Goal: Task Accomplishment & Management: Manage account settings

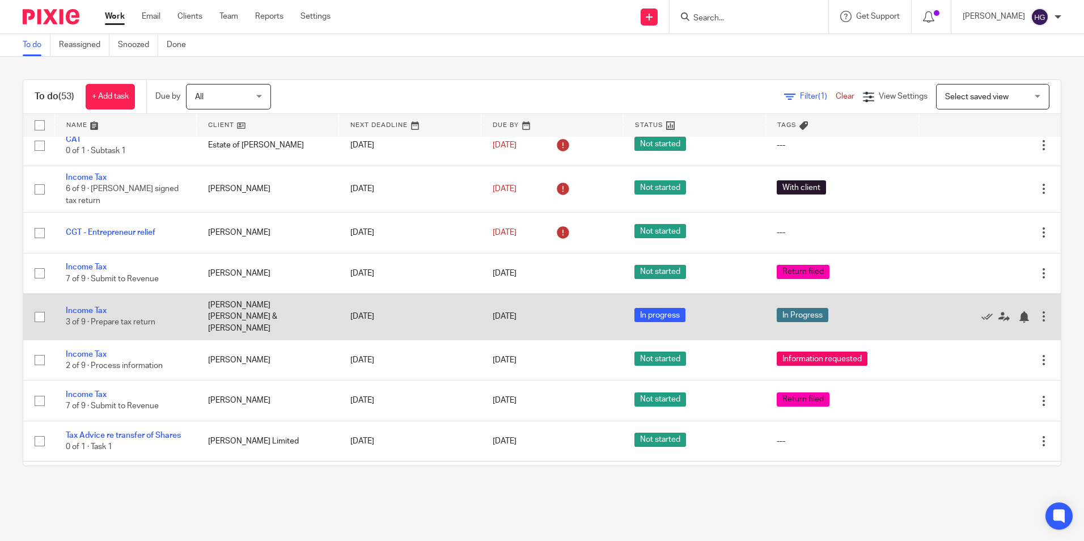
scroll to position [624, 0]
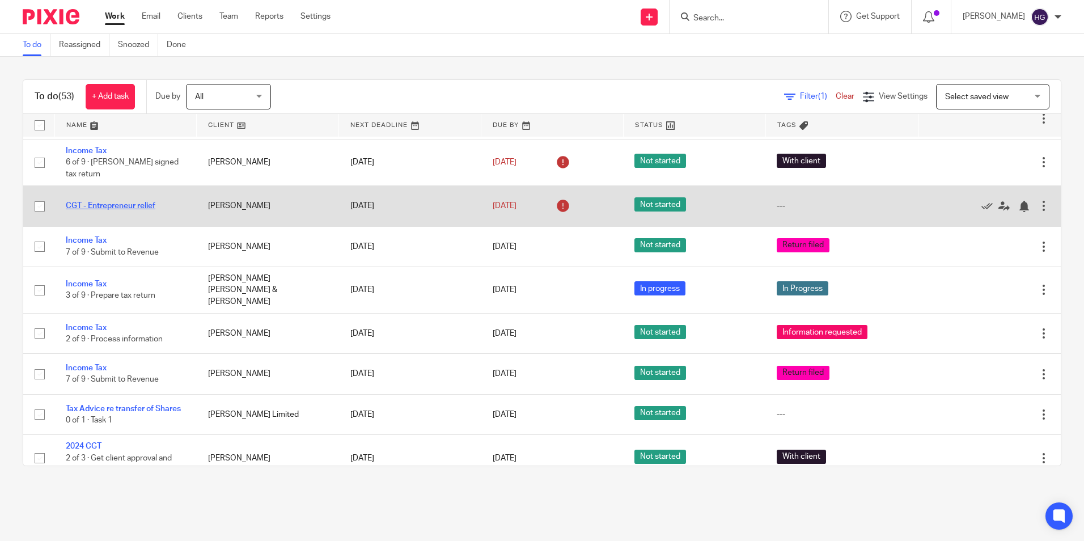
click at [111, 202] on link "CGT - Entrepreneur relief" at bounding box center [111, 206] width 90 height 8
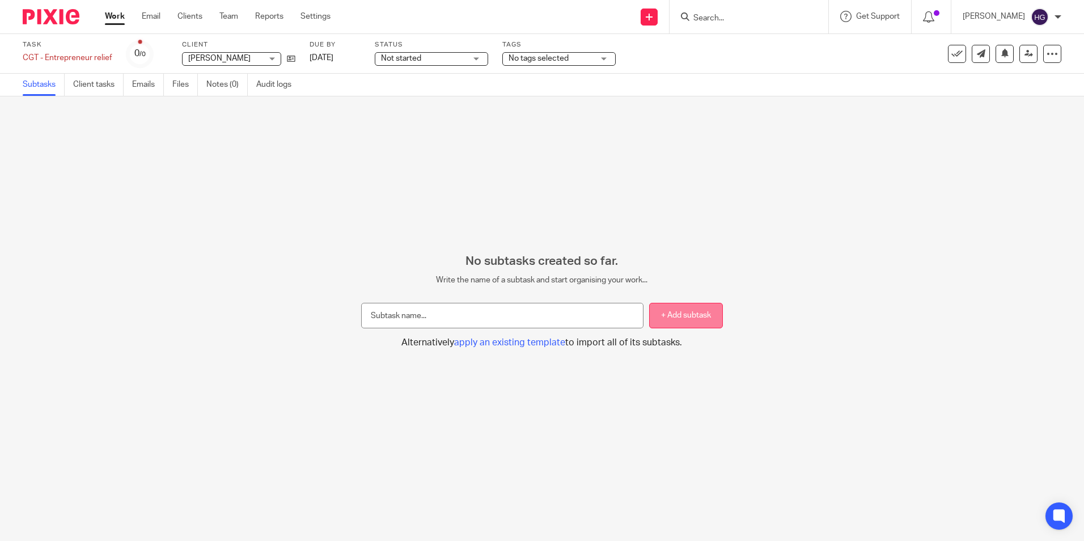
click at [666, 323] on button "+ Add subtask" at bounding box center [686, 316] width 74 height 26
click at [365, 320] on input "text" at bounding box center [502, 316] width 282 height 26
type input "Collect info for CGT Comp"
click at [675, 320] on button "+ Add subtask" at bounding box center [686, 316] width 74 height 26
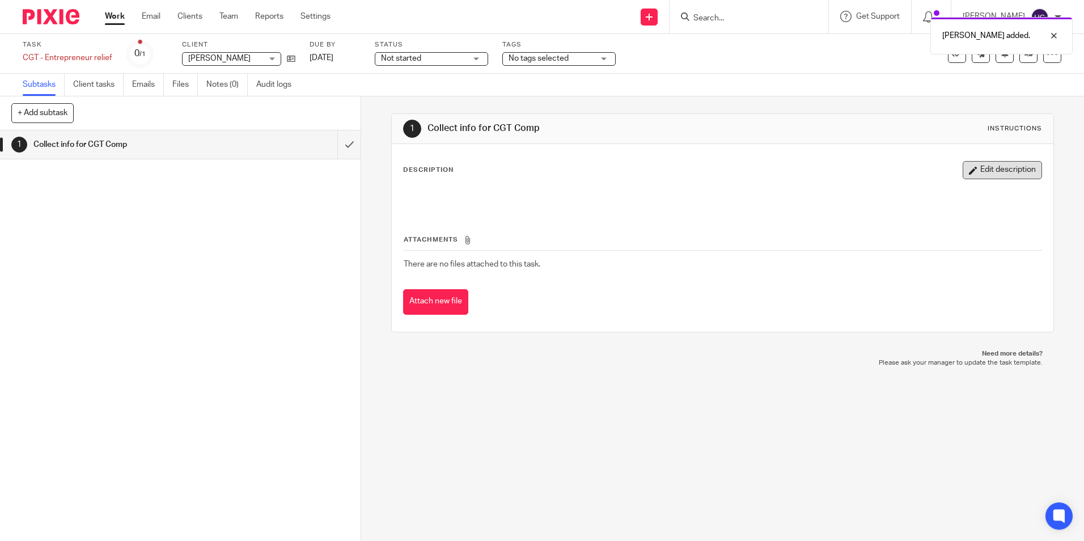
click at [985, 172] on button "Edit description" at bounding box center [1002, 170] width 79 height 18
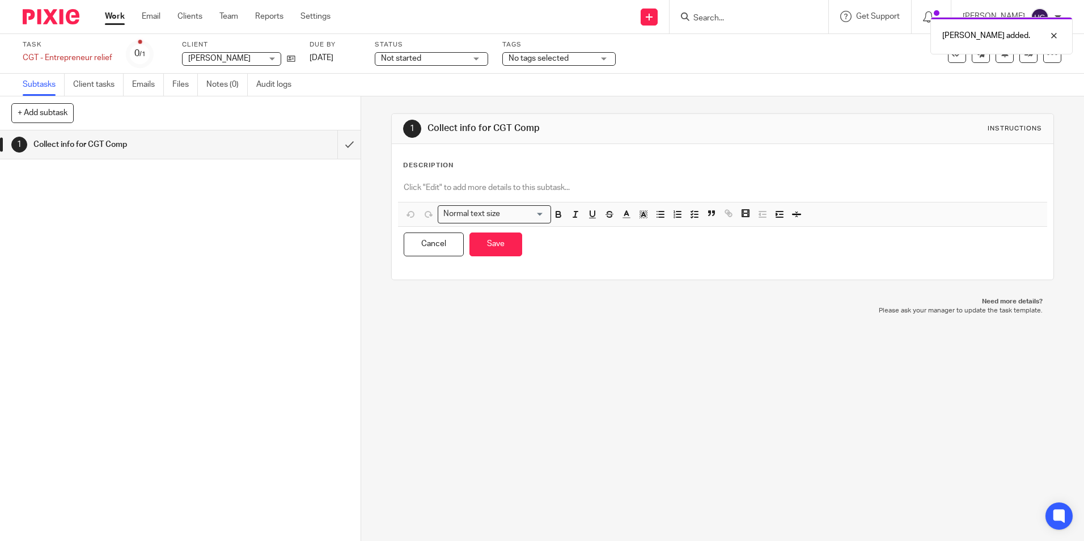
click at [443, 185] on p at bounding box center [722, 187] width 637 height 11
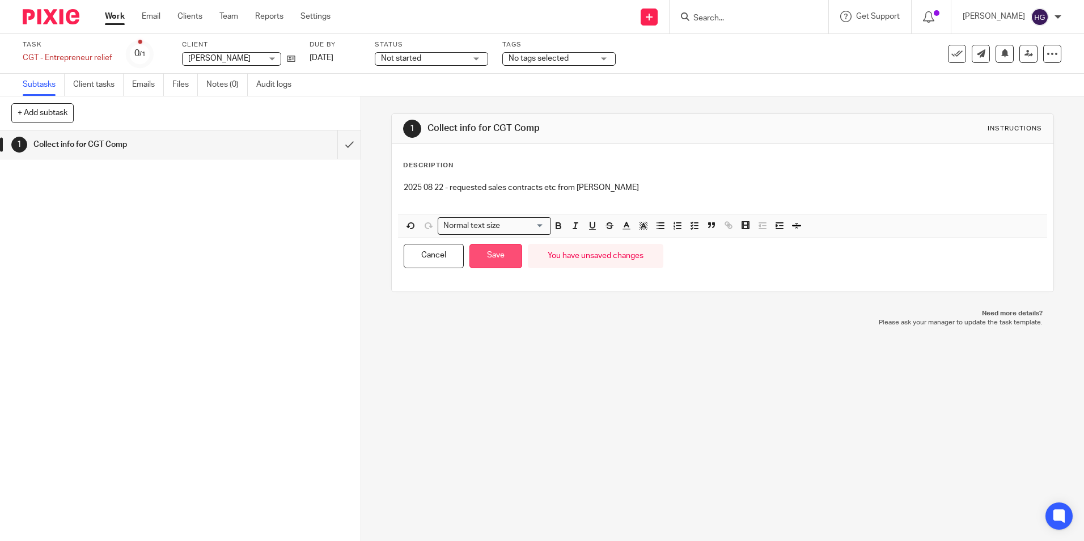
click at [488, 256] on button "Save" at bounding box center [495, 256] width 53 height 24
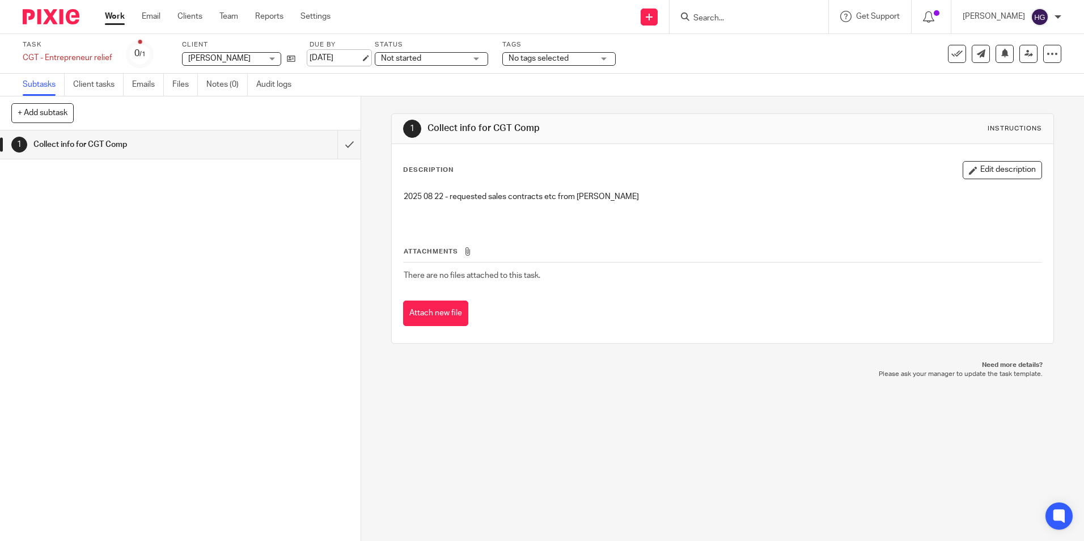
click at [319, 57] on link "[DATE]" at bounding box center [335, 58] width 51 height 12
click at [126, 19] on ul "Work Email Clients Team Reports Settings" at bounding box center [226, 16] width 243 height 11
click at [120, 18] on link "Work" at bounding box center [115, 16] width 20 height 11
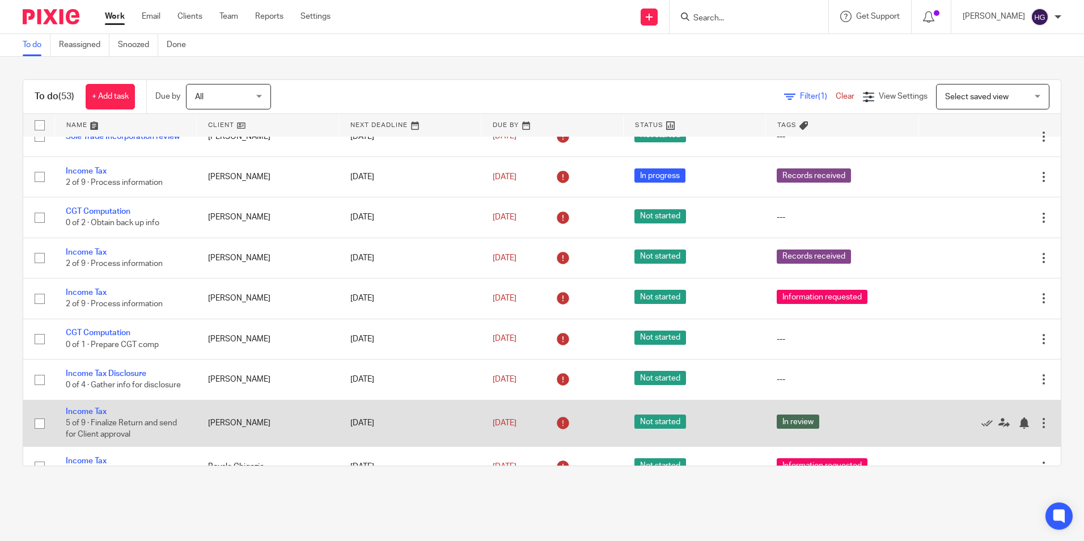
scroll to position [227, 0]
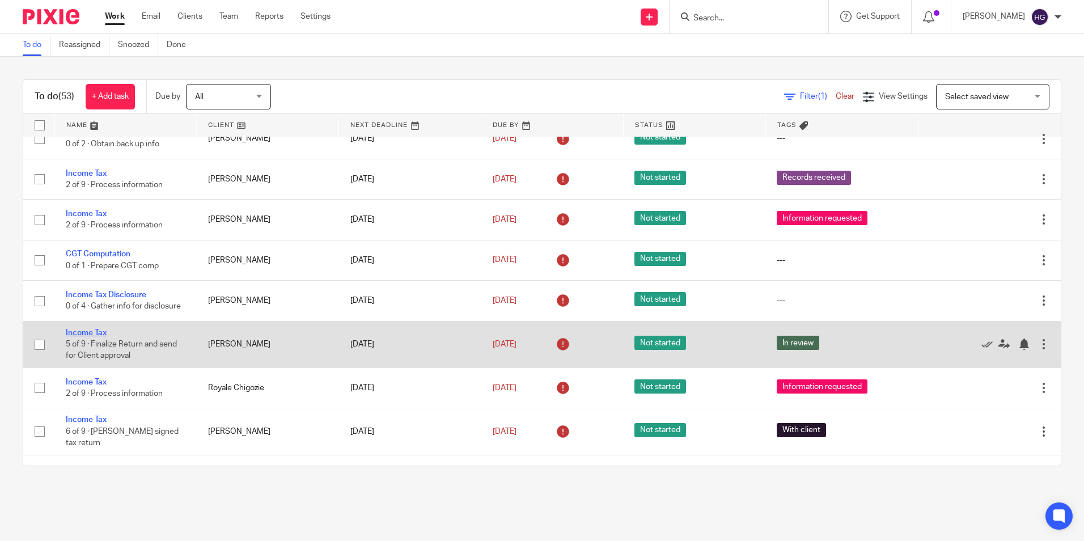
click at [96, 333] on link "Income Tax" at bounding box center [86, 333] width 41 height 8
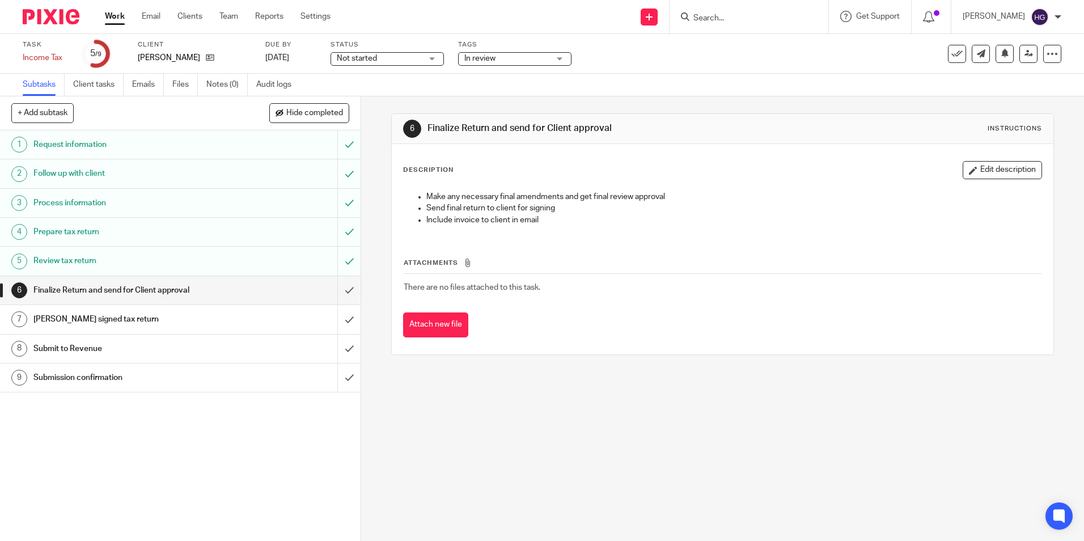
click at [115, 17] on link "Work" at bounding box center [115, 16] width 20 height 11
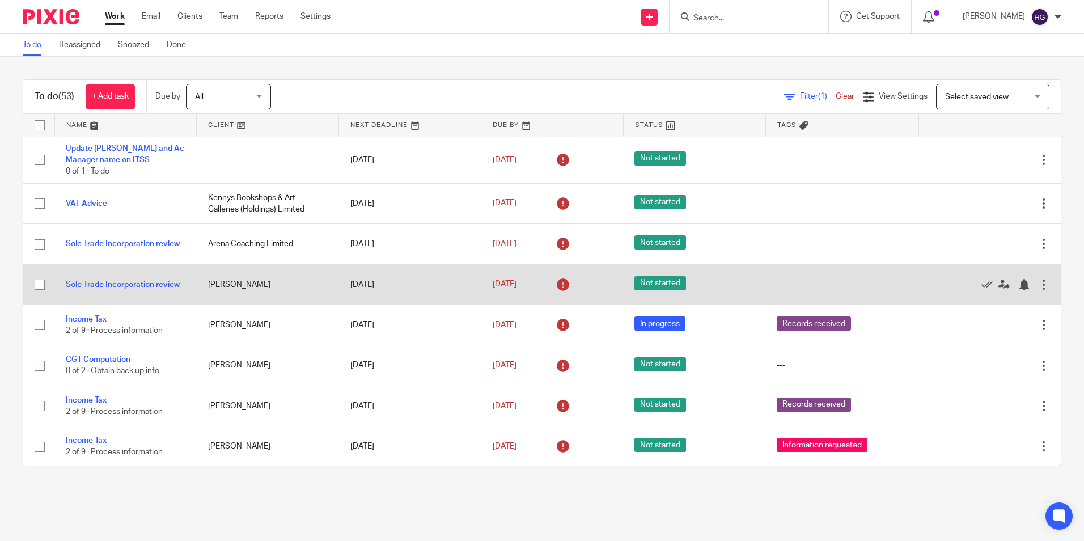
click at [39, 283] on input "checkbox" at bounding box center [40, 285] width 22 height 22
checkbox input "true"
click at [1038, 284] on div at bounding box center [1043, 284] width 11 height 11
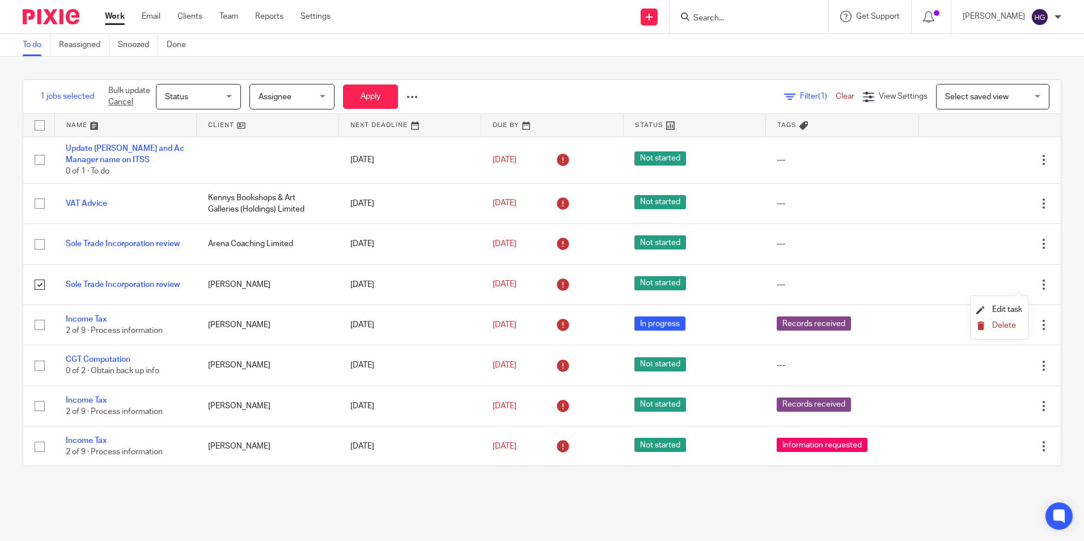
click at [1004, 325] on span "Delete" at bounding box center [1004, 325] width 24 height 8
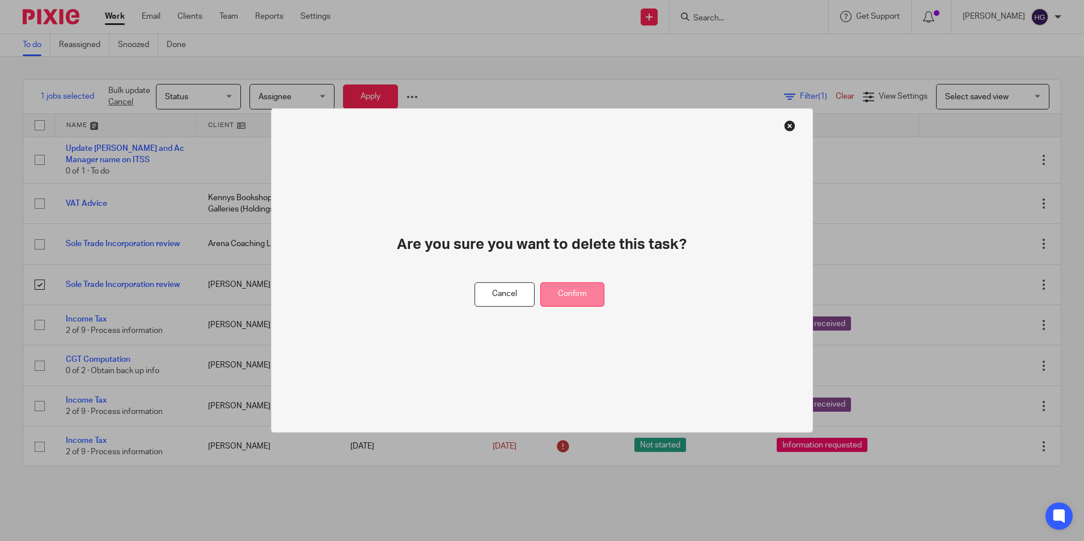
click at [575, 292] on button "Confirm" at bounding box center [572, 294] width 64 height 24
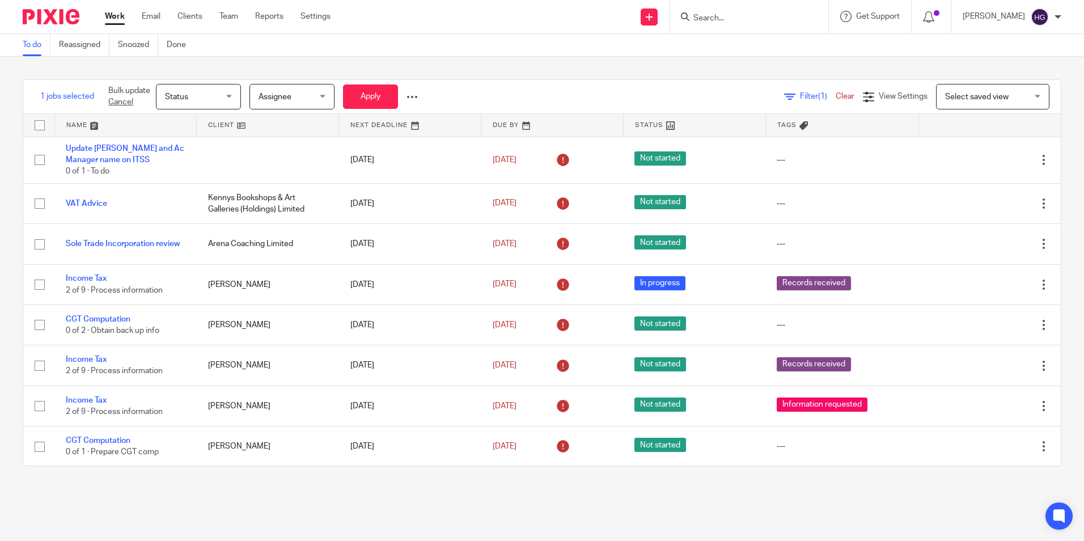
click at [750, 18] on input "Search" at bounding box center [743, 19] width 102 height 10
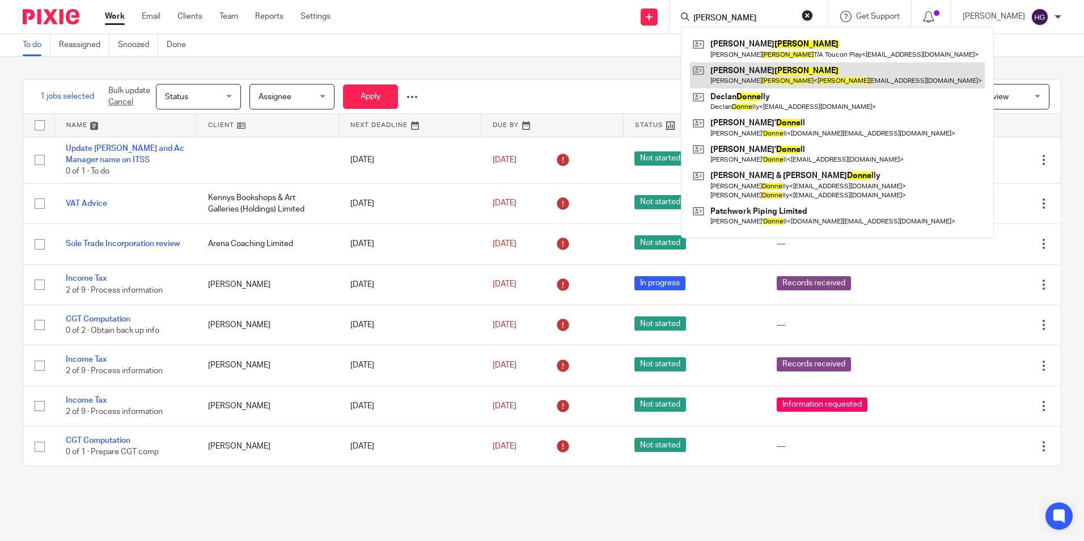
type input "dunne"
click at [754, 69] on link at bounding box center [837, 75] width 295 height 26
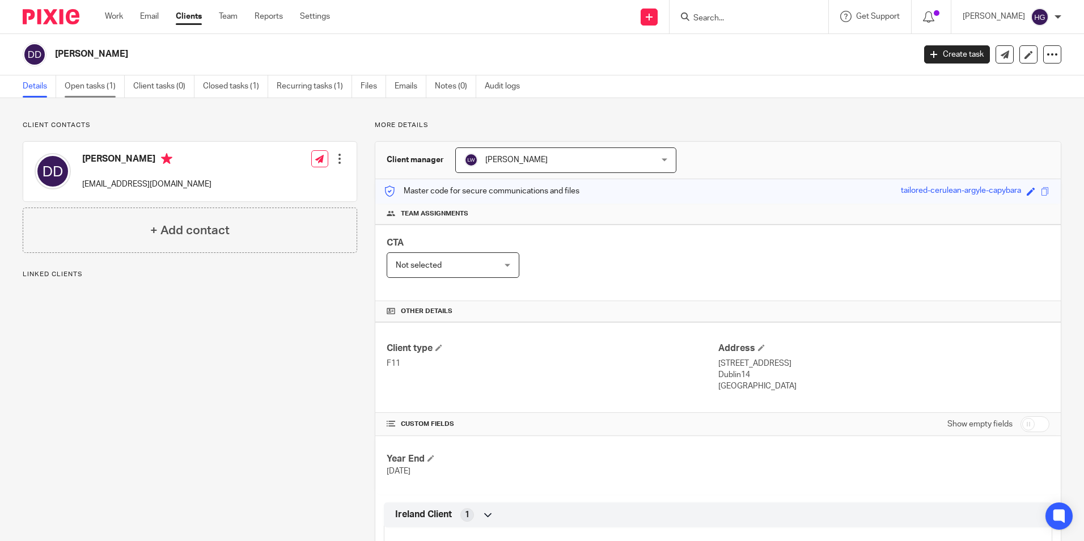
click at [103, 88] on link "Open tasks (1)" at bounding box center [95, 86] width 60 height 22
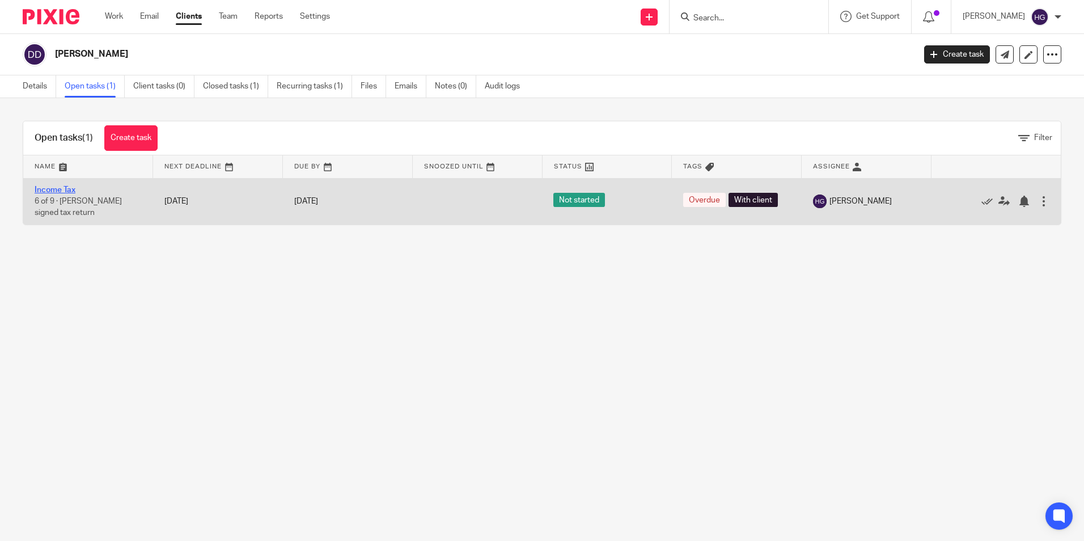
click at [60, 189] on link "Income Tax" at bounding box center [55, 190] width 41 height 8
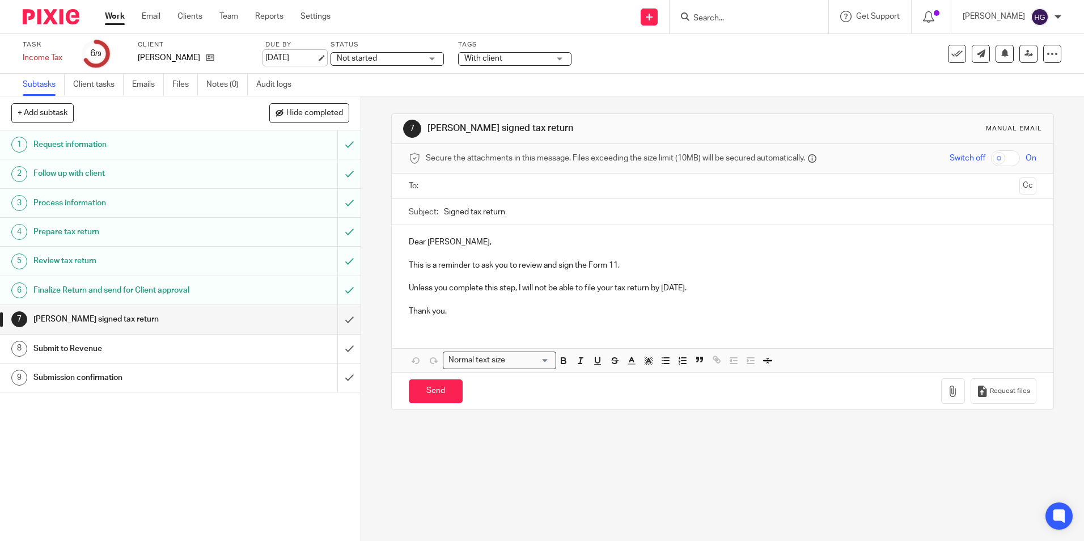
click at [295, 62] on link "[DATE]" at bounding box center [290, 58] width 51 height 12
click at [120, 20] on link "Work" at bounding box center [115, 16] width 20 height 11
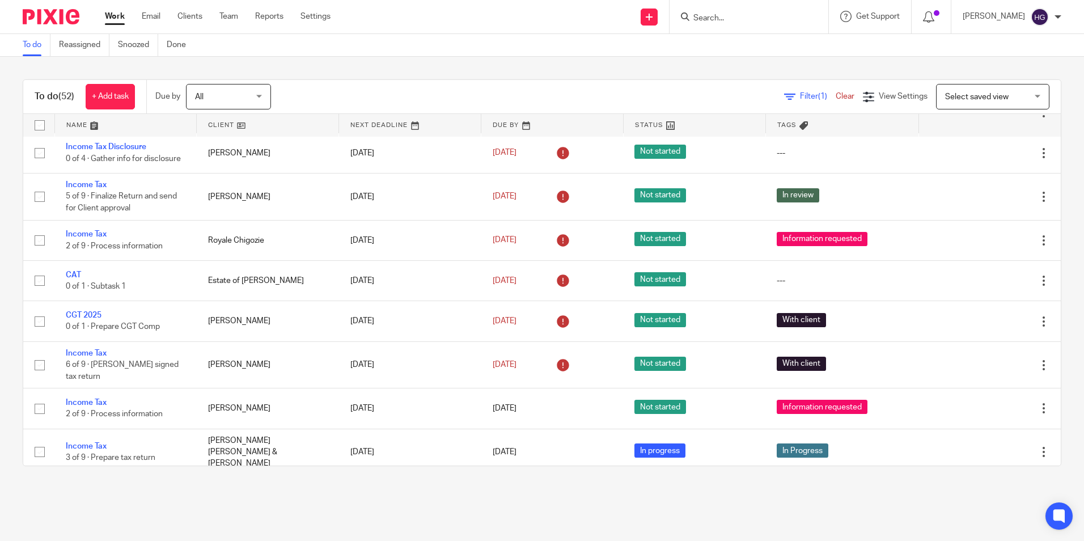
scroll to position [340, 0]
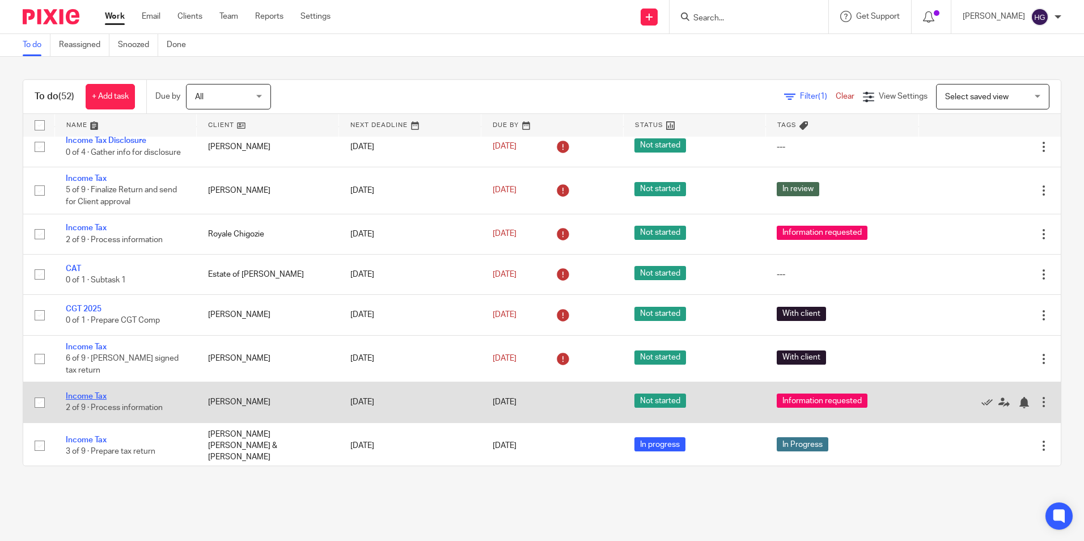
click at [97, 393] on link "Income Tax" at bounding box center [86, 396] width 41 height 8
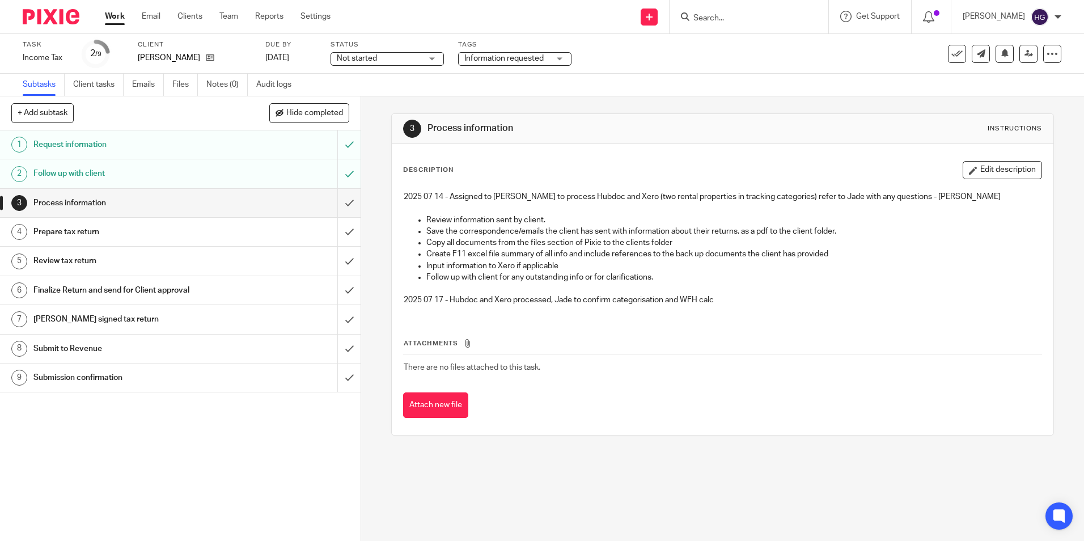
click at [109, 10] on div "Work Email Clients Team Reports Settings Work Email Clients Team Reports Settin…" at bounding box center [221, 16] width 254 height 33
click at [110, 18] on link "Work" at bounding box center [115, 16] width 20 height 11
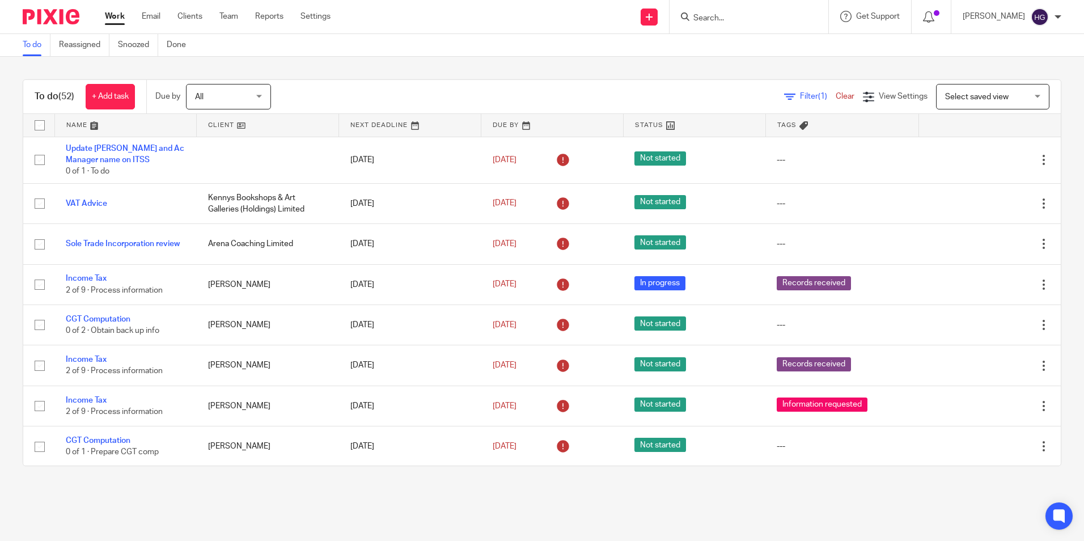
click at [759, 12] on form at bounding box center [752, 17] width 121 height 14
click at [714, 19] on input "Search" at bounding box center [743, 19] width 102 height 10
type input "s"
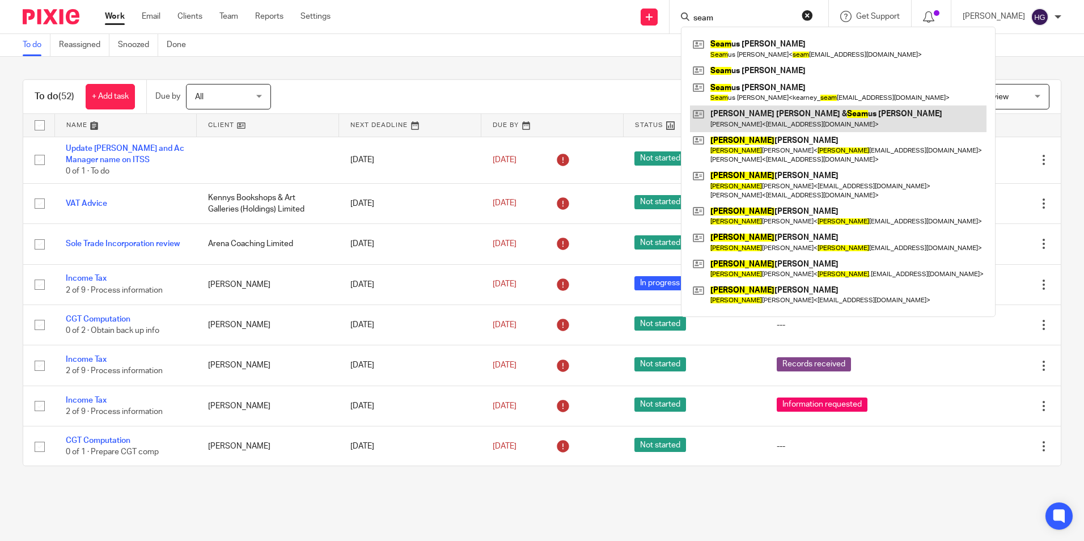
type input "seam"
click at [773, 113] on link at bounding box center [838, 118] width 297 height 26
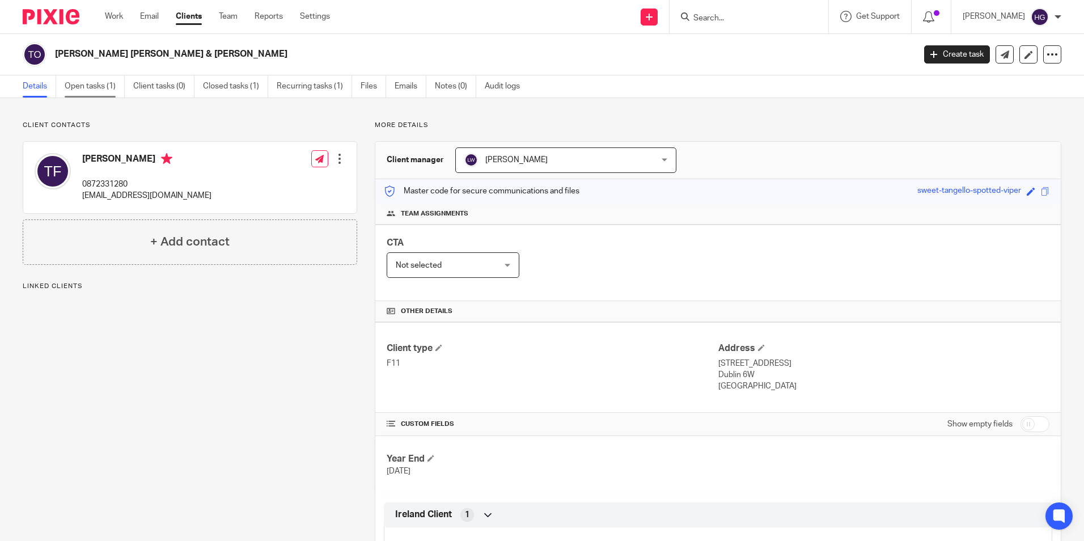
click at [101, 83] on link "Open tasks (1)" at bounding box center [95, 86] width 60 height 22
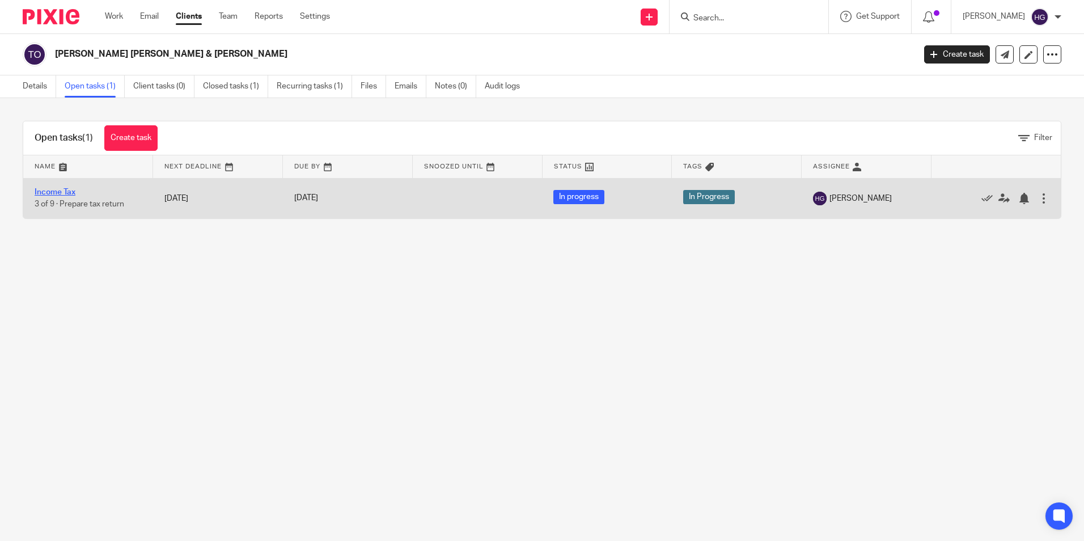
click at [67, 189] on link "Income Tax" at bounding box center [55, 192] width 41 height 8
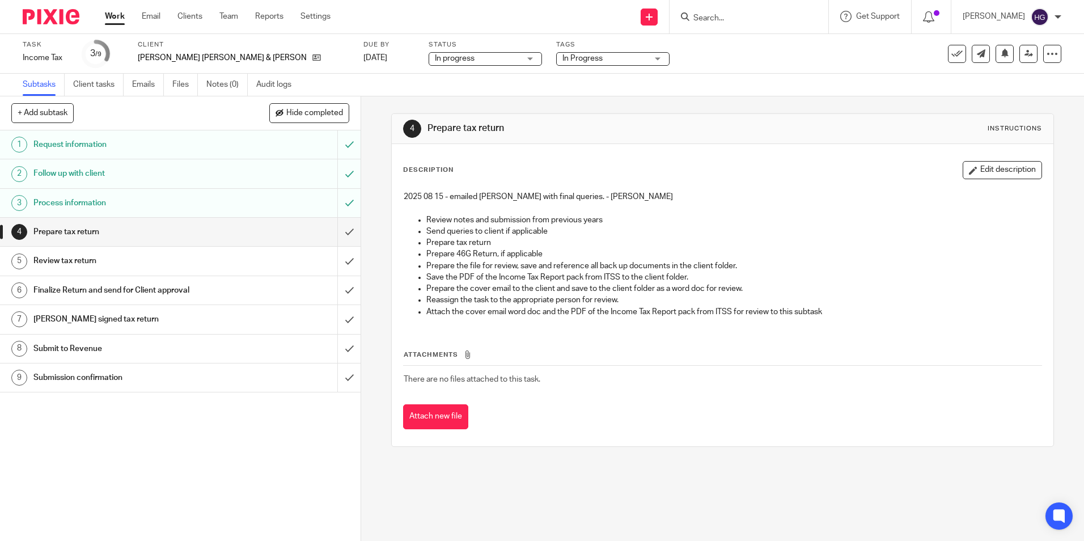
click at [603, 191] on div "2025 08 15 - emailed Treasa with final queries. - Helen Review notes and submis…" at bounding box center [722, 255] width 649 height 141
click at [599, 198] on p "2025 08 15 - emailed Treasa with final queries. - Helen" at bounding box center [722, 196] width 637 height 11
drag, startPoint x: 1010, startPoint y: 167, endPoint x: 905, endPoint y: 180, distance: 105.1
click at [1009, 167] on button "Edit description" at bounding box center [1002, 170] width 79 height 18
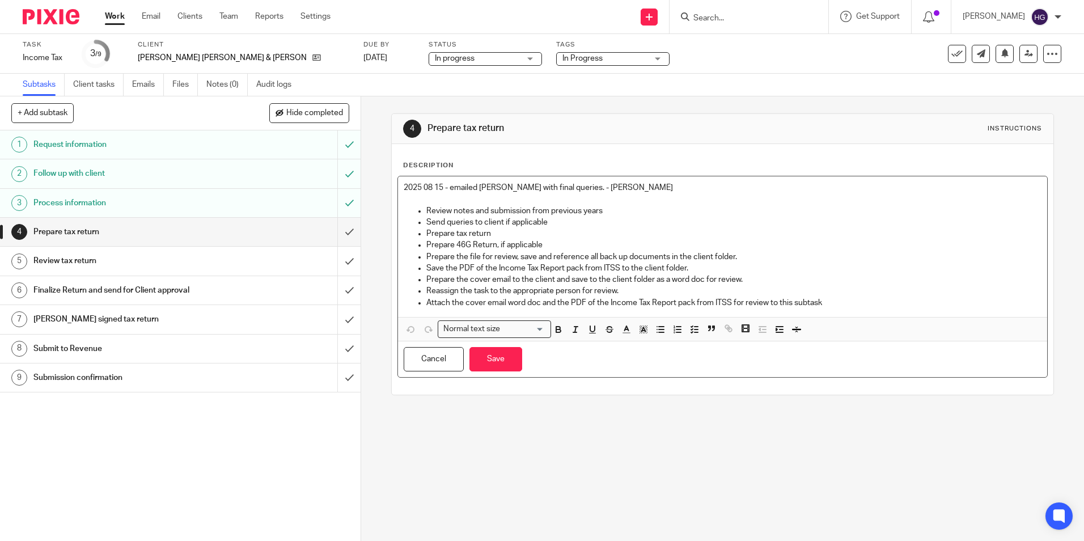
click at [595, 188] on p "2025 08 15 - emailed Treasa with final queries. - Helen" at bounding box center [722, 187] width 637 height 11
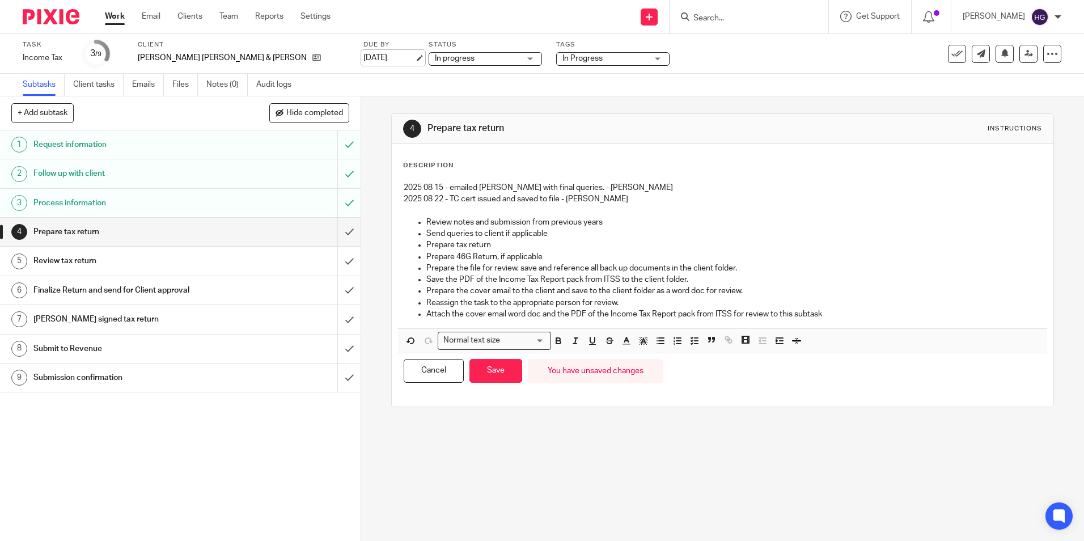
click at [363, 61] on link "22 Aug 2025" at bounding box center [388, 58] width 51 height 12
click at [115, 19] on link "Work" at bounding box center [115, 16] width 20 height 11
click at [495, 369] on button "Save" at bounding box center [495, 371] width 53 height 24
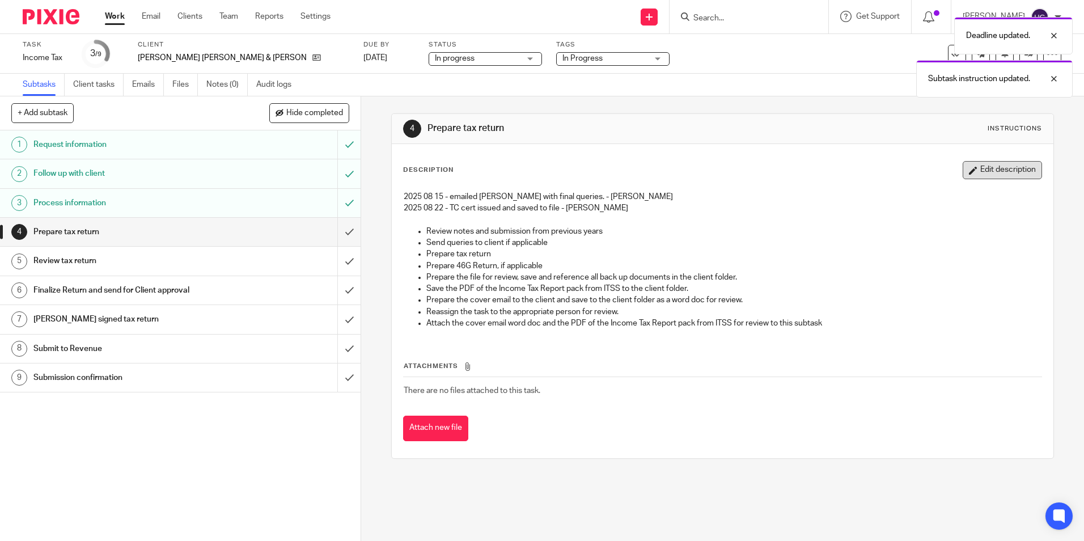
click at [963, 172] on button "Edit description" at bounding box center [1002, 170] width 79 height 18
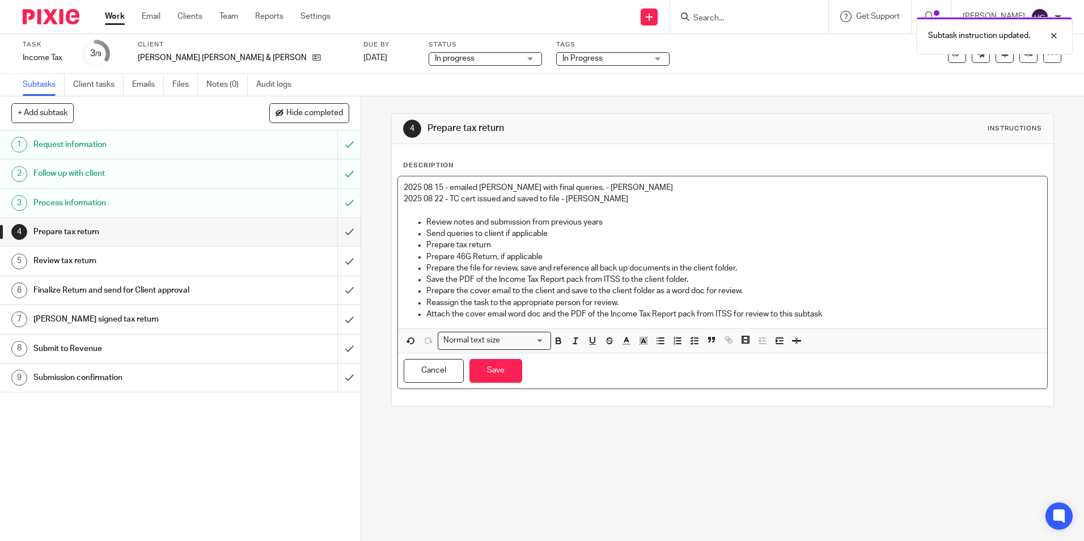
click at [556, 199] on p "2025 08 22 - TC cert issued and saved to file - Helen" at bounding box center [722, 198] width 637 height 11
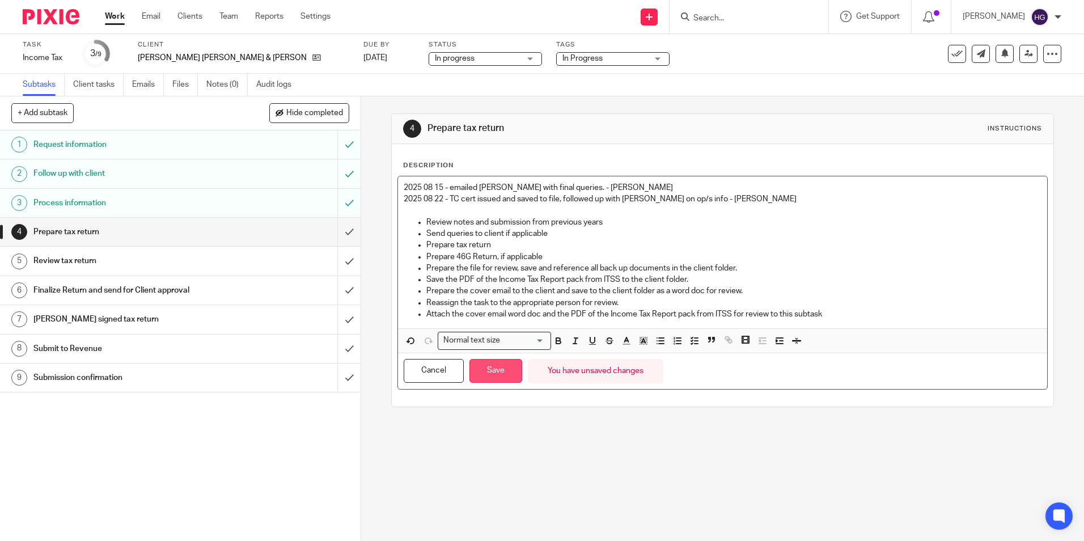
click at [492, 371] on button "Save" at bounding box center [495, 371] width 53 height 24
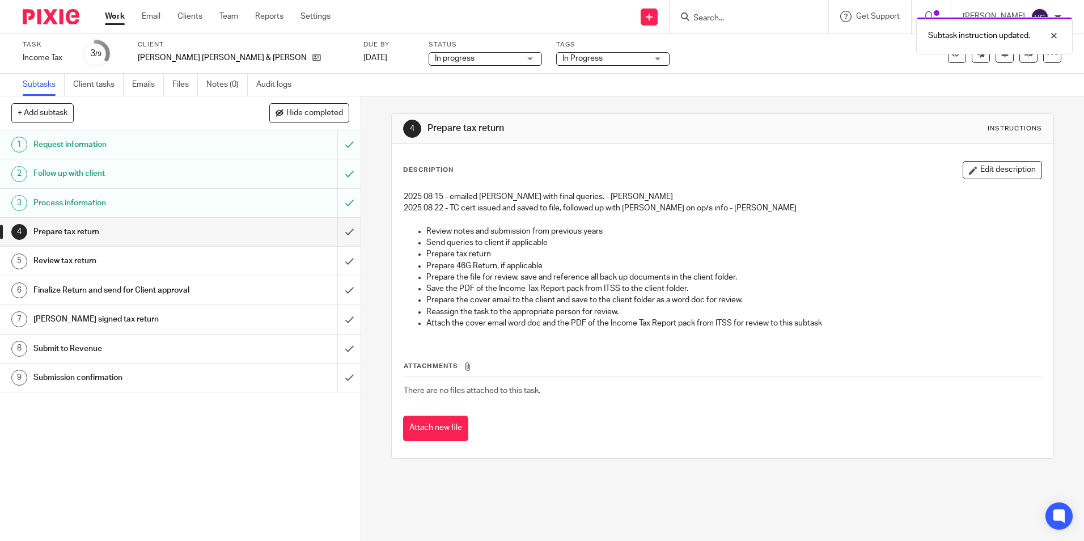
click at [123, 14] on link "Work" at bounding box center [115, 16] width 20 height 11
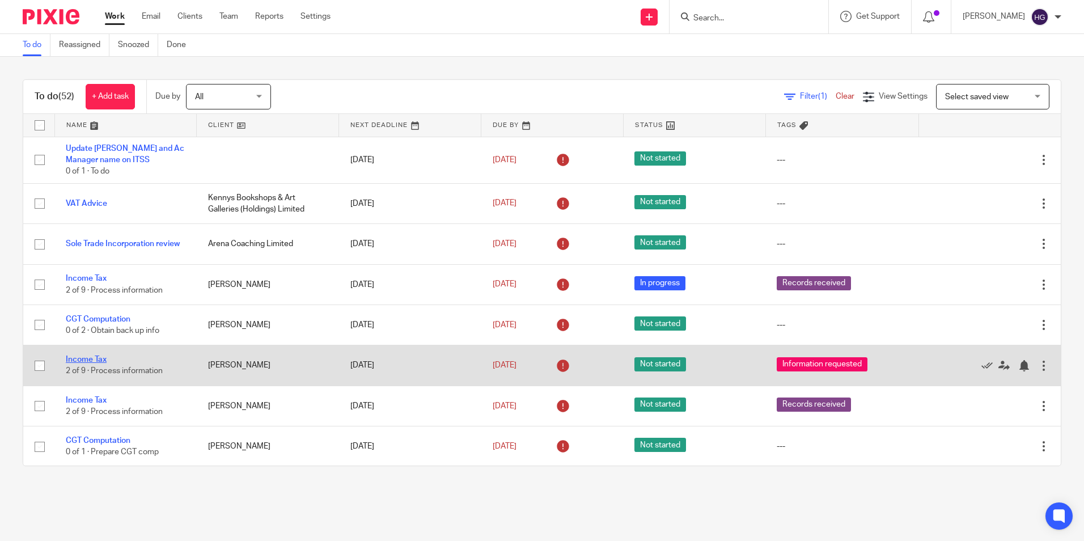
click at [93, 362] on link "Income Tax" at bounding box center [86, 360] width 41 height 8
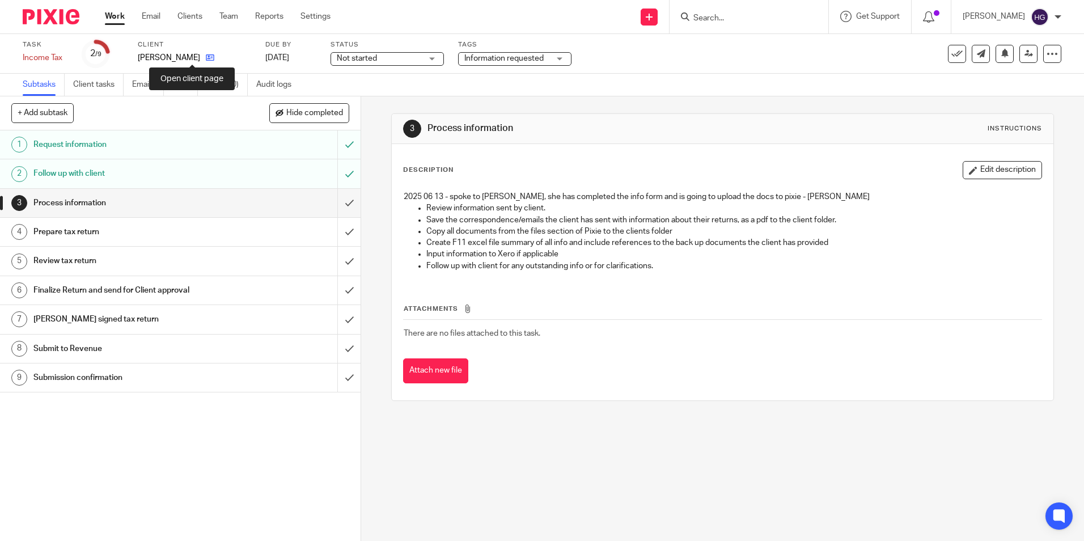
click at [206, 60] on icon at bounding box center [210, 57] width 9 height 9
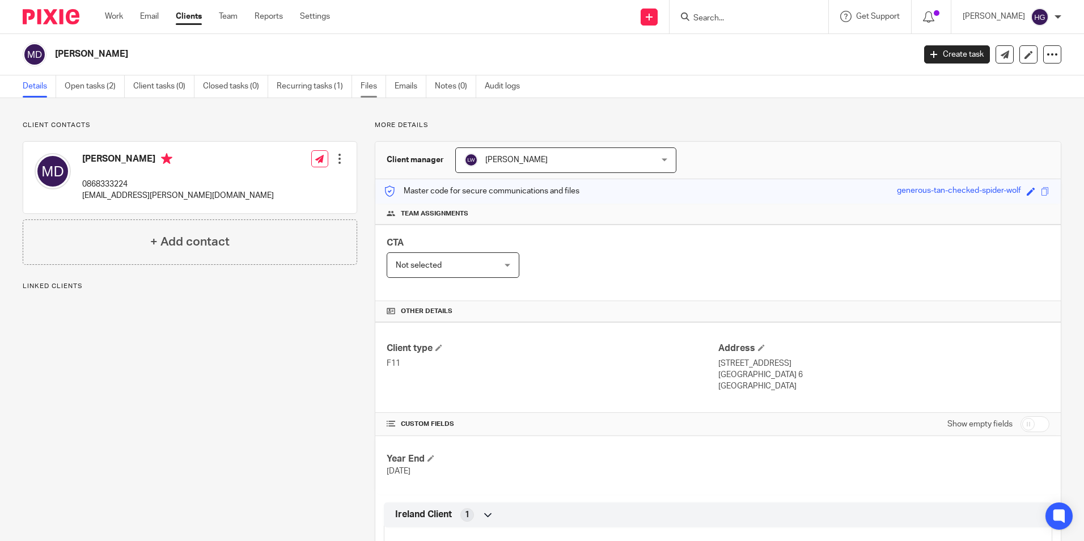
click at [365, 88] on link "Files" at bounding box center [374, 86] width 26 height 22
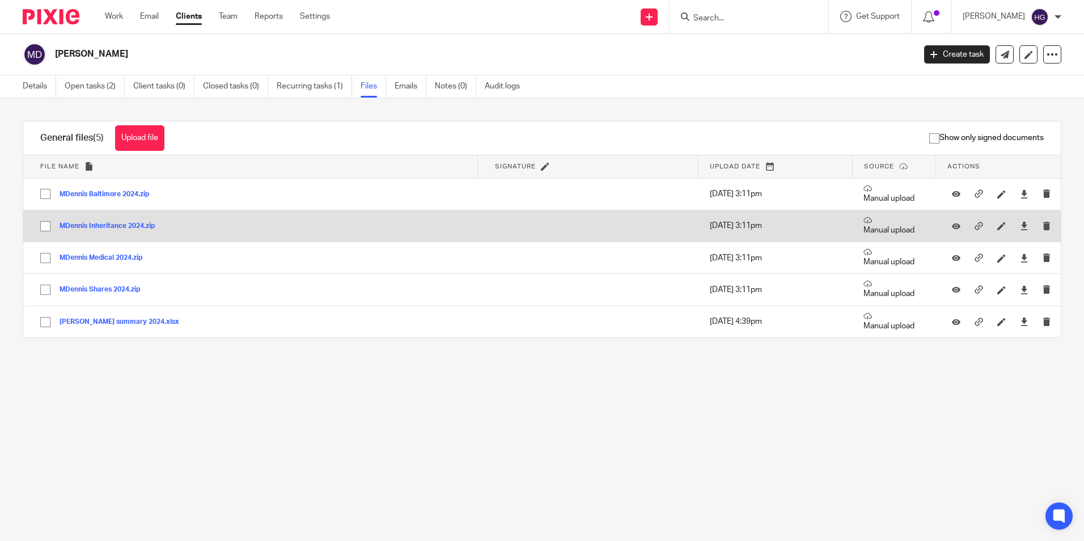
drag, startPoint x: 45, startPoint y: 193, endPoint x: 45, endPoint y: 213, distance: 19.8
click at [45, 193] on input "checkbox" at bounding box center [46, 194] width 22 height 22
checkbox input "true"
click at [47, 228] on input "checkbox" at bounding box center [46, 226] width 22 height 22
checkbox input "true"
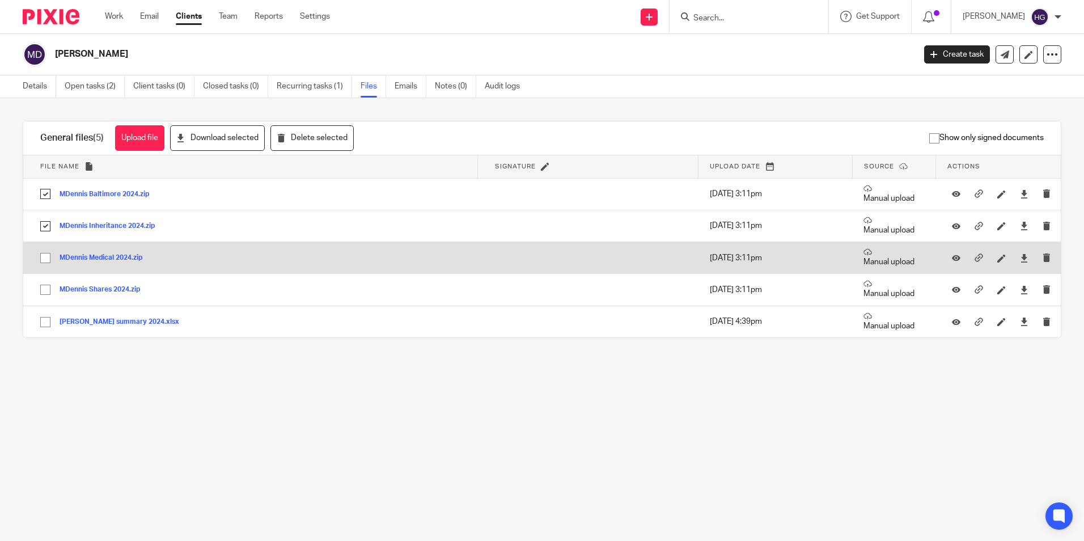
click at [45, 264] on input "checkbox" at bounding box center [46, 258] width 22 height 22
checkbox input "true"
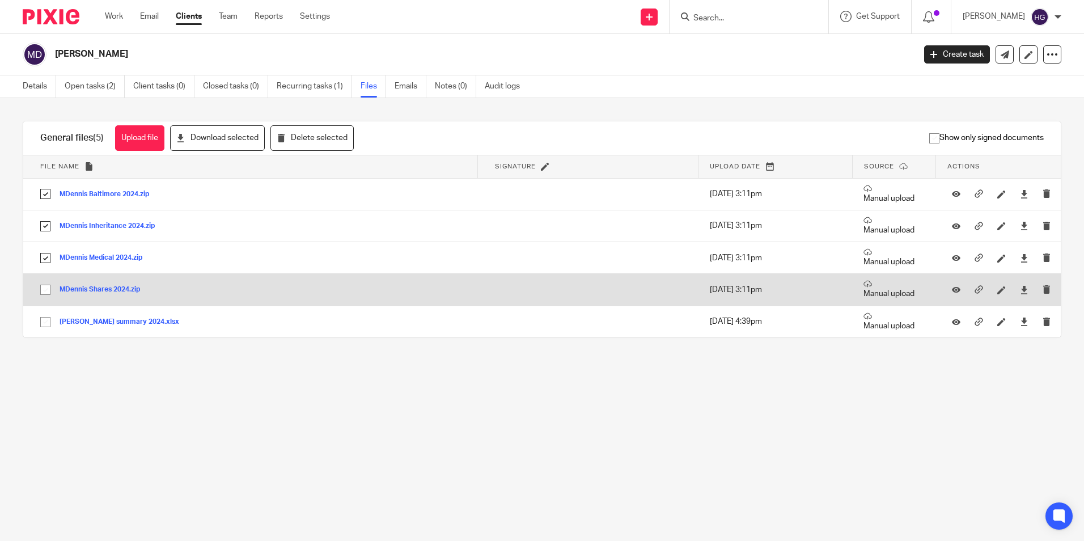
drag, startPoint x: 43, startPoint y: 287, endPoint x: 42, endPoint y: 293, distance: 5.7
click at [43, 291] on input "checkbox" at bounding box center [46, 290] width 22 height 22
checkbox input "true"
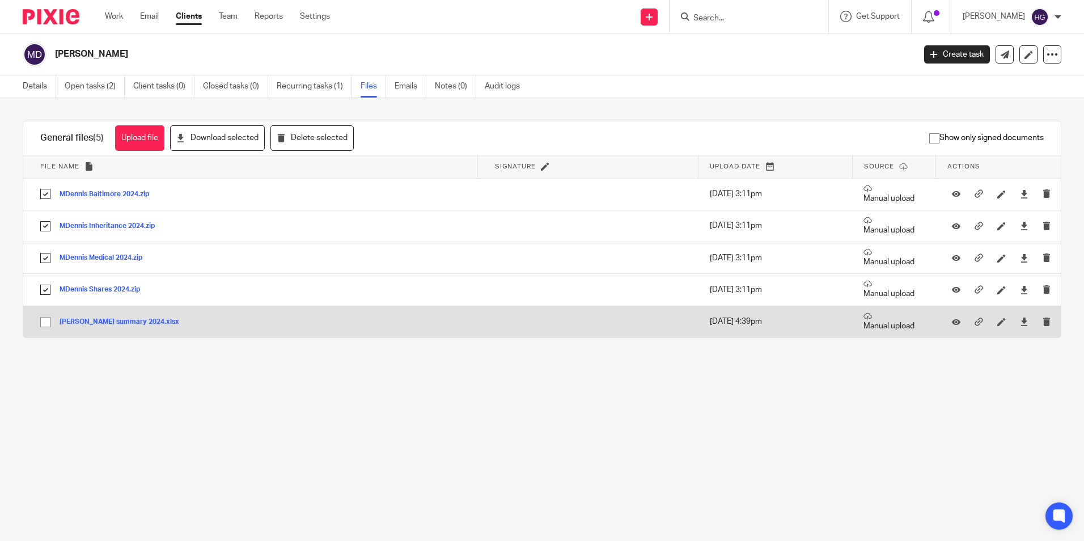
drag, startPoint x: 45, startPoint y: 319, endPoint x: 55, endPoint y: 312, distance: 12.1
click at [46, 319] on input "checkbox" at bounding box center [46, 322] width 22 height 22
checkbox input "true"
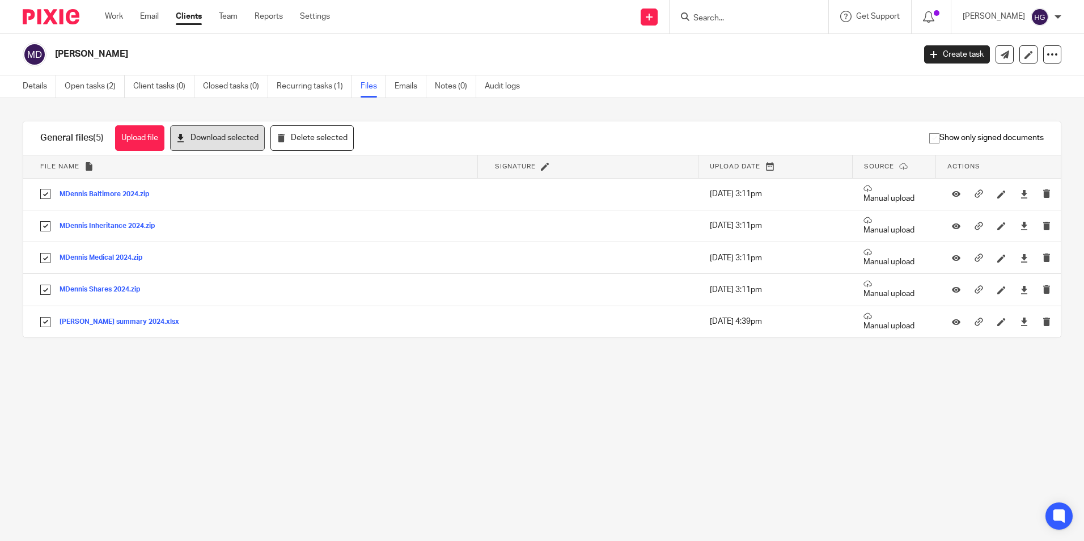
click at [223, 136] on button "Download selected" at bounding box center [217, 138] width 95 height 26
click at [96, 82] on link "Open tasks (2)" at bounding box center [95, 86] width 60 height 22
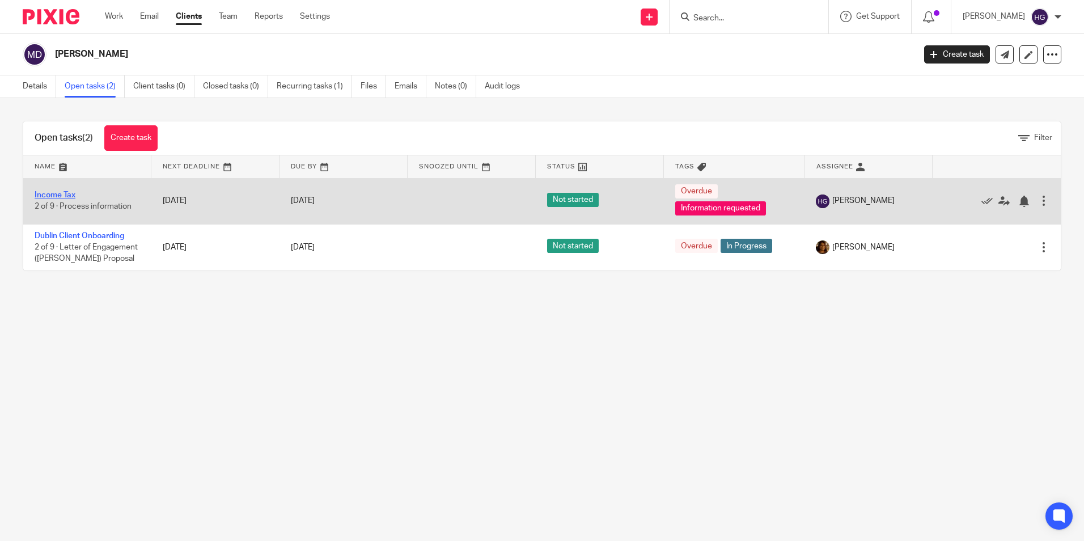
click at [54, 196] on link "Income Tax" at bounding box center [55, 195] width 41 height 8
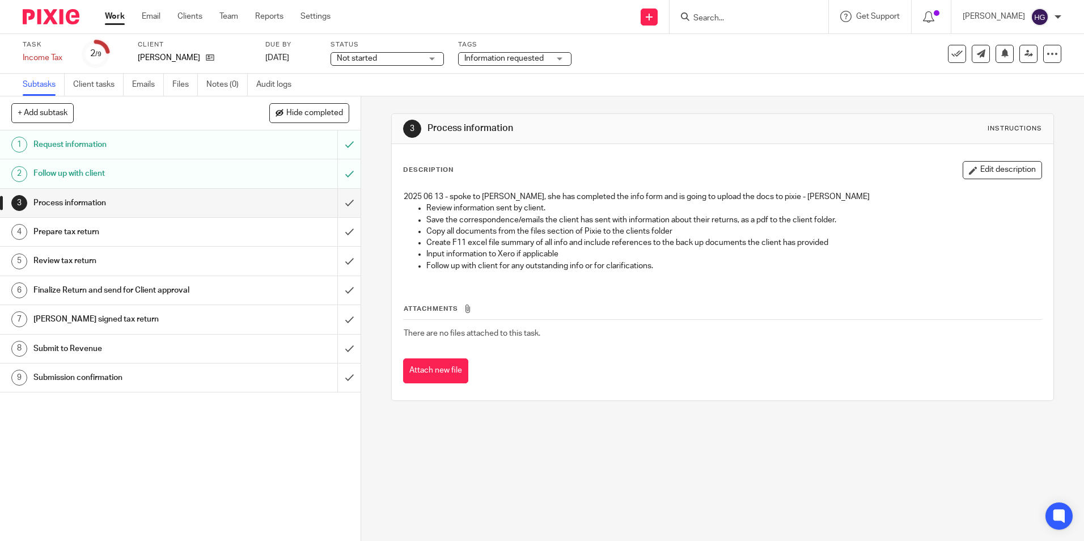
click at [415, 57] on span "Not started" at bounding box center [379, 59] width 85 height 12
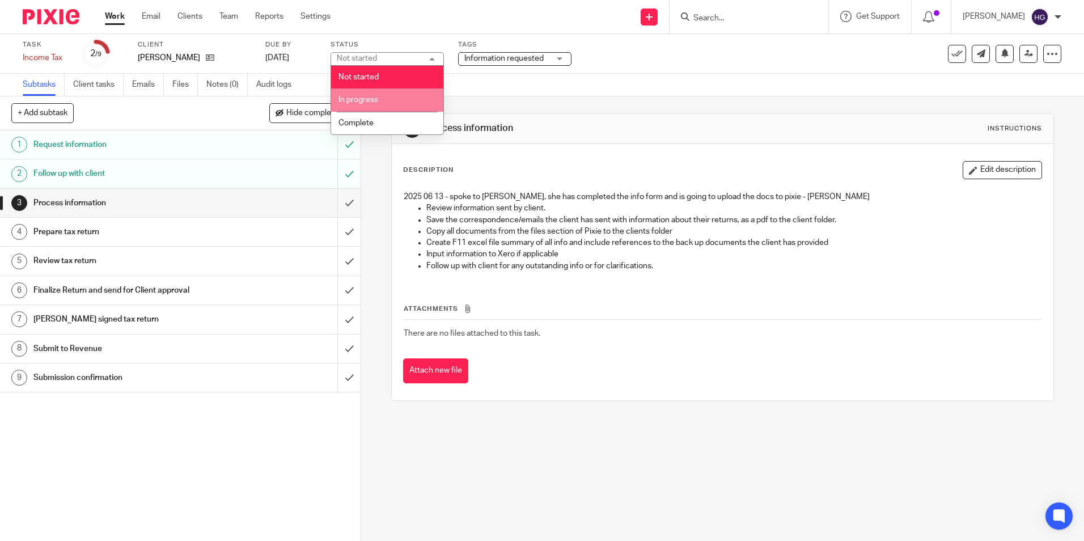
drag, startPoint x: 407, startPoint y: 98, endPoint x: 542, endPoint y: 45, distance: 145.1
click at [407, 98] on li "In progress" at bounding box center [387, 99] width 112 height 23
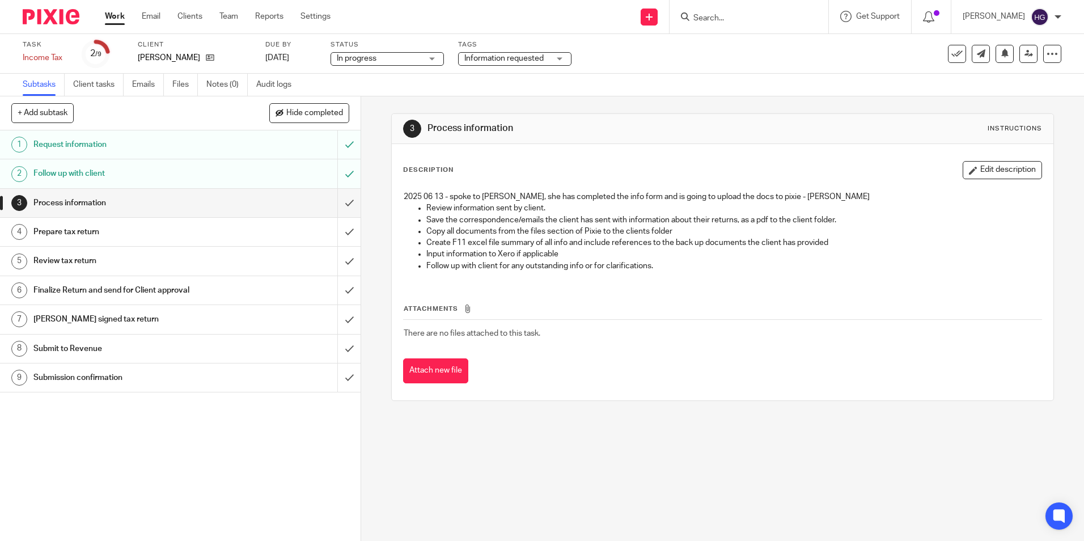
click at [551, 59] on div "Information requested" at bounding box center [514, 59] width 113 height 14
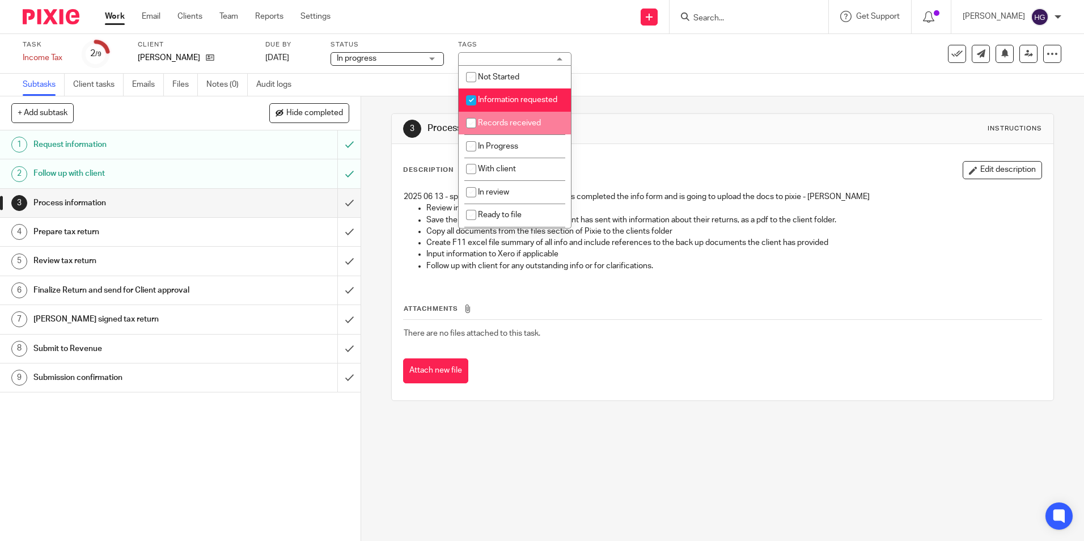
click at [485, 127] on span "Records received" at bounding box center [509, 123] width 63 height 8
checkbox input "true"
click at [471, 100] on input "checkbox" at bounding box center [471, 101] width 22 height 22
checkbox input "false"
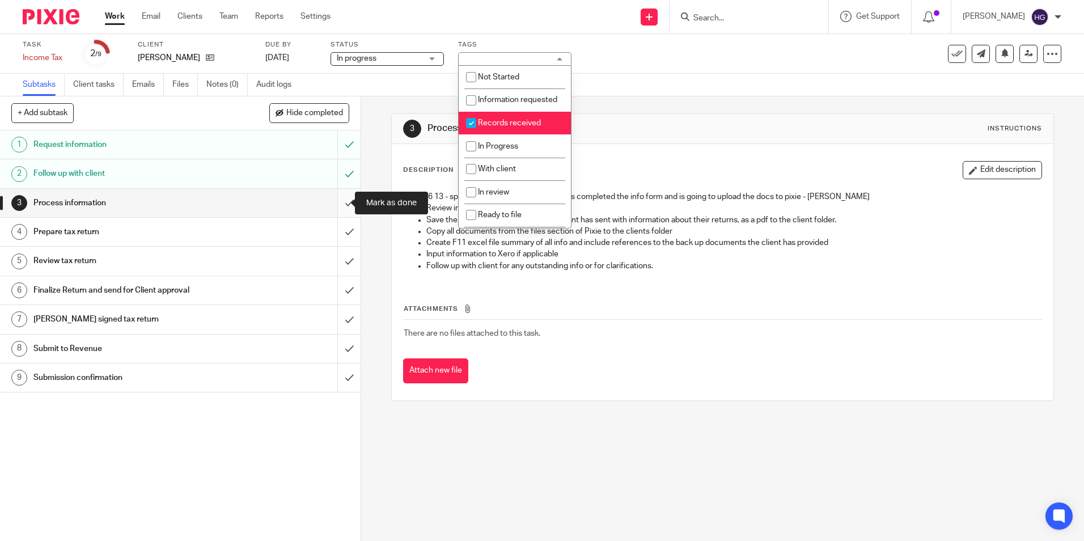
click at [335, 201] on input "submit" at bounding box center [180, 203] width 361 height 28
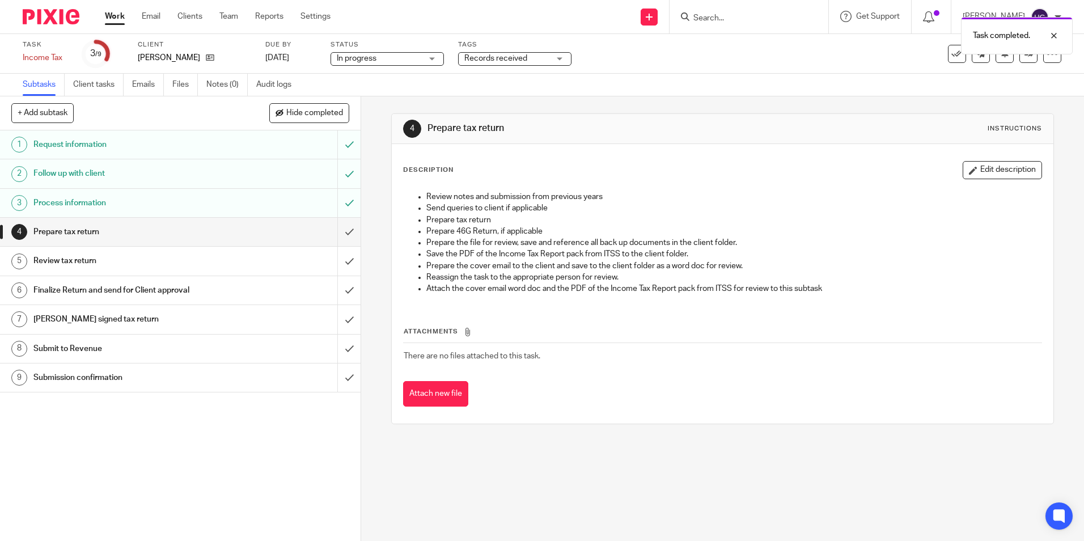
click at [238, 211] on div "Process information" at bounding box center [179, 202] width 293 height 17
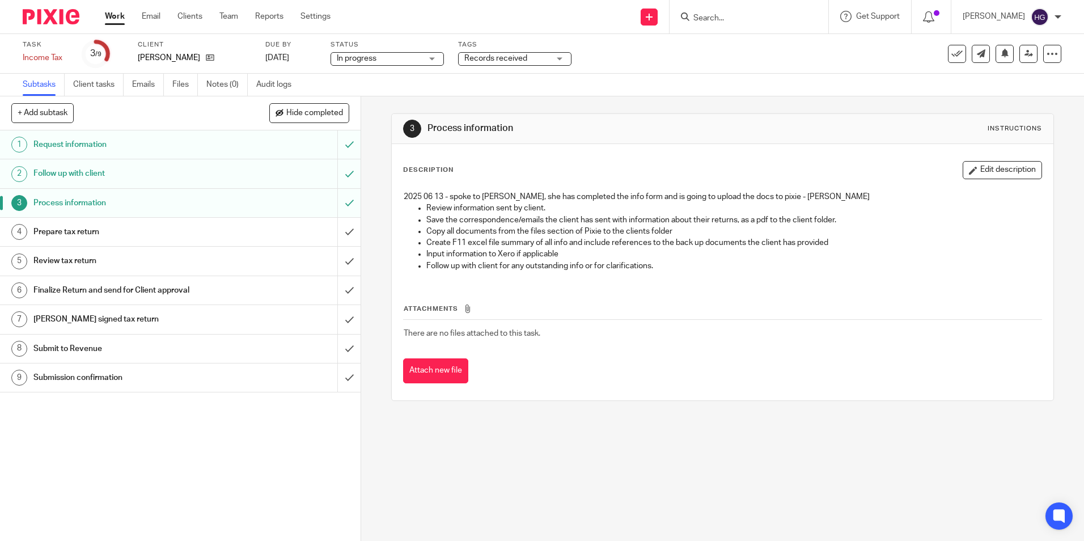
click at [801, 197] on p "2025 06 13 - spoke to [PERSON_NAME], she has completed the info form and is goi…" at bounding box center [722, 196] width 637 height 11
click at [338, 202] on input "submit" at bounding box center [180, 203] width 361 height 28
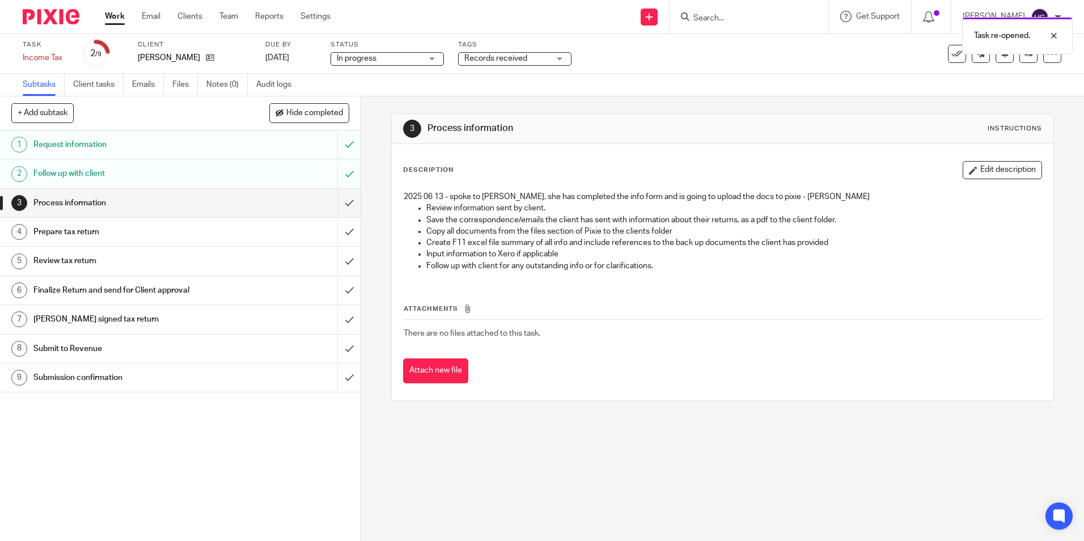
click at [790, 197] on p "2025 06 13 - spoke to [PERSON_NAME], she has completed the info form and is goi…" at bounding box center [722, 196] width 637 height 11
click at [983, 172] on button "Edit description" at bounding box center [1002, 170] width 79 height 18
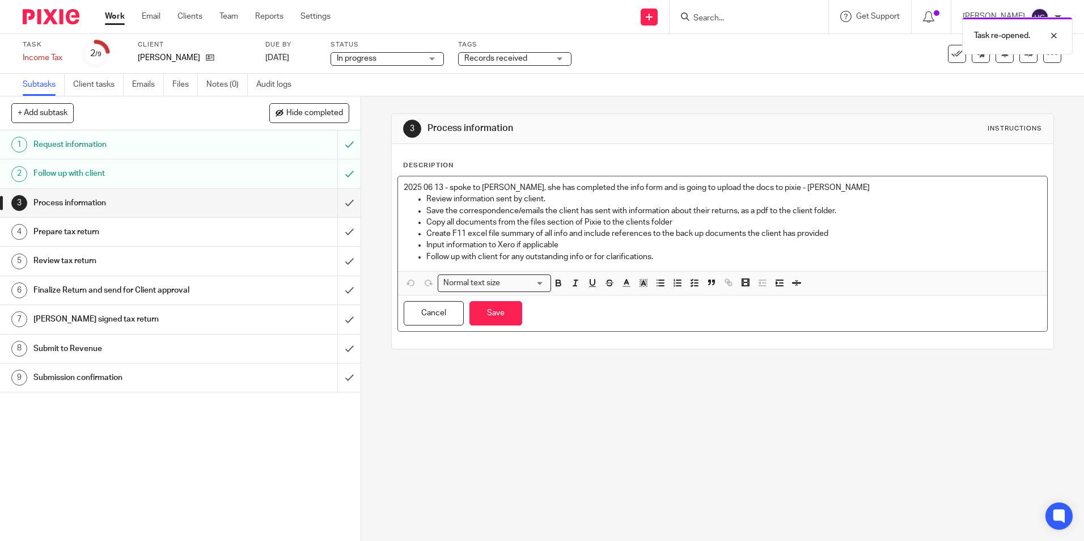
click at [798, 188] on p "2025 06 13 - spoke to Mary, she has completed the info form and is going to upl…" at bounding box center [722, 187] width 637 height 11
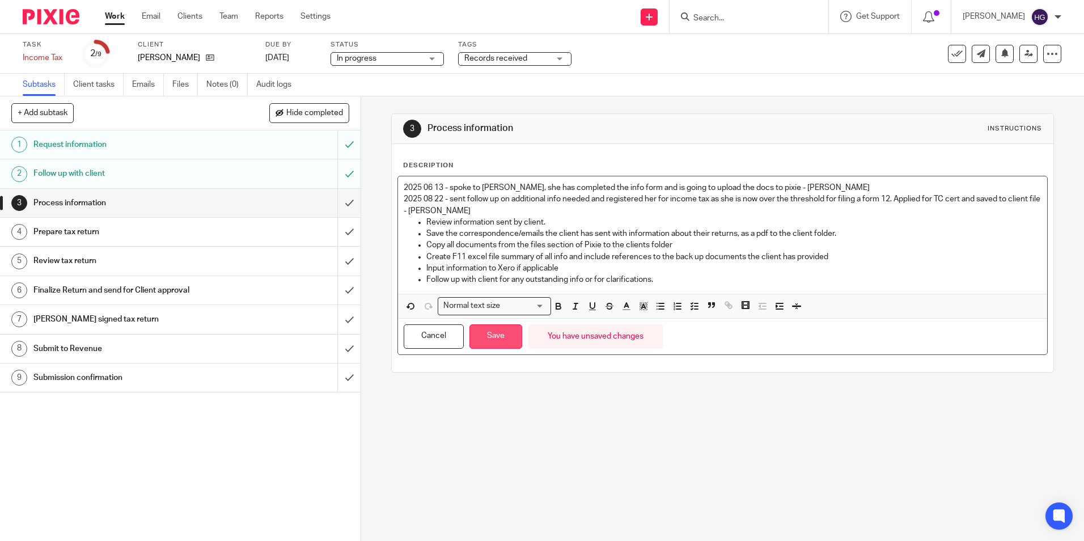
click at [503, 337] on button "Save" at bounding box center [495, 336] width 53 height 24
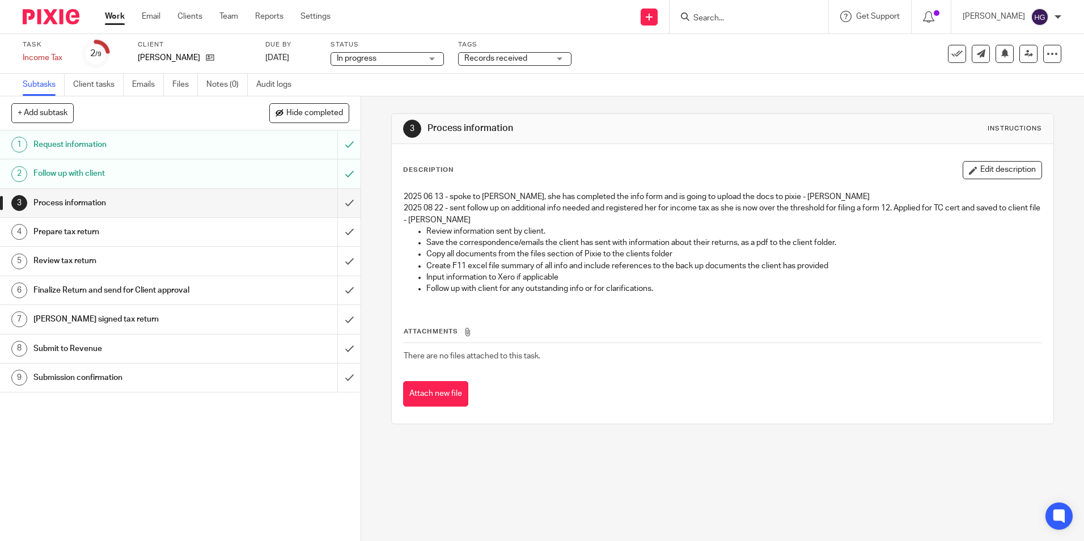
click at [155, 412] on div "1 Request information 2 Follow up with client 3 Process information 4 Prepare t…" at bounding box center [180, 335] width 361 height 411
click at [811, 251] on p "Copy all documents from the files section of Pixie to the clients folder" at bounding box center [733, 253] width 615 height 11
click at [115, 16] on link "Work" at bounding box center [115, 16] width 20 height 11
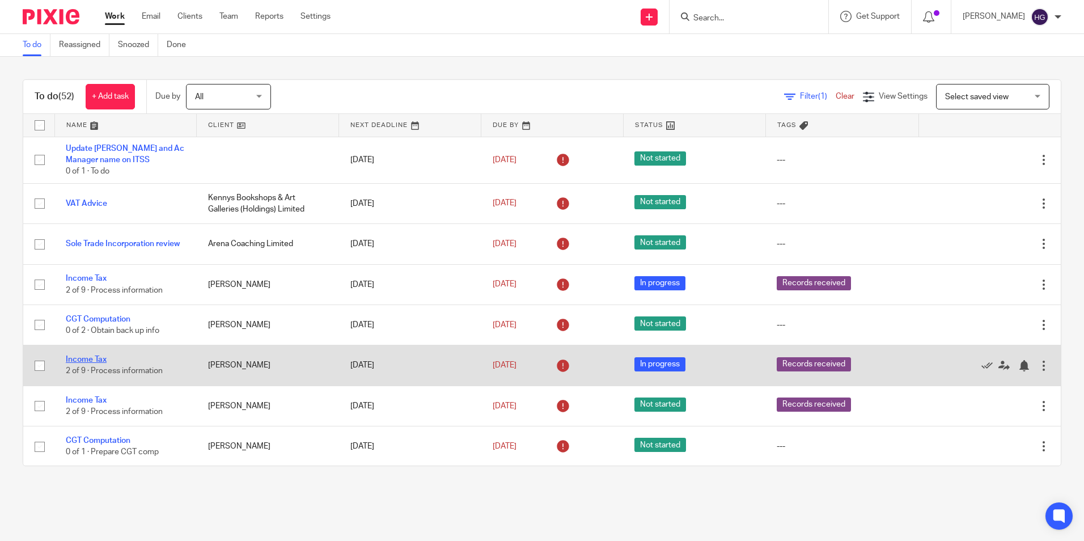
click at [99, 360] on link "Income Tax" at bounding box center [86, 360] width 41 height 8
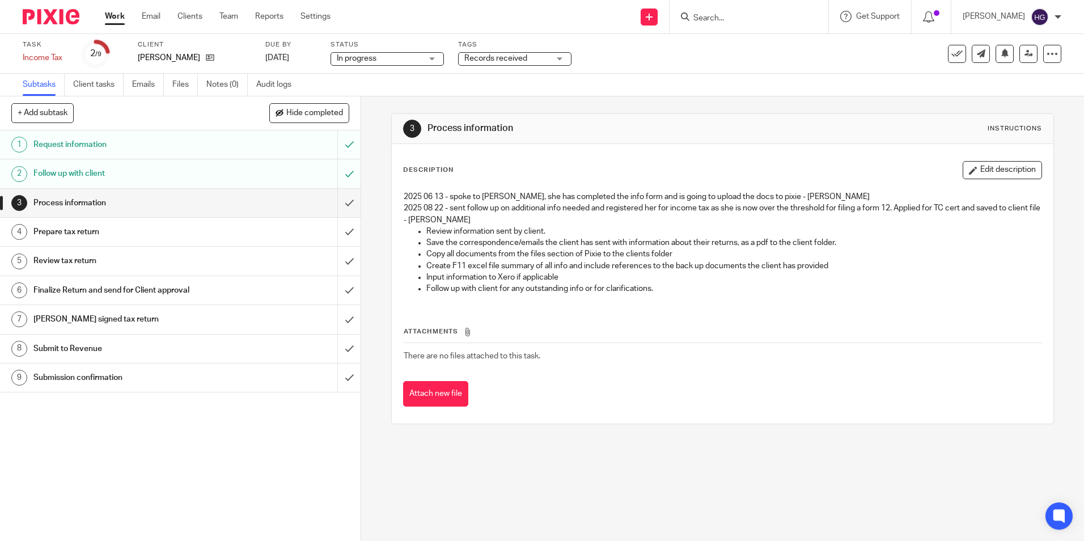
click at [737, 12] on form at bounding box center [752, 17] width 121 height 14
click at [730, 19] on input "Search" at bounding box center [743, 19] width 102 height 10
click at [489, 221] on p "2025 08 22 - sent follow up on additional info needed and registered her for in…" at bounding box center [722, 213] width 637 height 23
click at [282, 52] on link "[DATE]" at bounding box center [290, 58] width 51 height 12
click at [289, 58] on link "29 Aug 2025" at bounding box center [290, 58] width 51 height 12
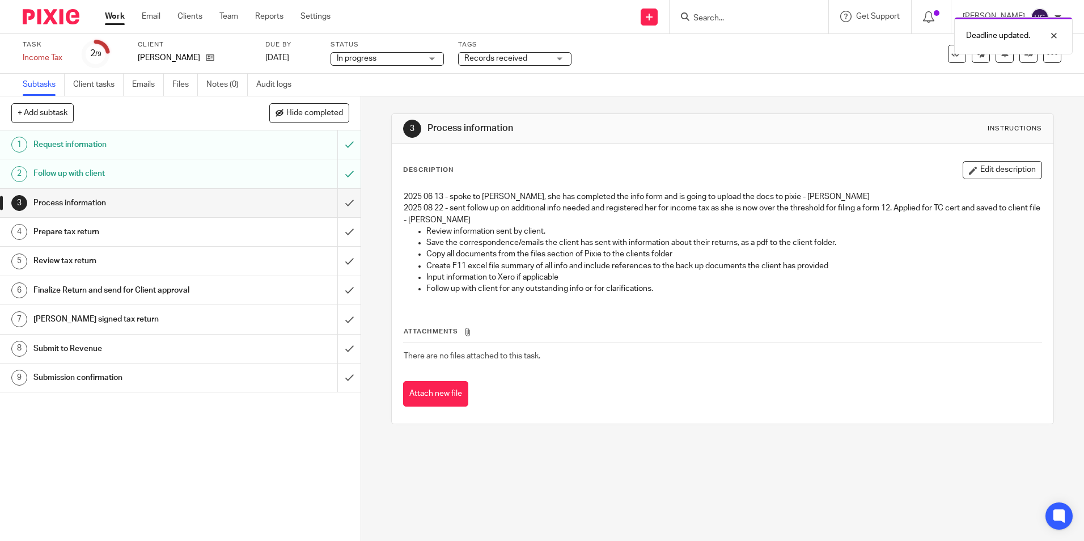
click at [118, 17] on link "Work" at bounding box center [115, 16] width 20 height 11
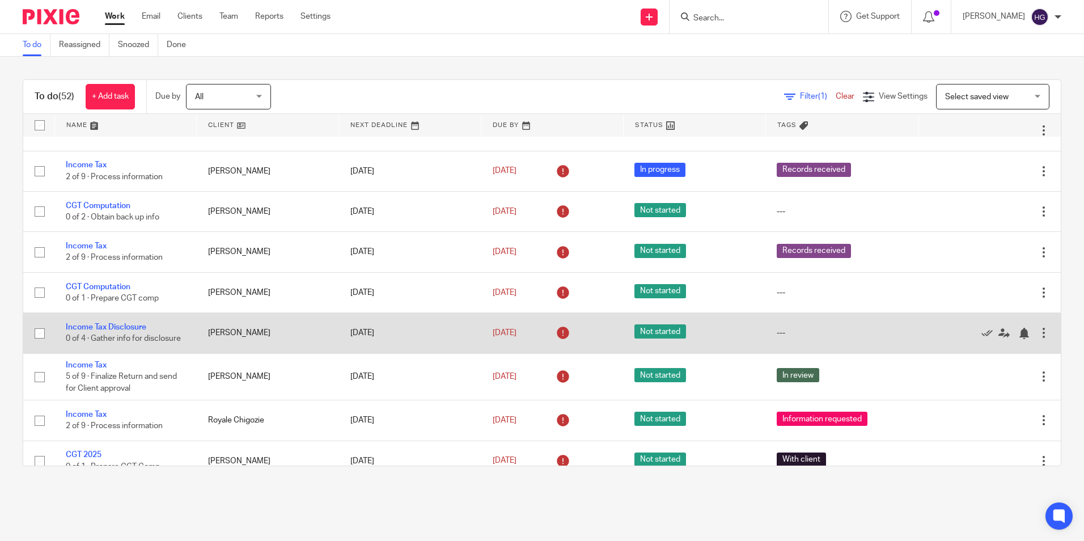
scroll to position [170, 0]
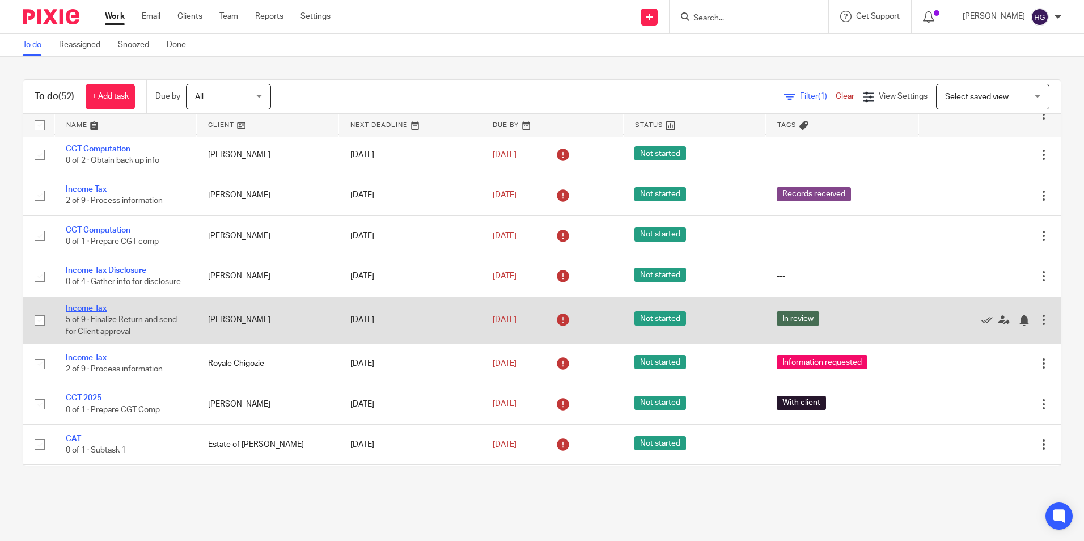
click at [89, 310] on link "Income Tax" at bounding box center [86, 308] width 41 height 8
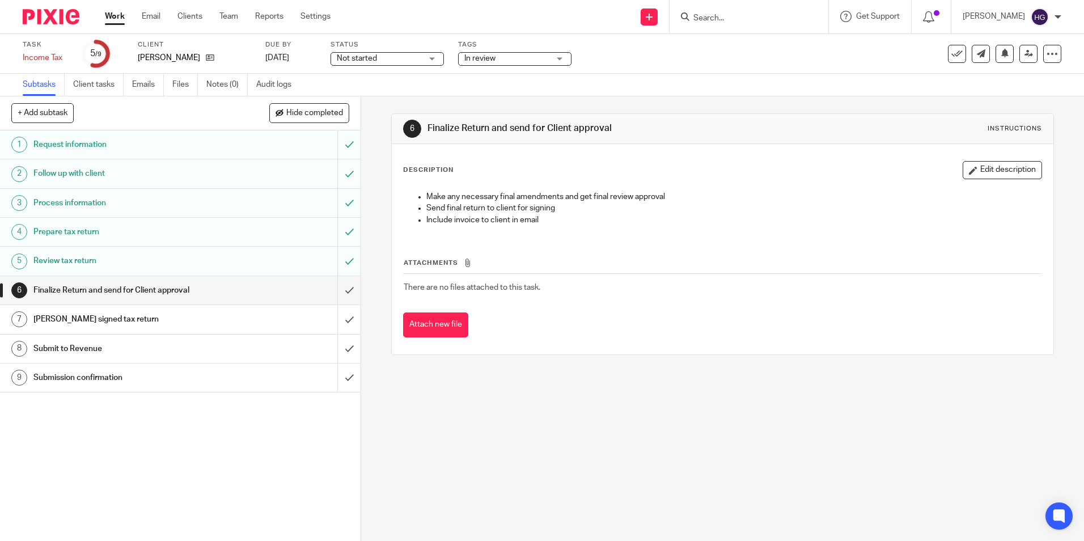
click at [411, 61] on span "Not started" at bounding box center [379, 59] width 85 height 12
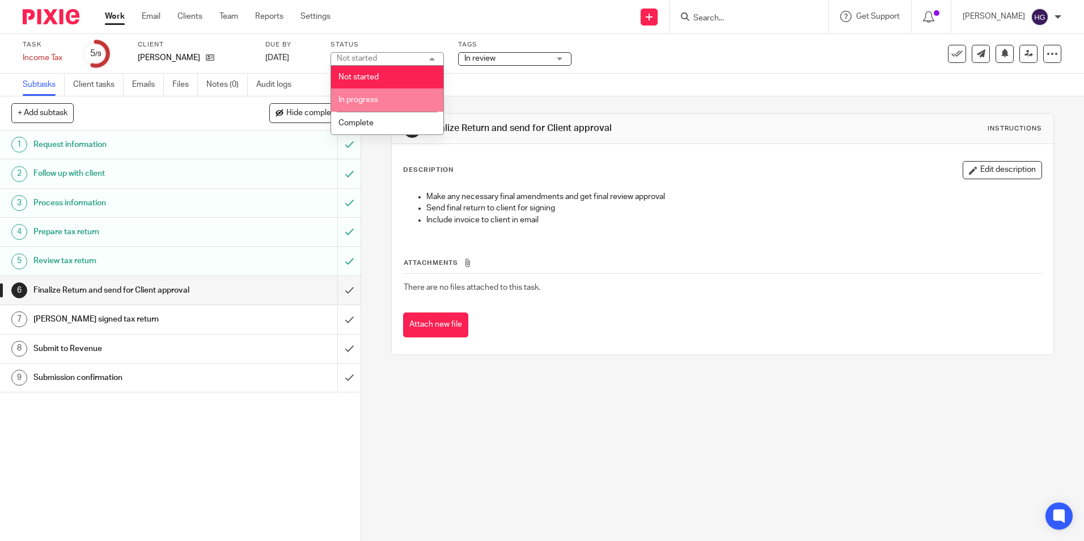
click at [378, 95] on li "In progress" at bounding box center [387, 99] width 112 height 23
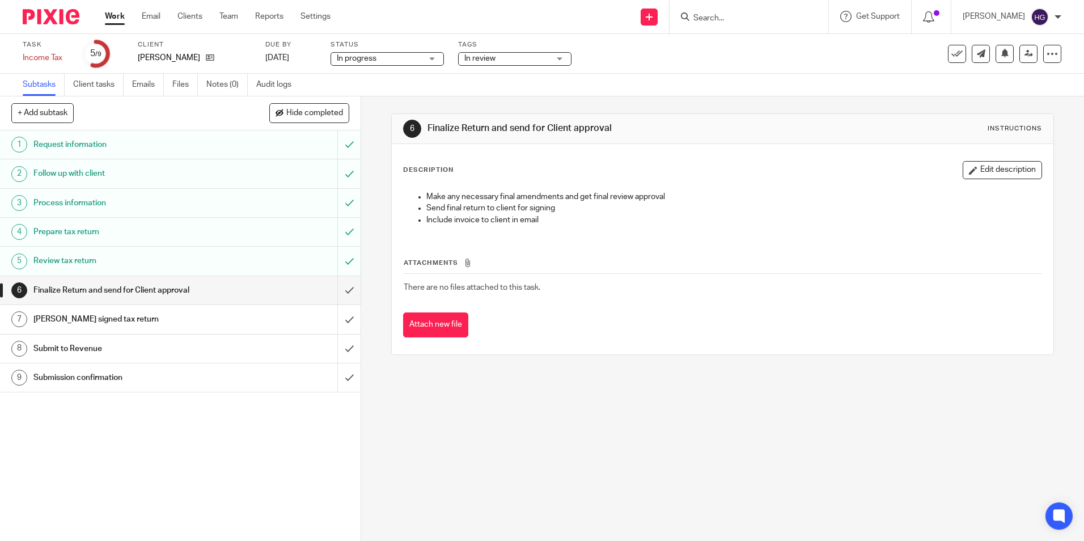
click at [494, 58] on span "In review" at bounding box center [479, 58] width 31 height 8
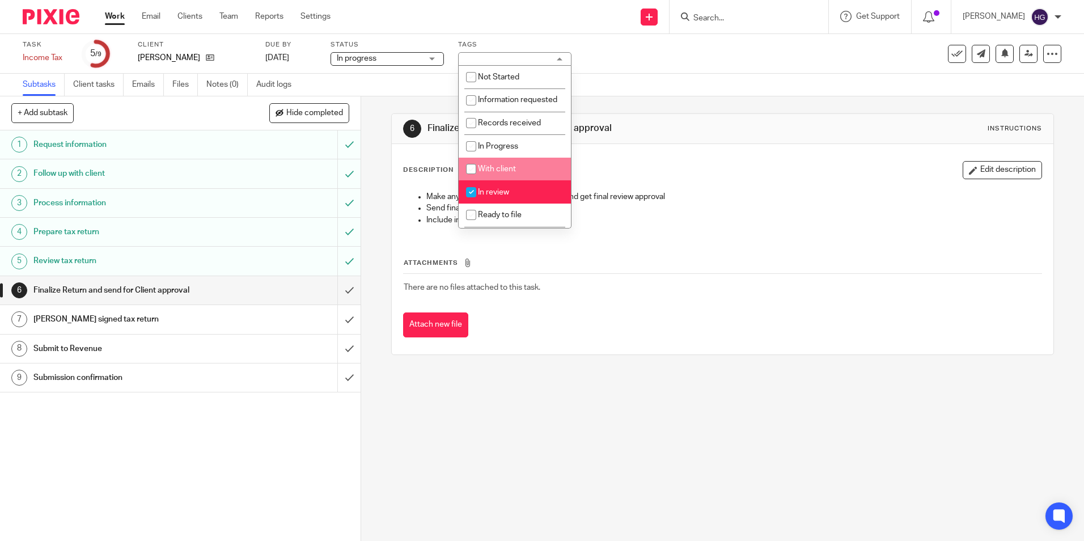
click at [465, 180] on input "checkbox" at bounding box center [471, 169] width 22 height 22
checkbox input "true"
click at [473, 202] on input "checkbox" at bounding box center [471, 192] width 22 height 22
checkbox input "false"
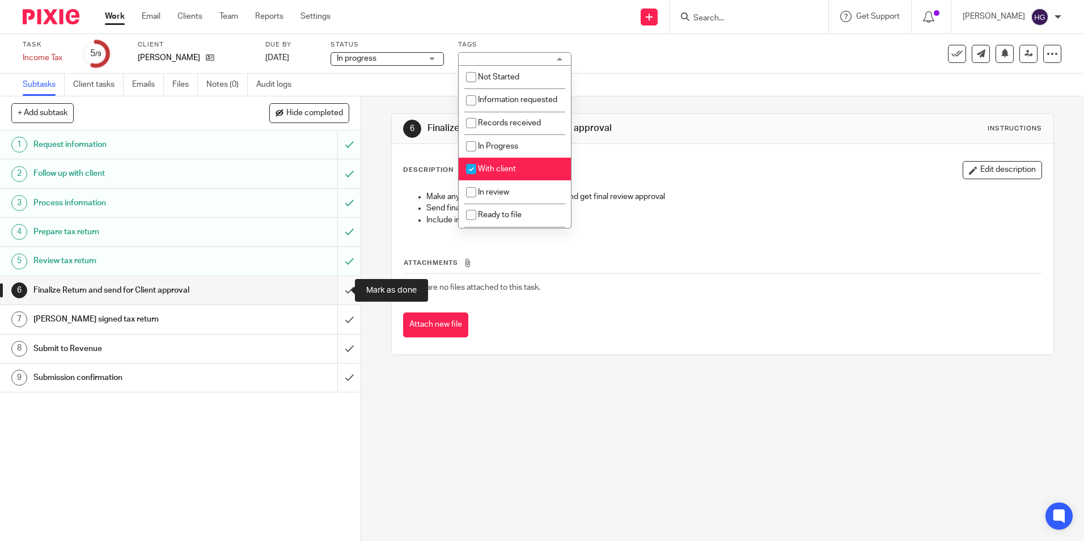
click at [339, 290] on input "submit" at bounding box center [180, 290] width 361 height 28
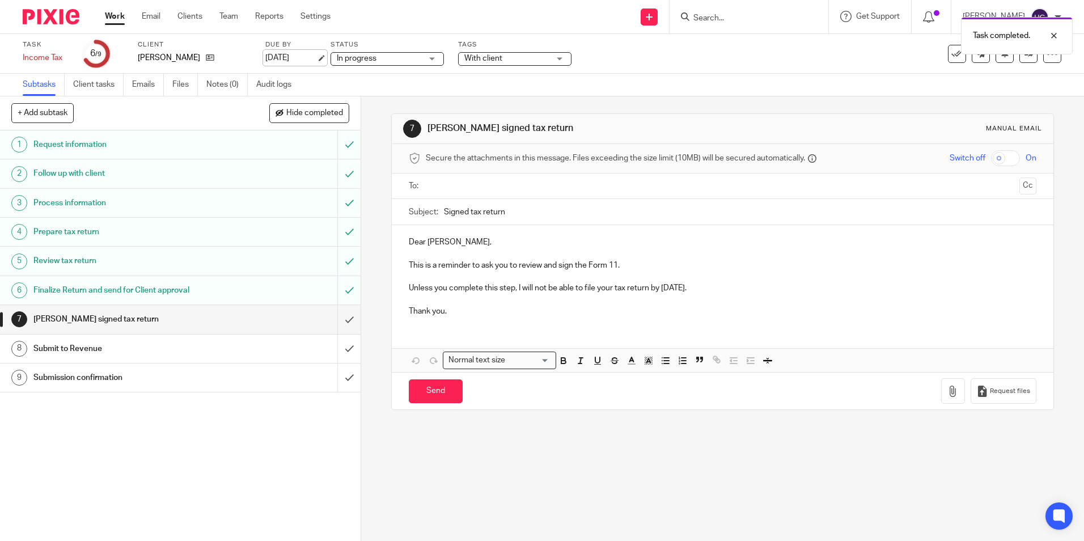
click at [287, 55] on link "[DATE]" at bounding box center [290, 58] width 51 height 12
click at [115, 14] on link "Work" at bounding box center [115, 16] width 20 height 11
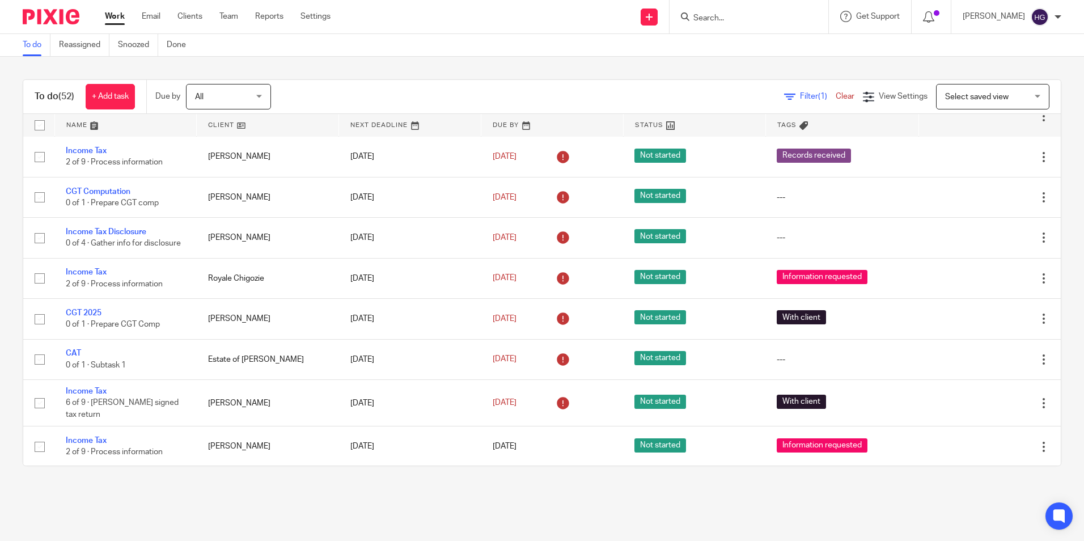
scroll to position [227, 0]
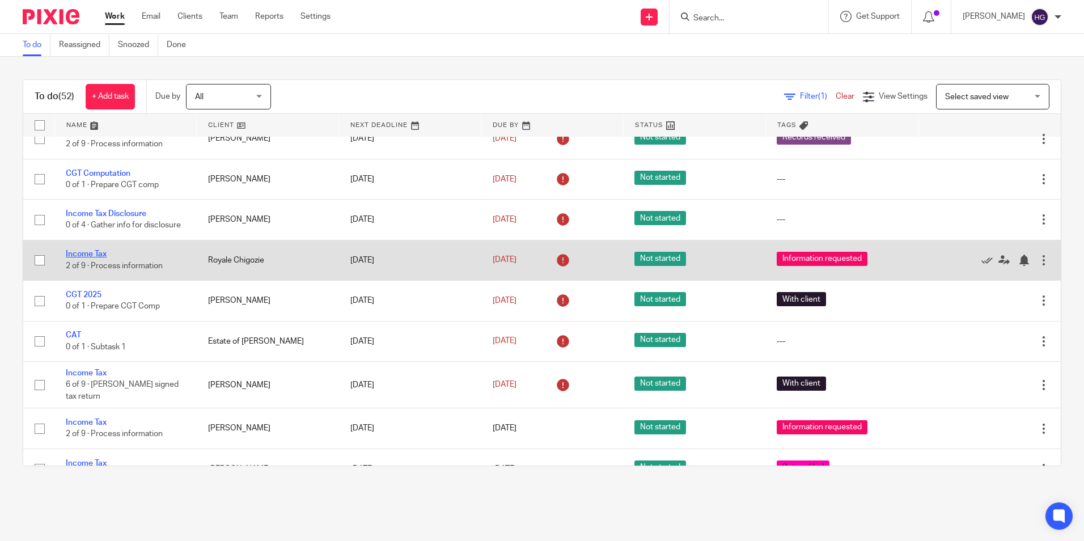
click at [92, 252] on link "Income Tax" at bounding box center [86, 254] width 41 height 8
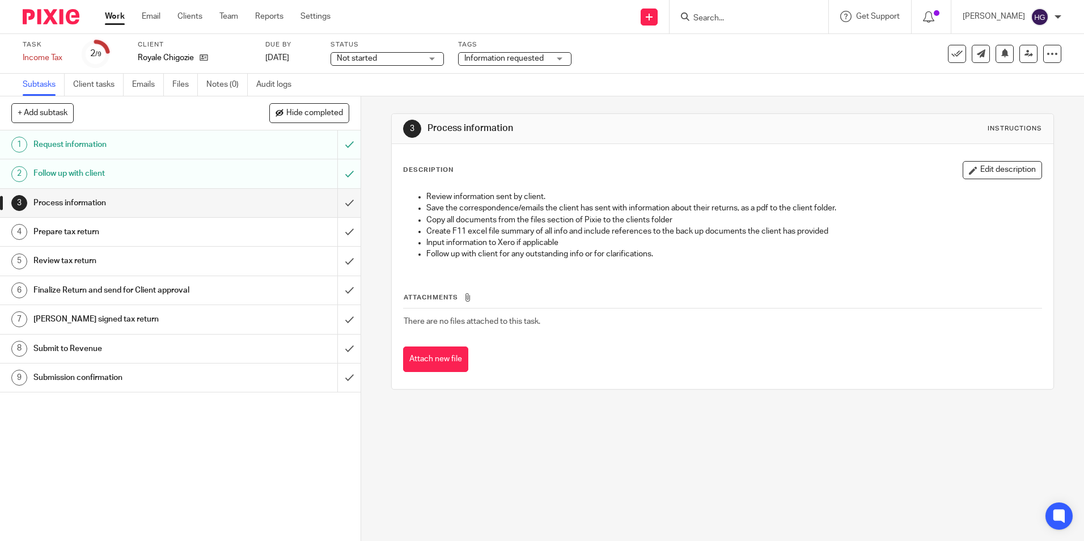
click at [222, 163] on link "2 Follow up with client" at bounding box center [168, 173] width 337 height 28
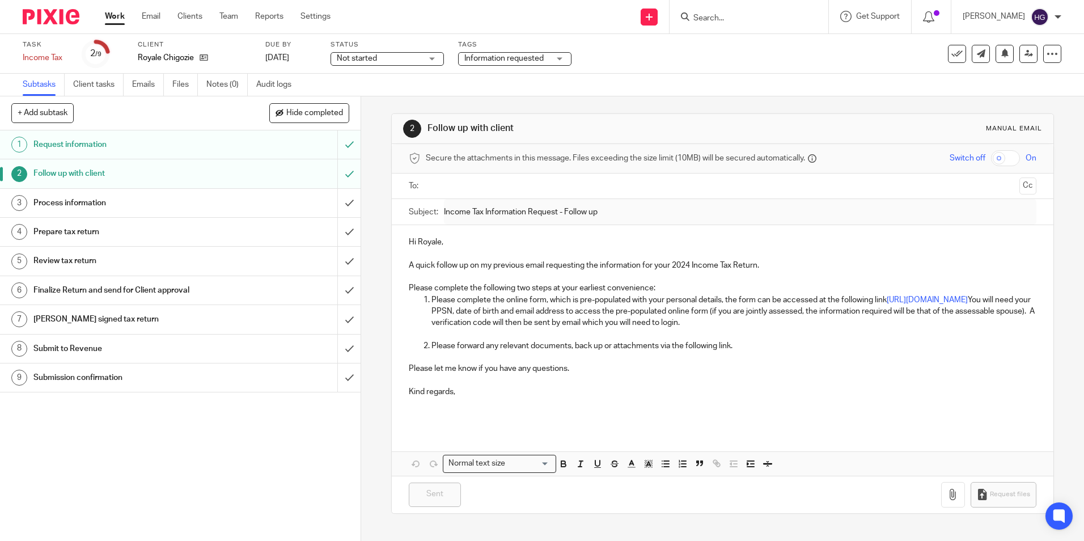
click at [461, 392] on p "Kind regards," at bounding box center [722, 385] width 627 height 23
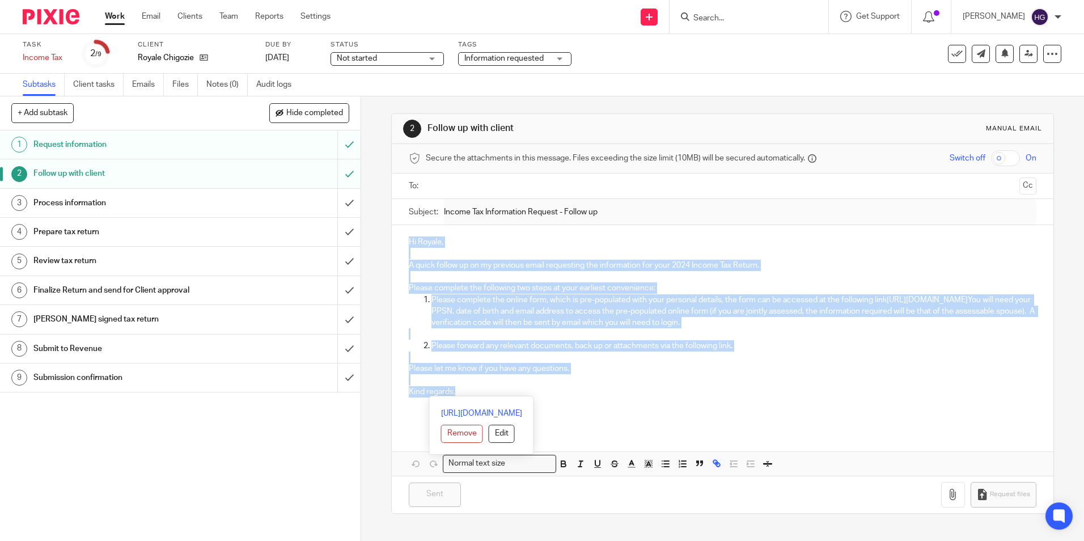
drag, startPoint x: 459, startPoint y: 392, endPoint x: 397, endPoint y: 242, distance: 162.2
click at [397, 242] on div "Hi Royale, A quick follow up on my previous email requesting the information fo…" at bounding box center [722, 327] width 661 height 204
copy div "Hi Royale, A quick follow up on my previous email requesting the information fo…"
click at [666, 375] on p "Kind regards," at bounding box center [722, 385] width 627 height 23
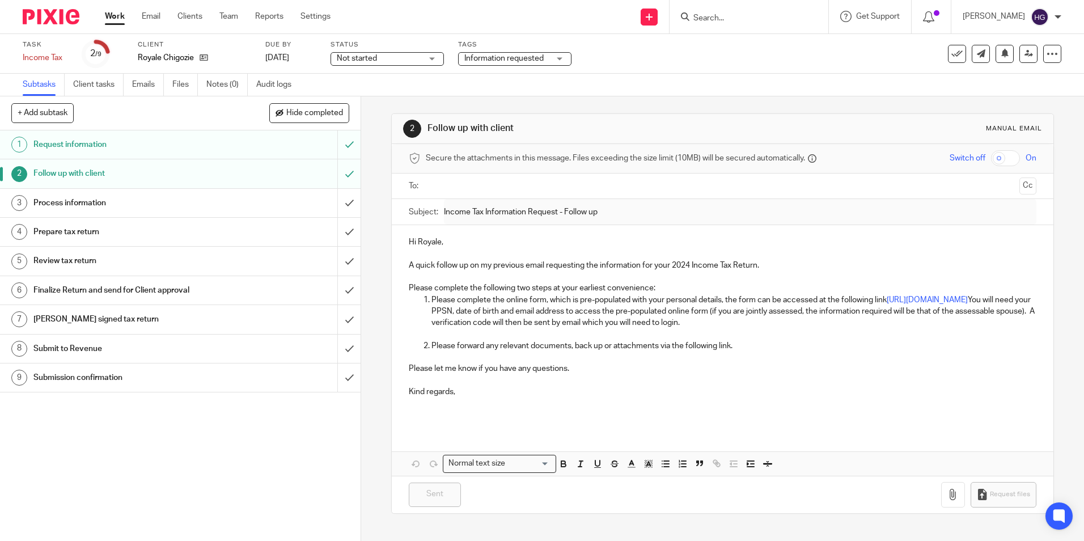
click at [741, 341] on p "Please forward any relevant documents, back up or attachments via the following…" at bounding box center [733, 345] width 604 height 11
click at [519, 177] on ul at bounding box center [723, 186] width 592 height 19
click at [464, 191] on input "text" at bounding box center [722, 186] width 585 height 13
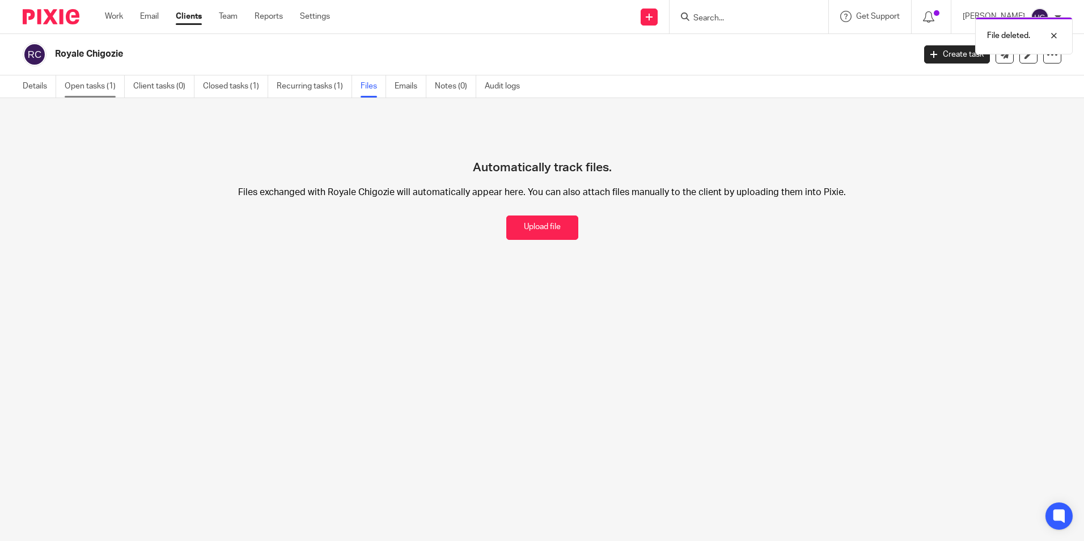
click at [107, 89] on link "Open tasks (1)" at bounding box center [95, 86] width 60 height 22
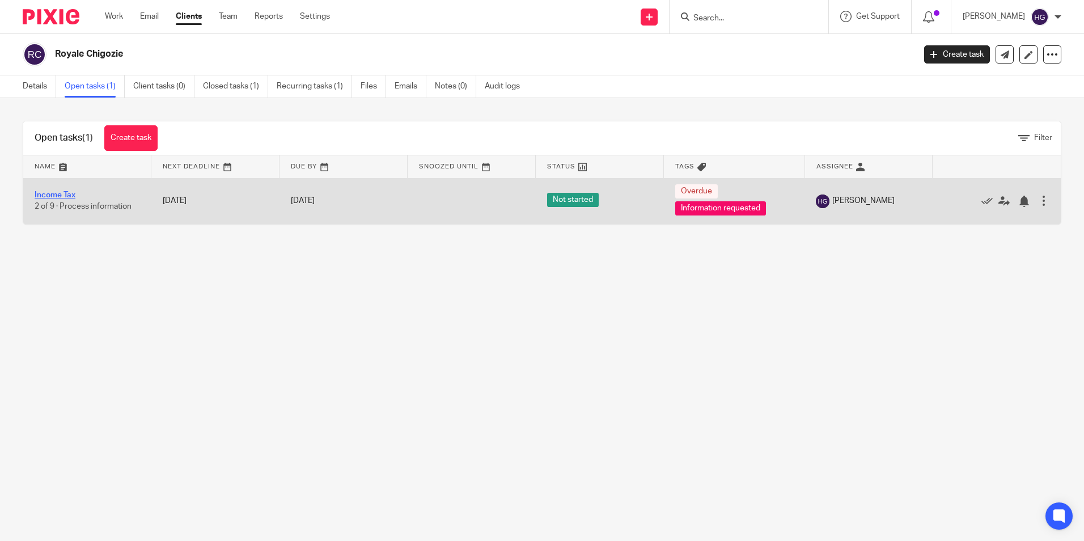
click at [54, 196] on link "Income Tax" at bounding box center [55, 195] width 41 height 8
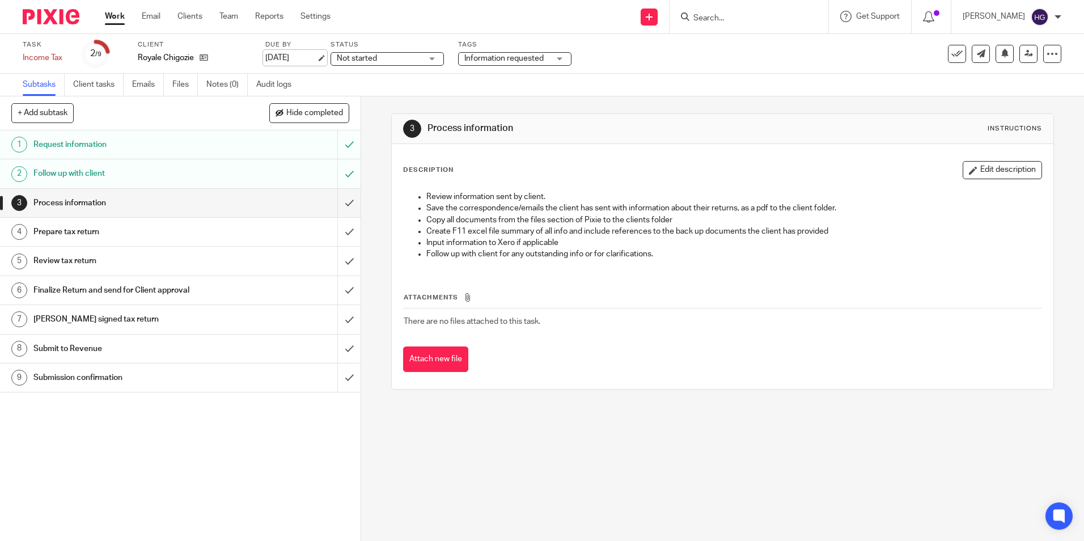
click at [280, 58] on link "18 Jul 2025" at bounding box center [290, 58] width 51 height 12
click at [120, 12] on link "Work" at bounding box center [115, 16] width 20 height 11
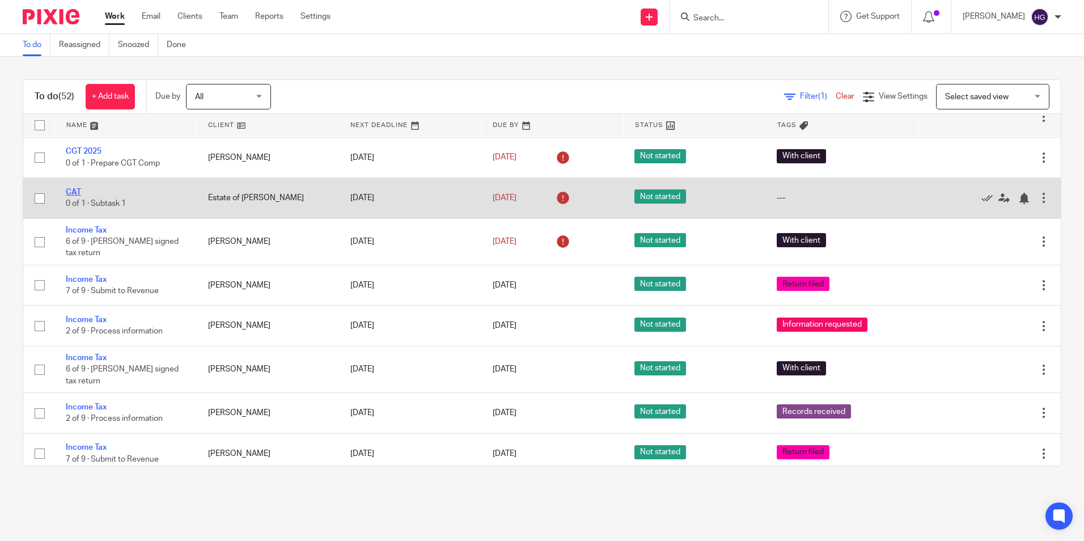
scroll to position [340, 0]
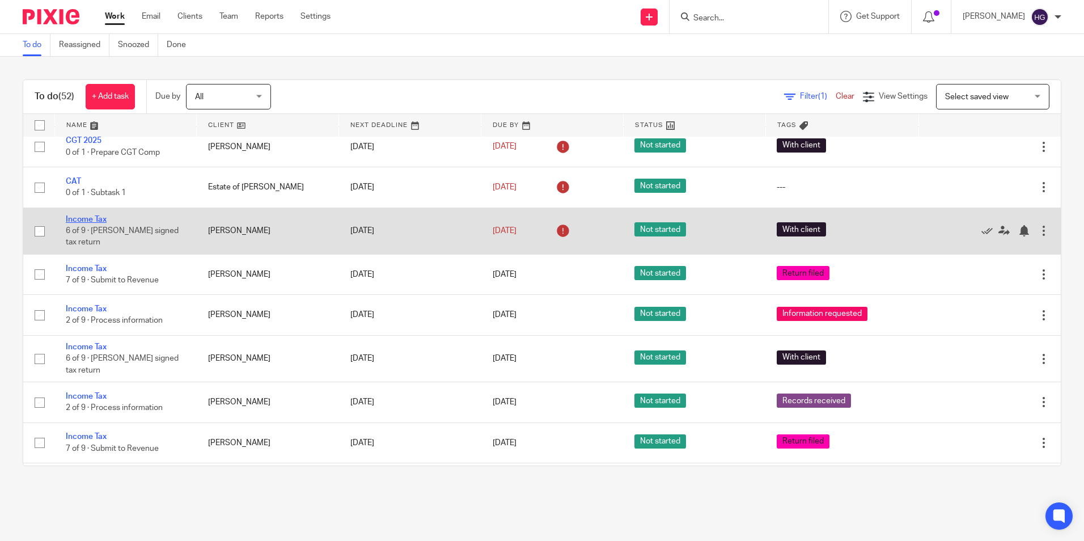
click at [90, 223] on link "Income Tax" at bounding box center [86, 219] width 41 height 8
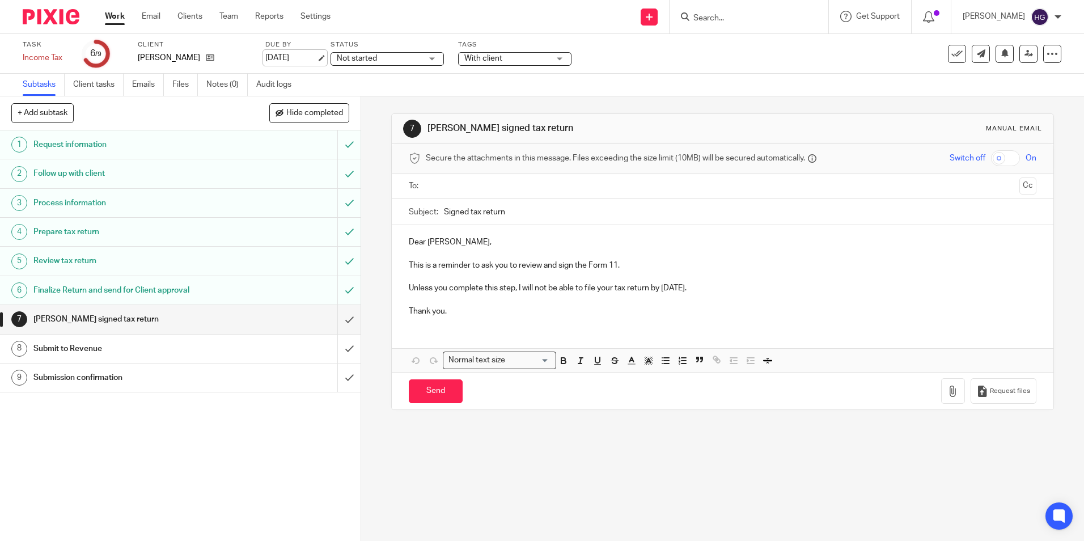
click at [295, 56] on link "[DATE]" at bounding box center [290, 58] width 51 height 12
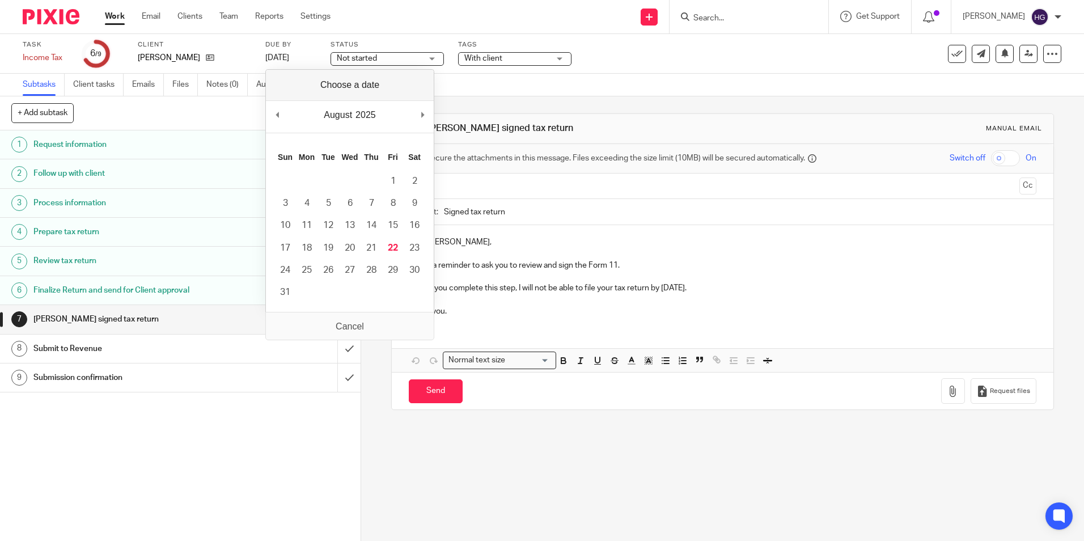
click at [420, 112] on div "August January February March April May June July August September October Nove…" at bounding box center [350, 117] width 168 height 32
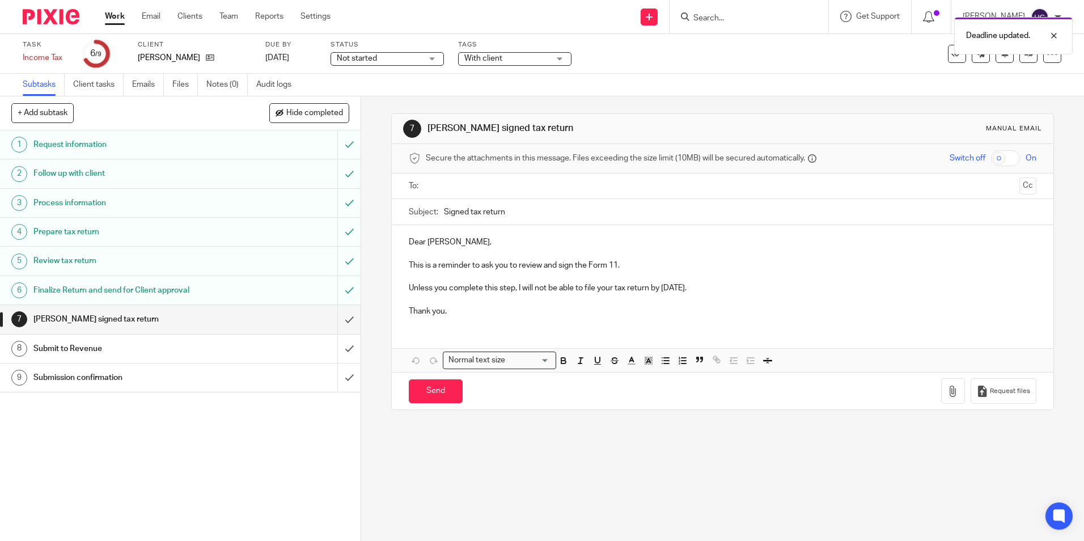
click at [116, 15] on link "Work" at bounding box center [115, 16] width 20 height 11
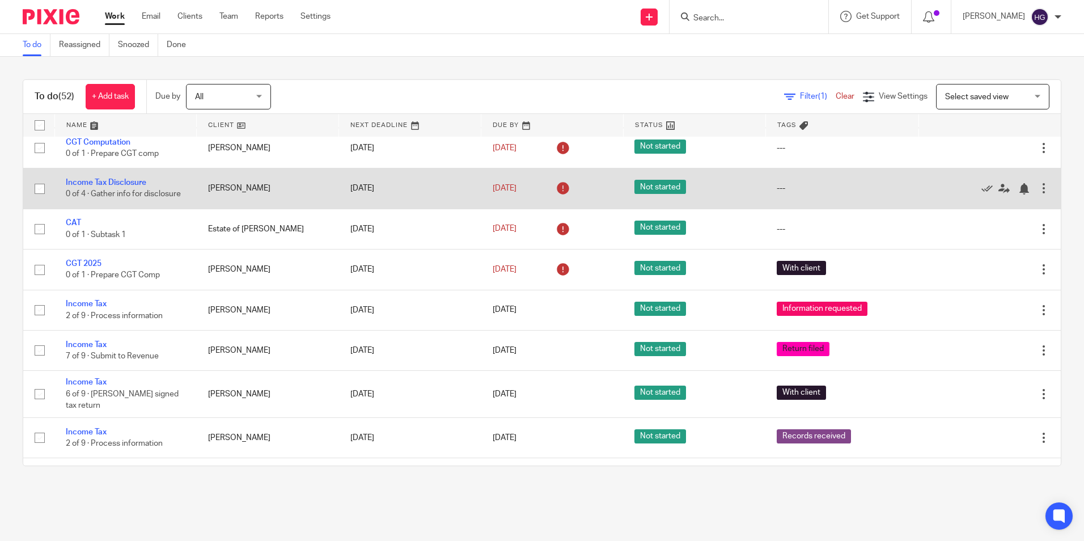
scroll to position [283, 0]
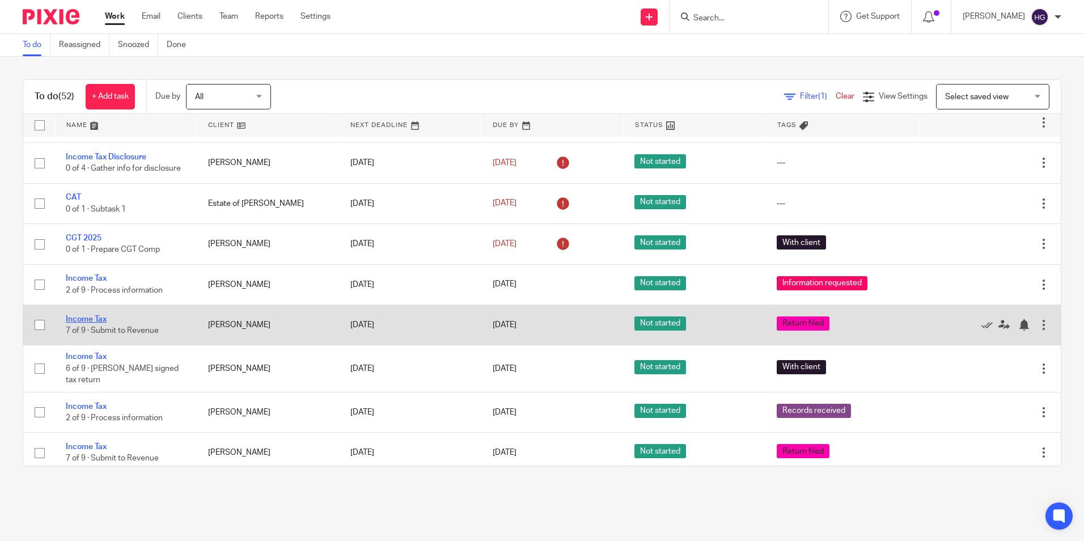
click at [97, 321] on link "Income Tax" at bounding box center [86, 319] width 41 height 8
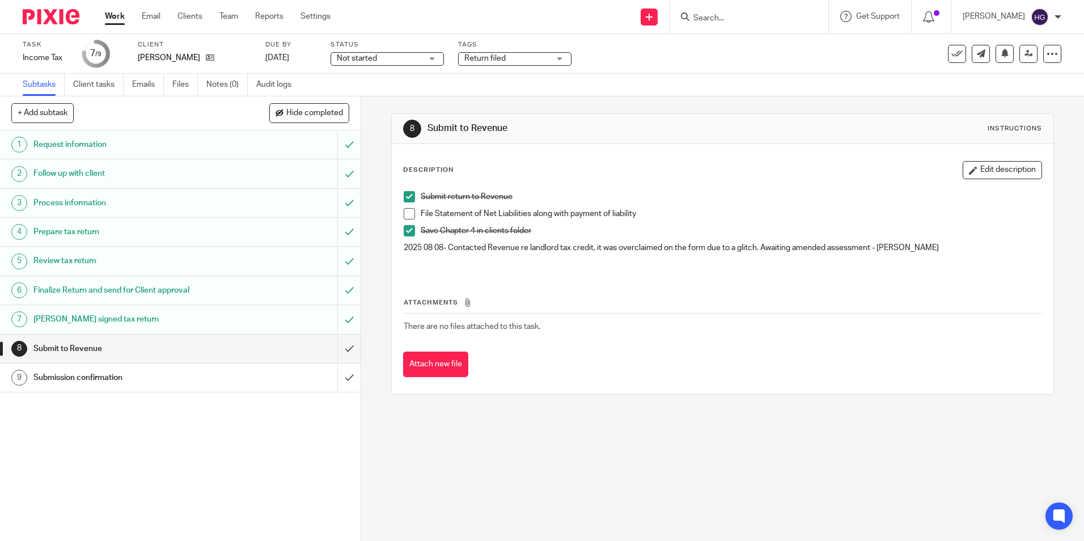
click at [405, 210] on span at bounding box center [409, 213] width 11 height 11
click at [919, 247] on p "2025 08 08- Contacted Revenue re landlord tax credit, it was overclaimed on the…" at bounding box center [722, 247] width 637 height 11
click at [967, 176] on button "Edit description" at bounding box center [1002, 170] width 79 height 18
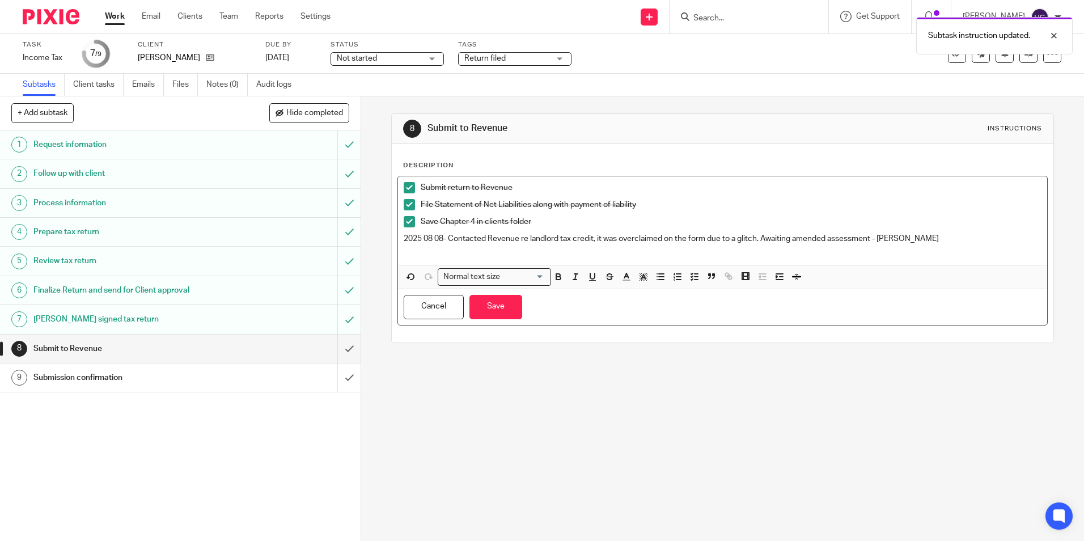
click at [922, 236] on p "2025 08 08- Contacted Revenue re landlord tax credit, it was overclaimed on the…" at bounding box center [722, 238] width 637 height 11
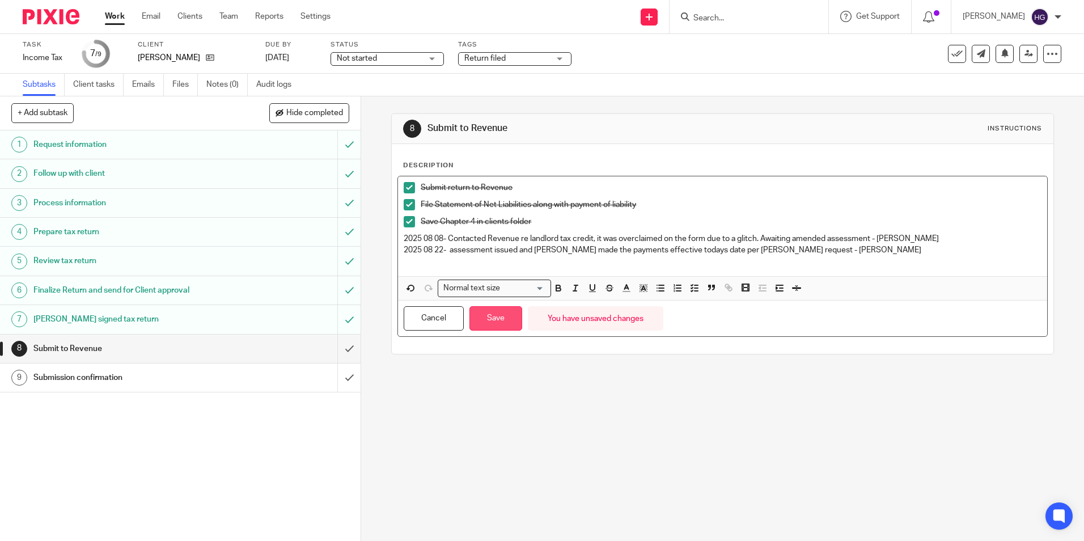
click at [488, 321] on button "Save" at bounding box center [495, 318] width 53 height 24
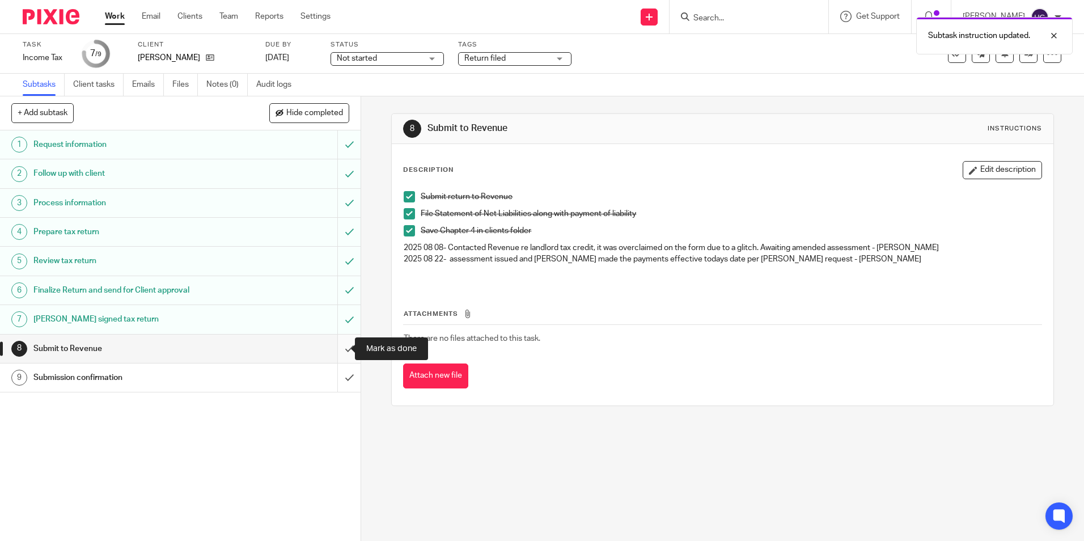
click at [343, 350] on input "submit" at bounding box center [180, 349] width 361 height 28
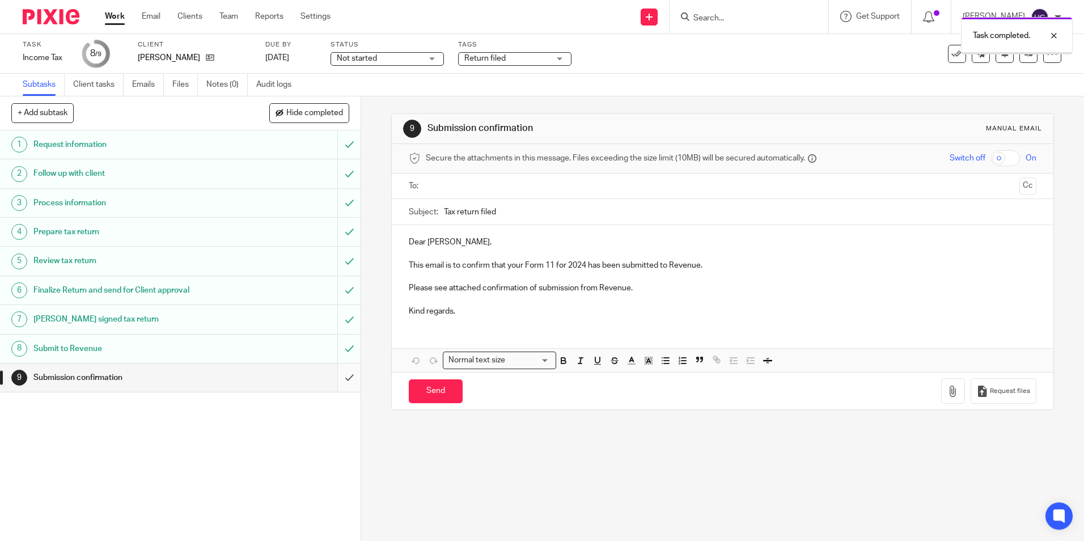
click at [337, 375] on input "submit" at bounding box center [180, 377] width 361 height 28
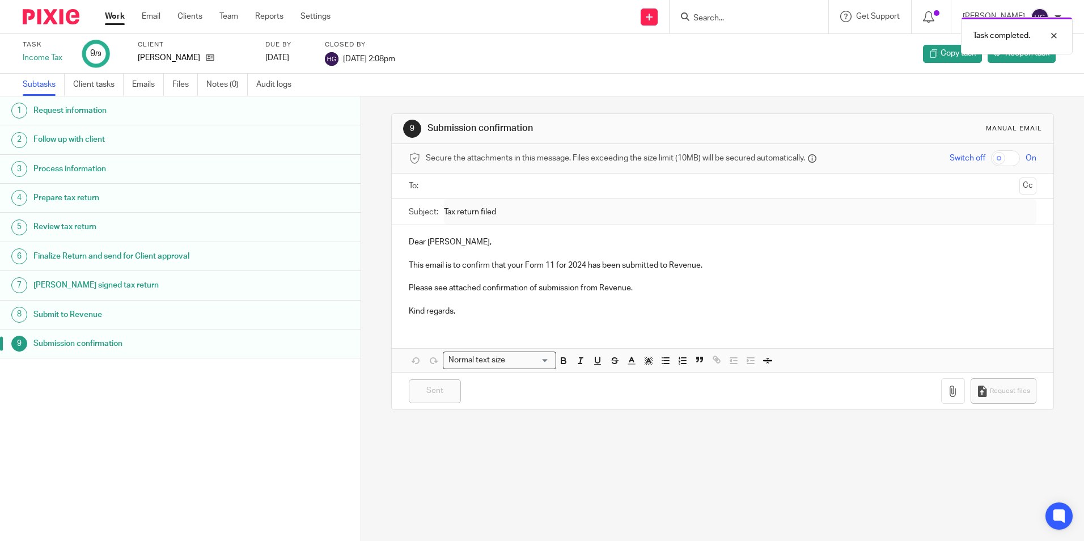
click at [113, 21] on link "Work" at bounding box center [115, 16] width 20 height 11
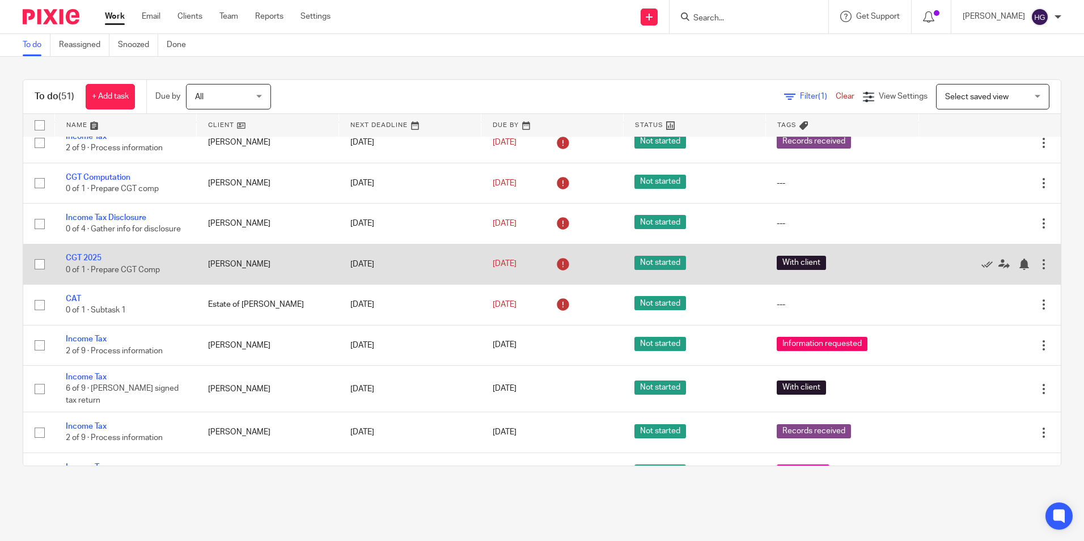
scroll to position [340, 0]
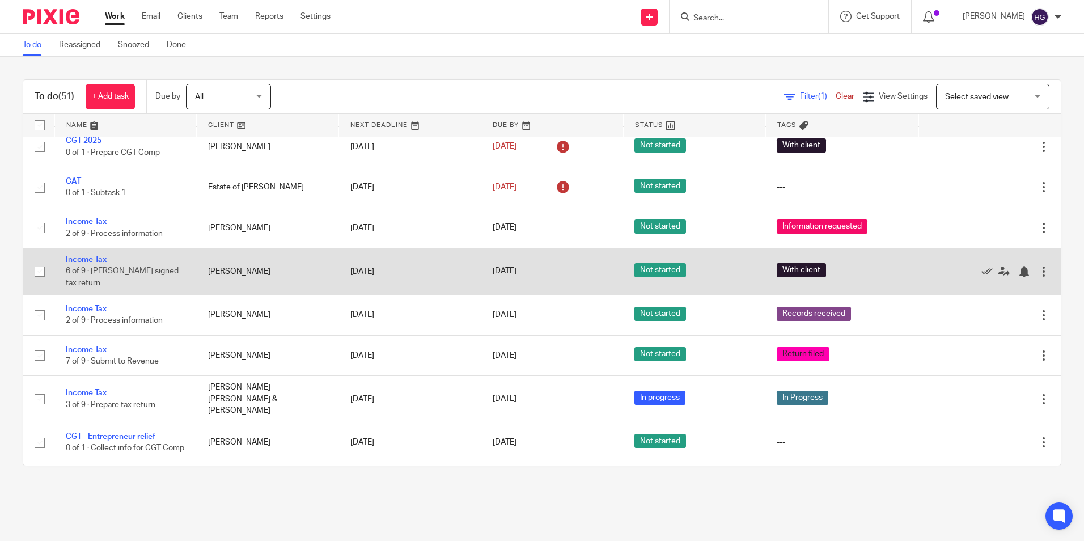
click at [92, 258] on link "Income Tax" at bounding box center [86, 260] width 41 height 8
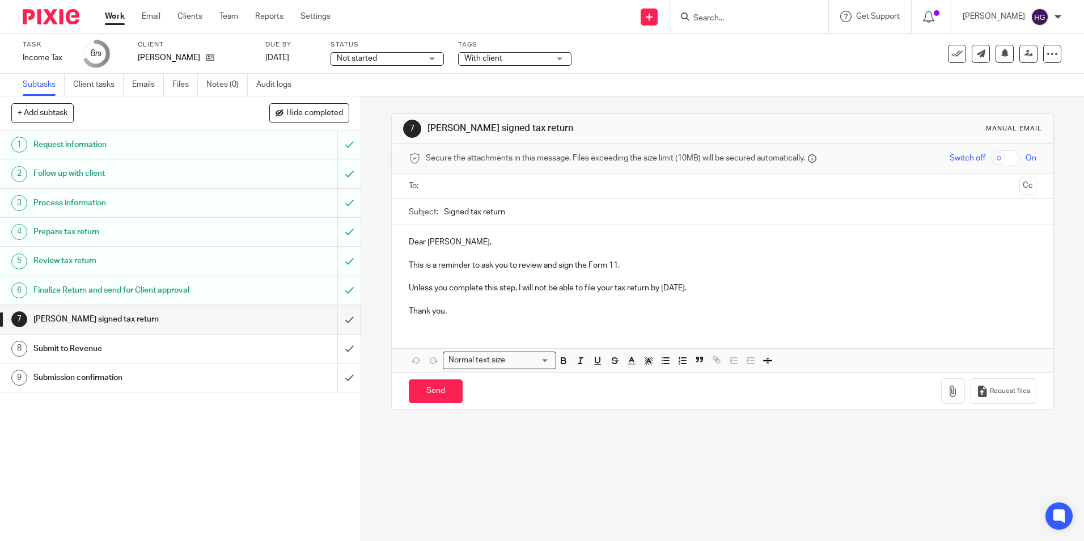
click at [552, 55] on div "With client" at bounding box center [514, 59] width 113 height 14
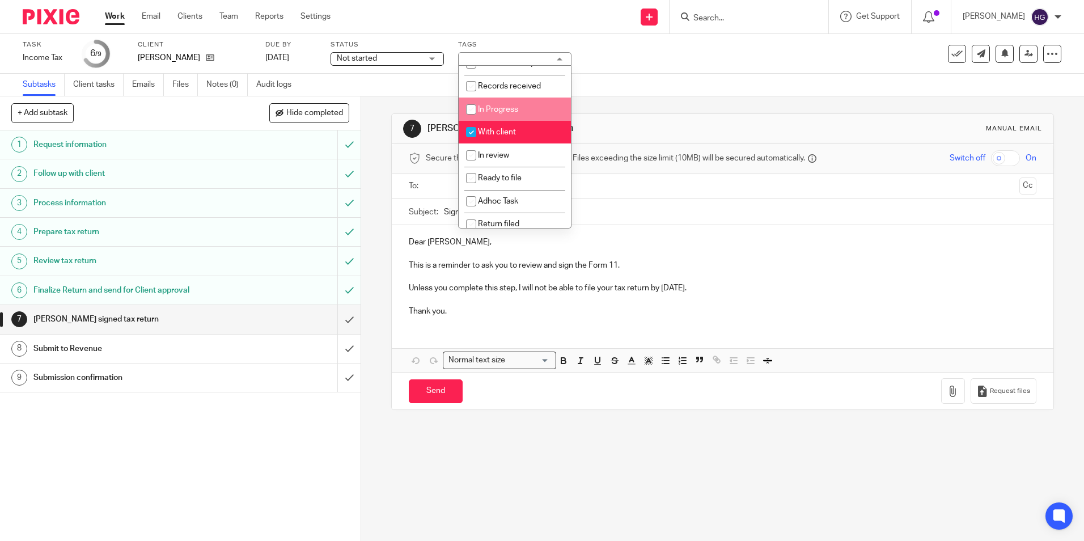
scroll to position [57, 0]
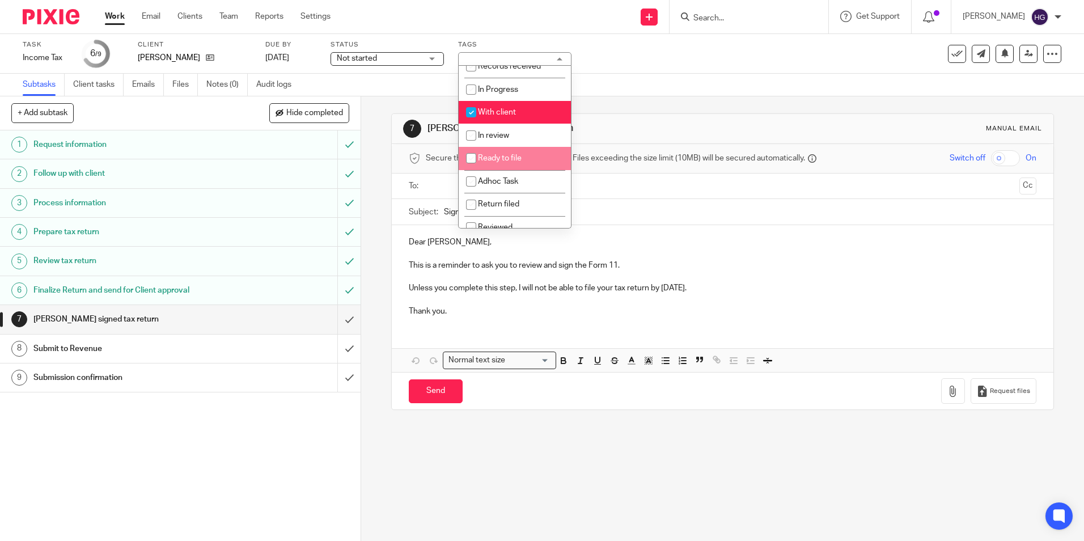
click at [471, 168] on input "checkbox" at bounding box center [471, 158] width 22 height 22
checkbox input "true"
click at [472, 122] on input "checkbox" at bounding box center [471, 112] width 22 height 22
checkbox input "false"
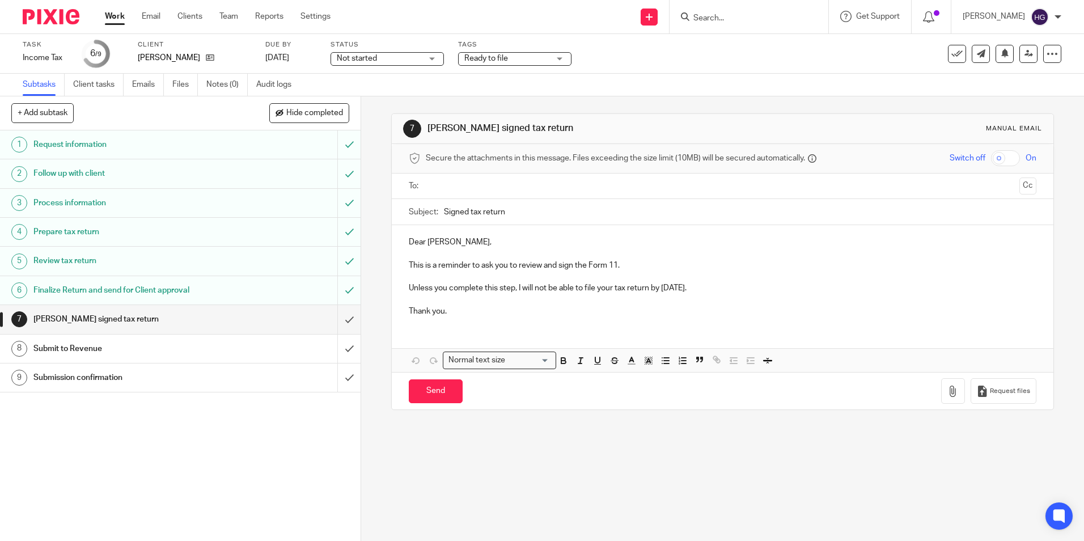
click at [113, 18] on link "Work" at bounding box center [115, 16] width 20 height 11
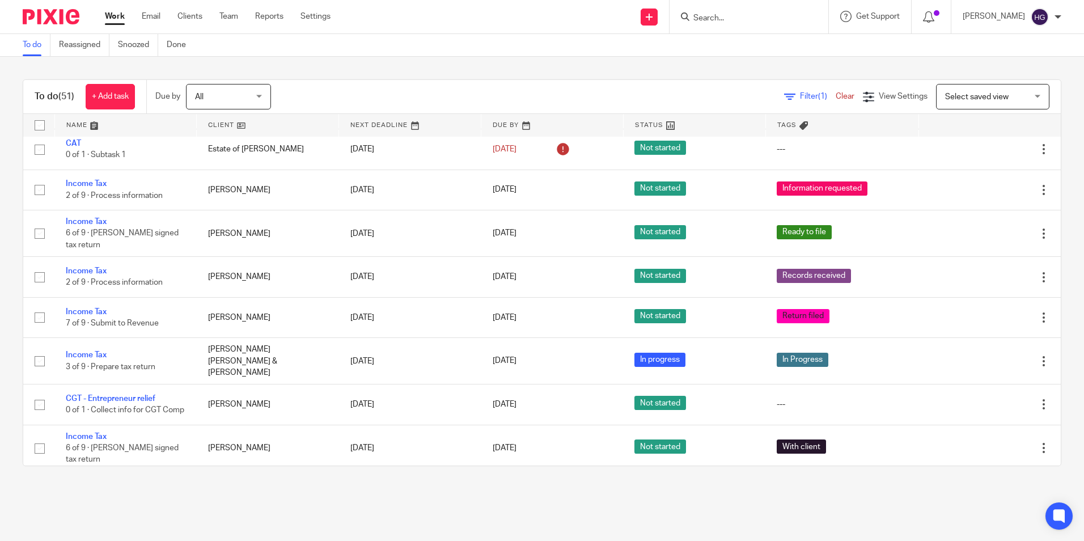
scroll to position [397, 0]
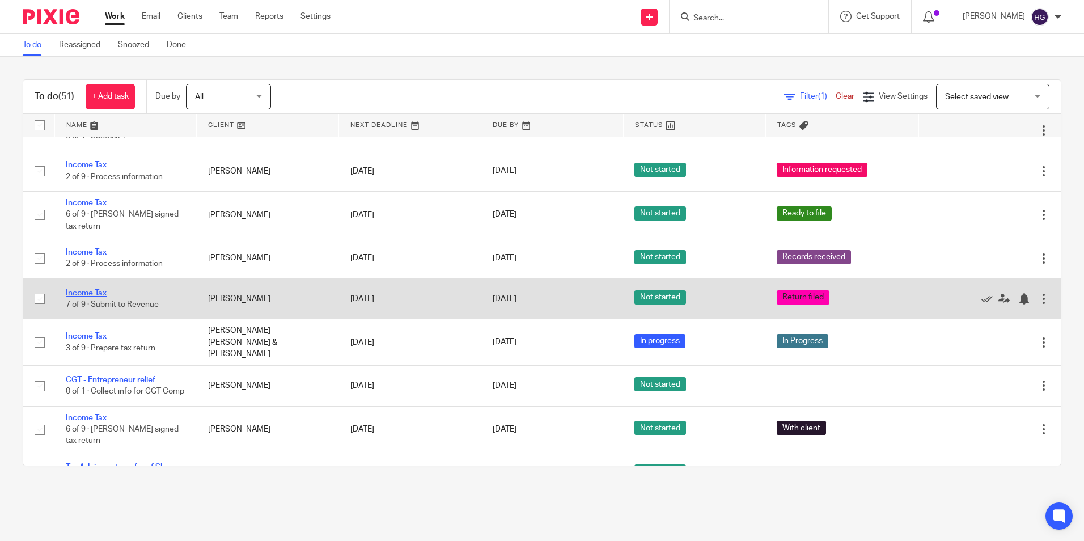
click at [91, 290] on link "Income Tax" at bounding box center [86, 293] width 41 height 8
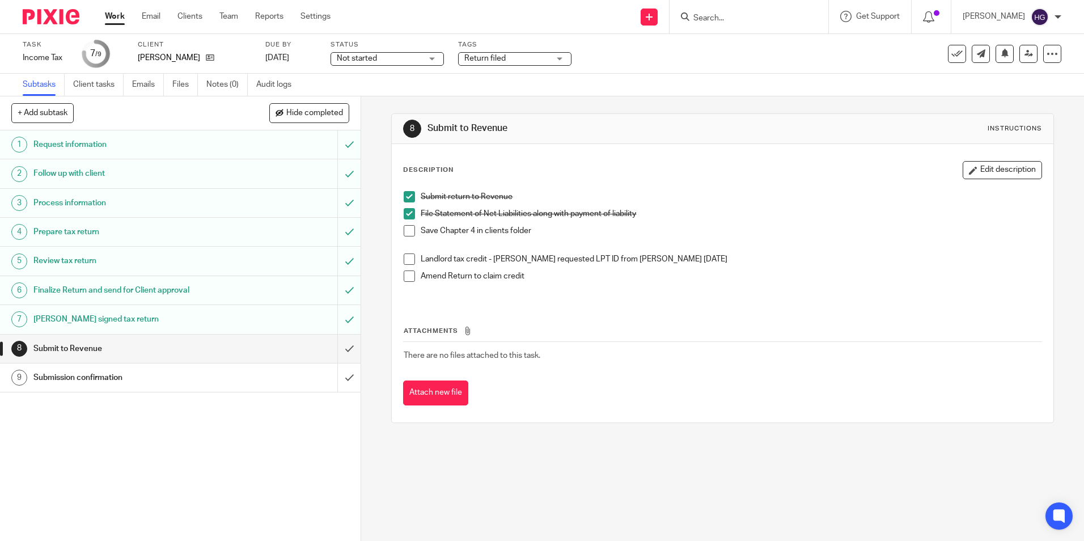
click at [672, 258] on p "Landlord tax credit - [PERSON_NAME] requested LPT ID from [PERSON_NAME] [DATE]" at bounding box center [731, 258] width 620 height 11
click at [989, 163] on button "Edit description" at bounding box center [1002, 170] width 79 height 18
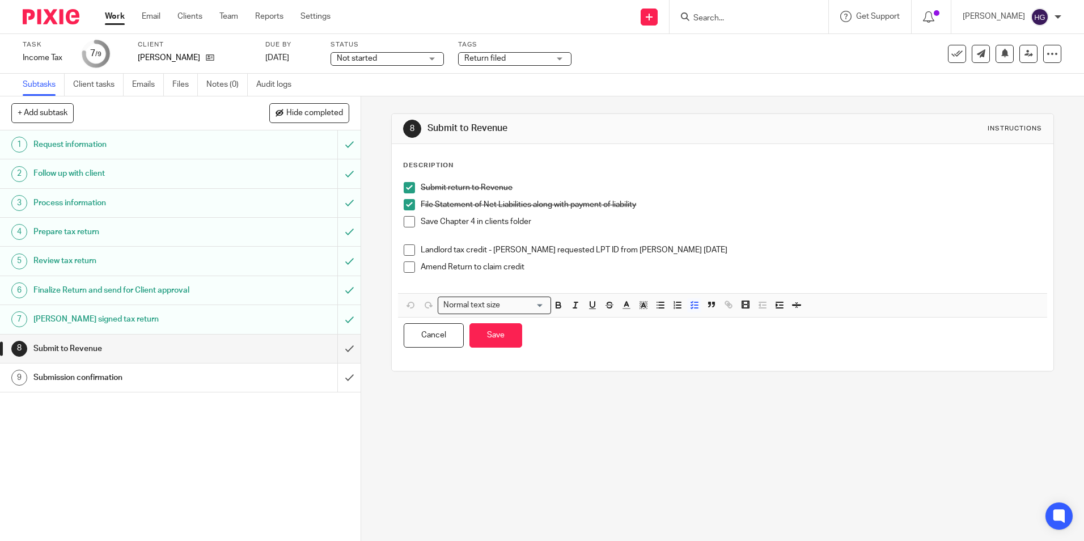
click at [693, 240] on p at bounding box center [722, 238] width 637 height 11
click at [665, 251] on p "Landlord tax credit - Helen requested LPT ID from Geraldine 20/8/2025" at bounding box center [731, 249] width 620 height 11
drag, startPoint x: 672, startPoint y: 251, endPoint x: 493, endPoint y: 245, distance: 178.7
click at [493, 245] on p "Landlord tax credit - Helen requested LPT ID from Geraldine 20/8/2025" at bounding box center [731, 249] width 620 height 11
click at [486, 341] on button "Save" at bounding box center [495, 335] width 53 height 24
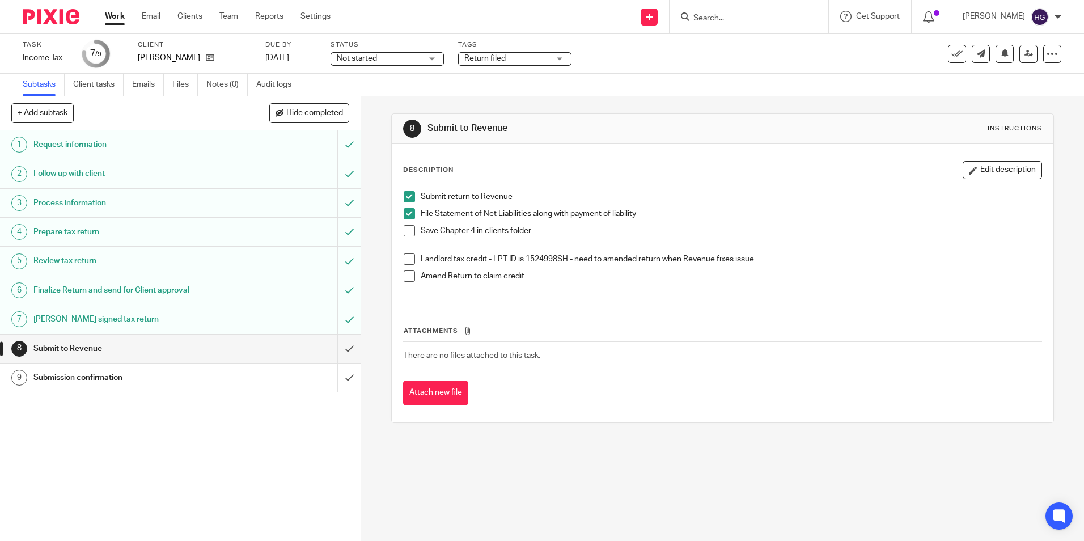
click at [115, 14] on link "Work" at bounding box center [115, 16] width 20 height 11
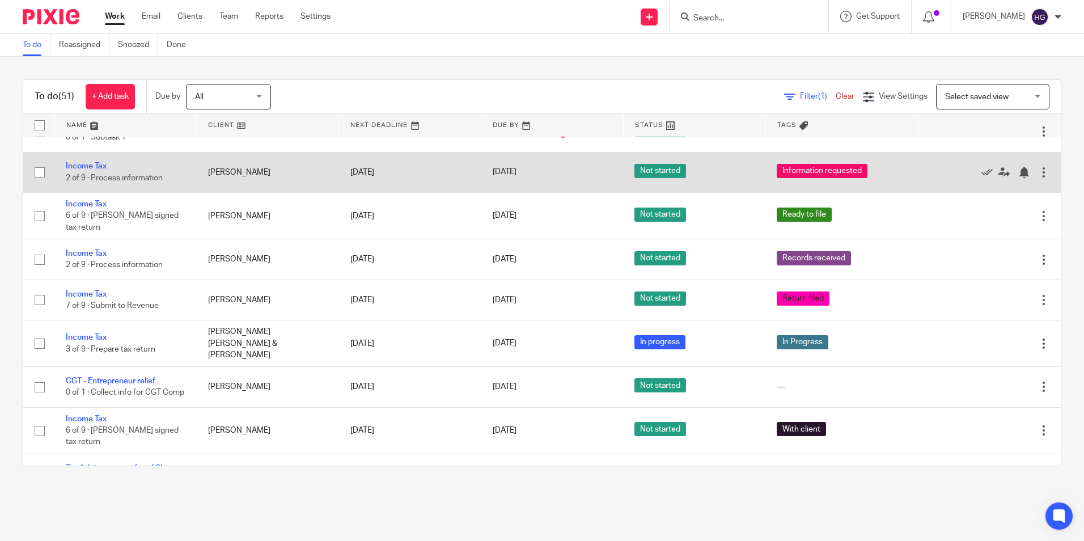
scroll to position [397, 0]
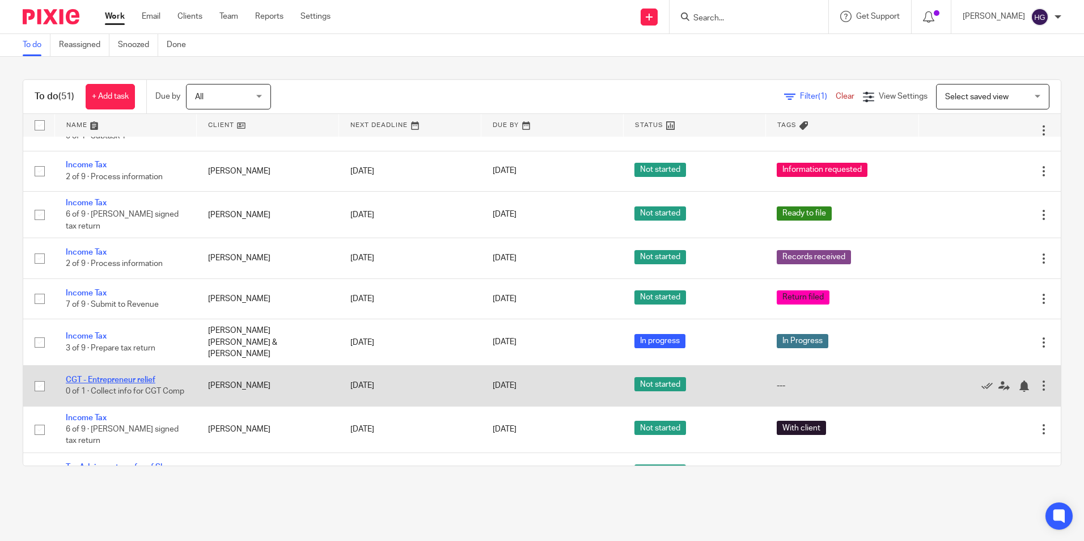
click at [137, 376] on link "CGT - Entrepreneur relief" at bounding box center [111, 380] width 90 height 8
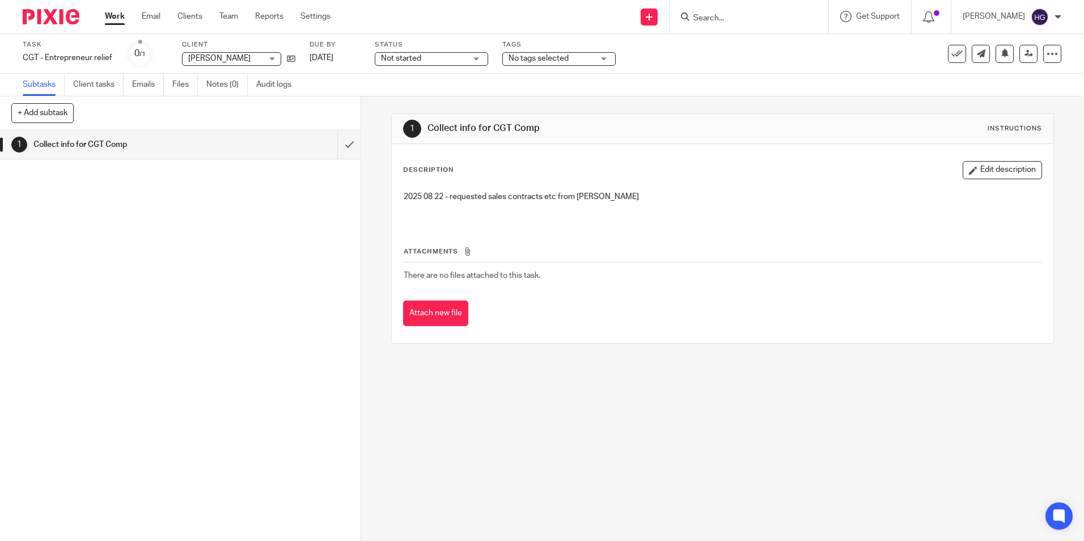
click at [452, 54] on span "Not started" at bounding box center [423, 59] width 85 height 12
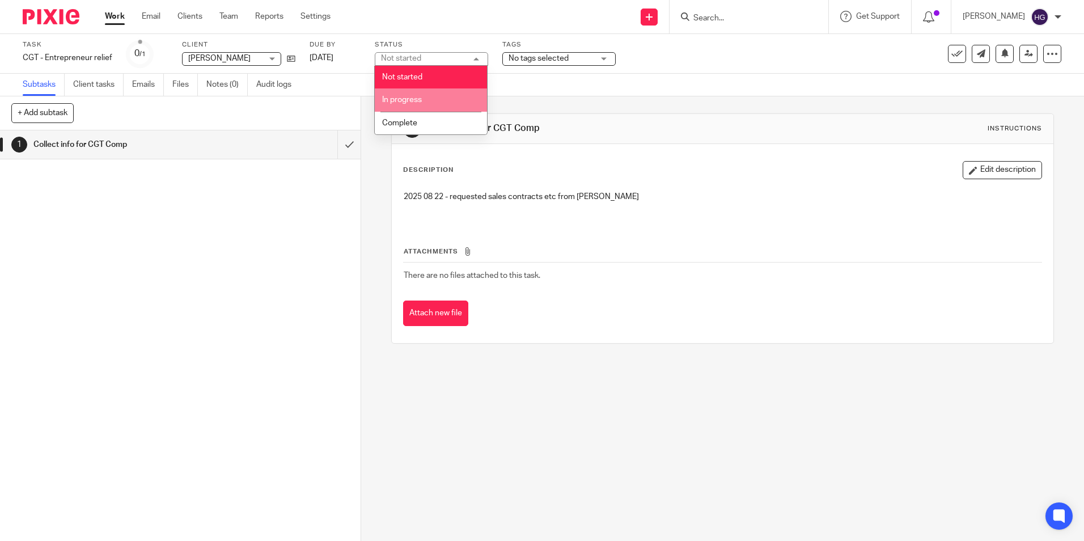
click at [428, 99] on li "In progress" at bounding box center [431, 99] width 112 height 23
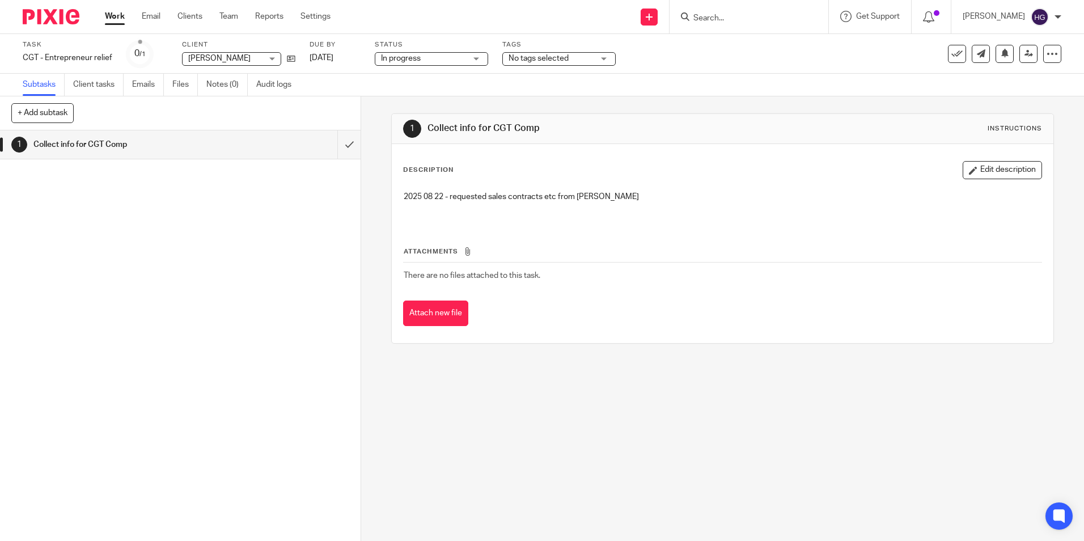
click at [117, 18] on link "Work" at bounding box center [115, 16] width 20 height 11
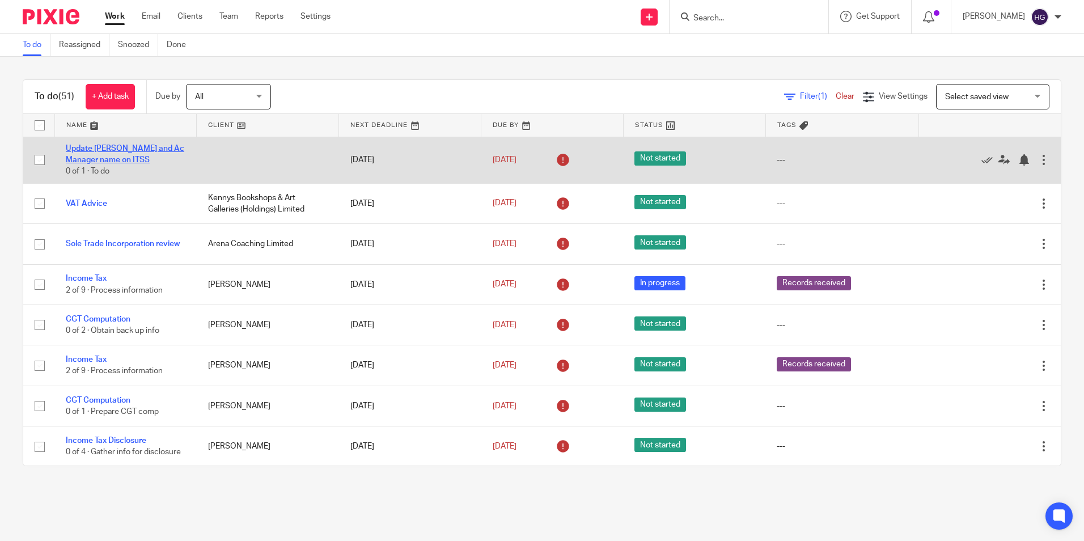
click at [91, 158] on link "Update TAIN and Ac Manager name on ITSS" at bounding box center [125, 154] width 119 height 19
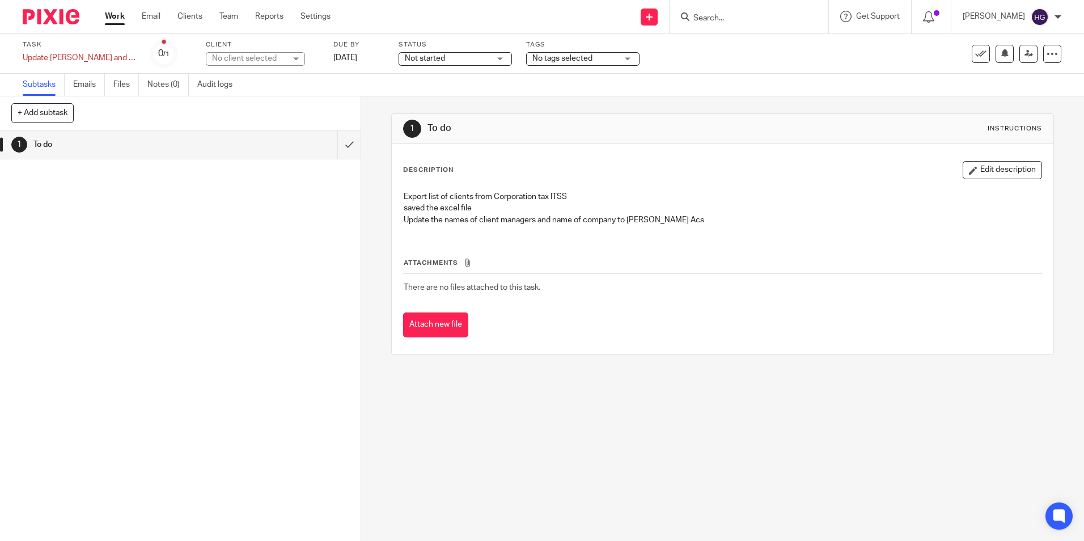
click at [731, 227] on div "Export list of clients from Corporation tax ITSS saved the excel file Update th…" at bounding box center [722, 209] width 649 height 49
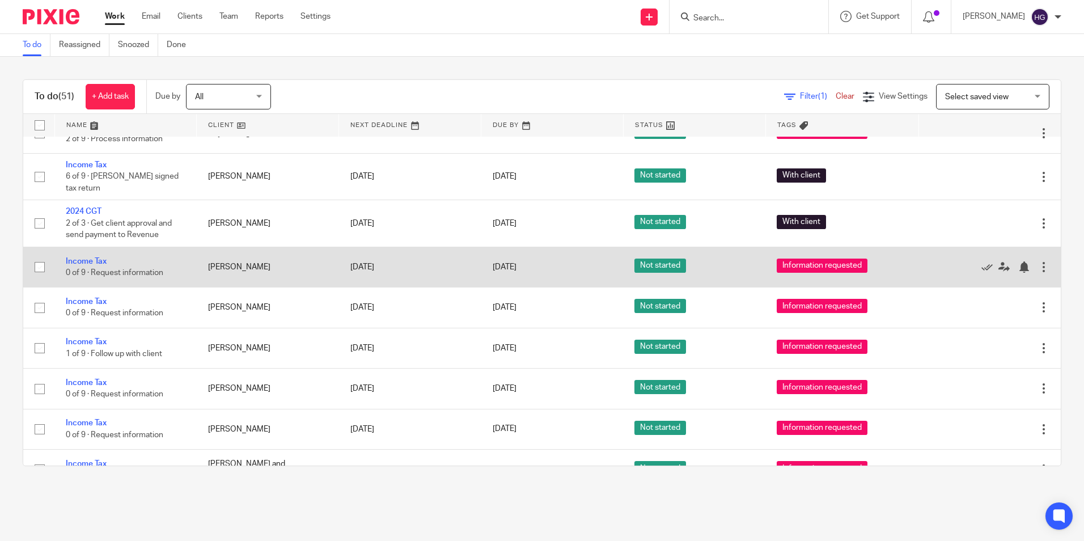
scroll to position [794, 0]
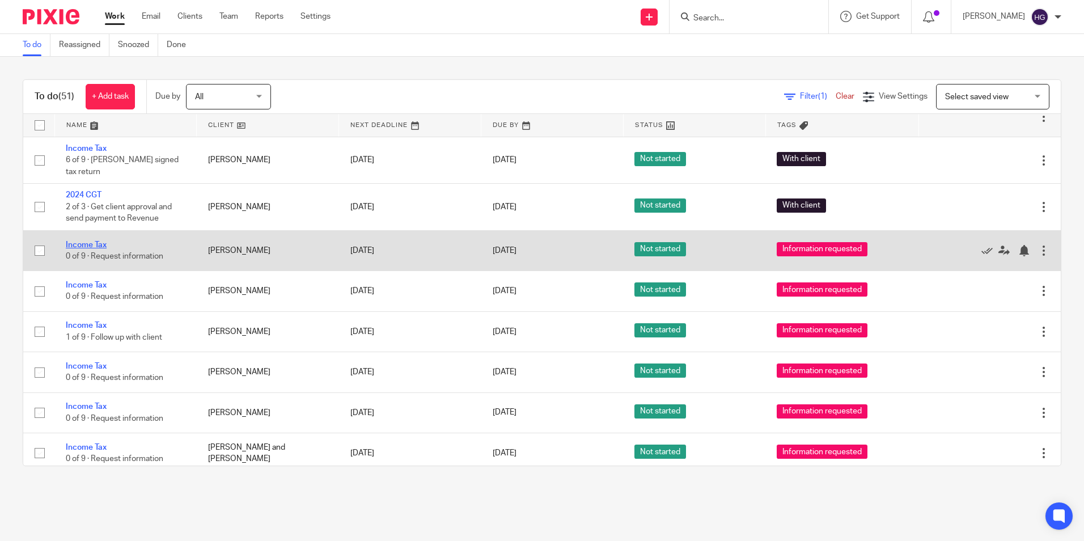
click at [92, 241] on link "Income Tax" at bounding box center [86, 245] width 41 height 8
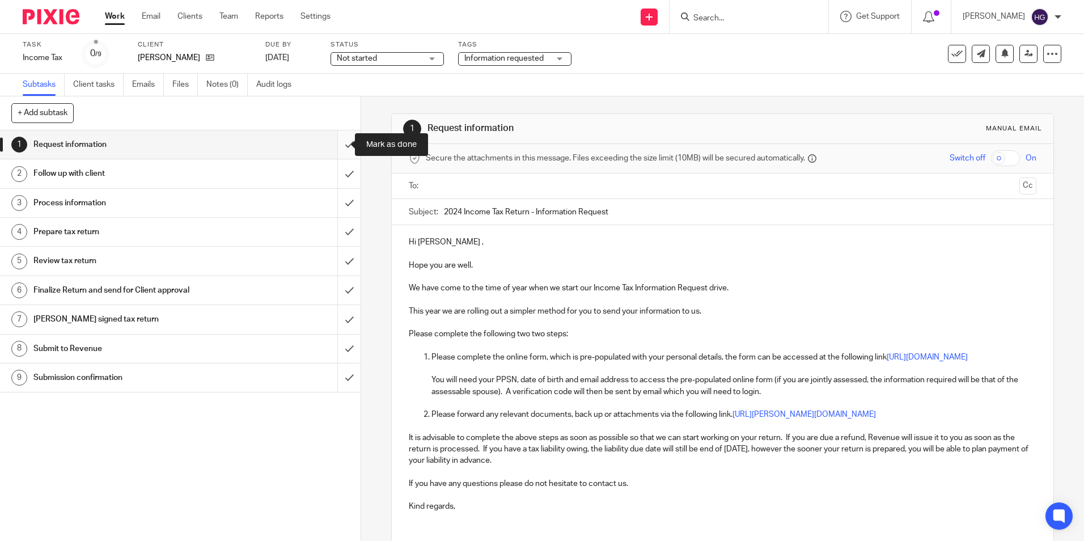
click at [336, 149] on input "submit" at bounding box center [180, 144] width 361 height 28
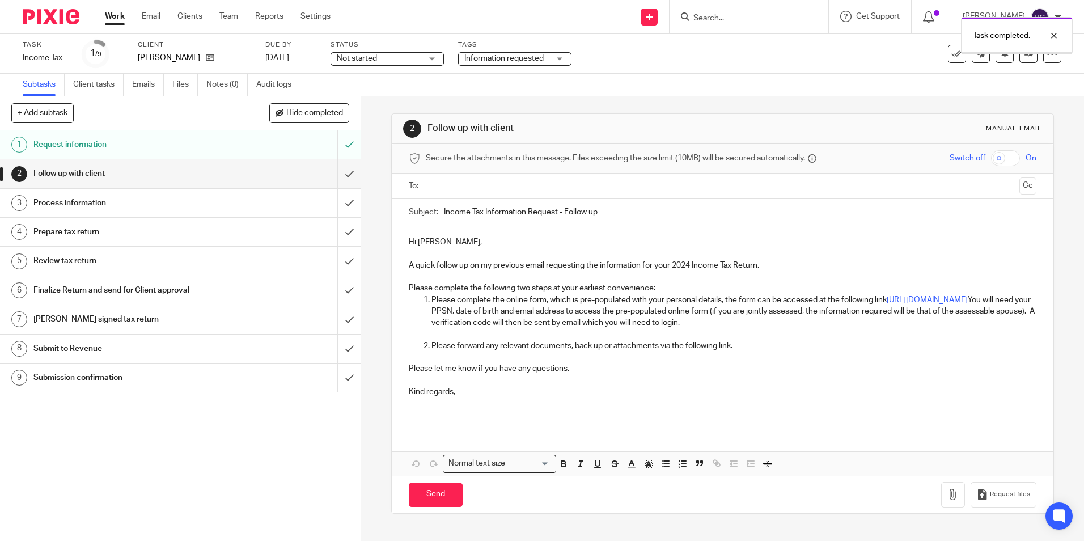
click at [338, 177] on input "submit" at bounding box center [180, 173] width 361 height 28
click at [746, 352] on p "Please let me know if you have any questions." at bounding box center [722, 363] width 627 height 23
click at [733, 344] on p "Please forward any relevant documents, back up or attachments via the following…" at bounding box center [733, 345] width 604 height 11
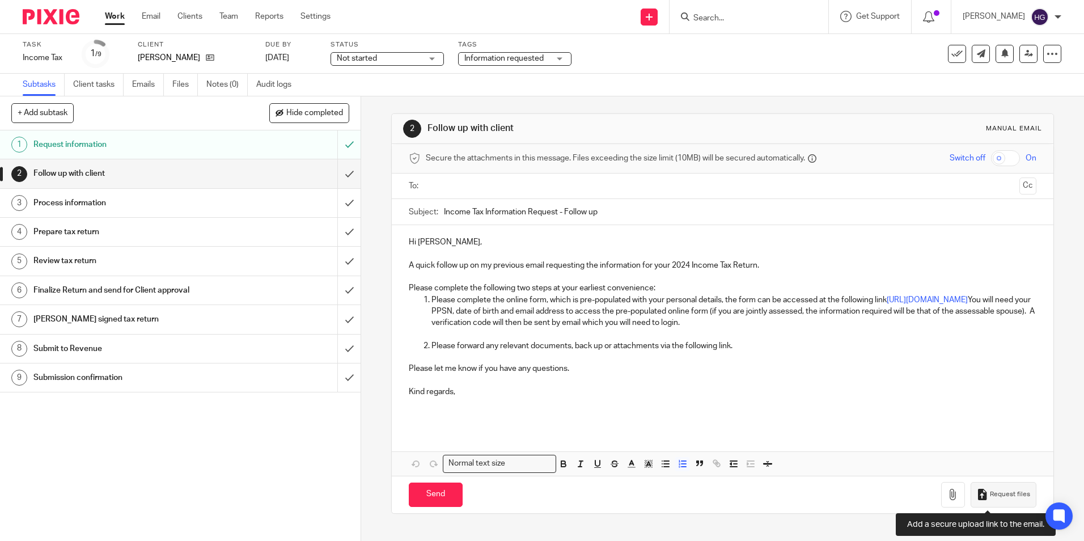
click at [998, 494] on span "Request files" at bounding box center [1010, 494] width 40 height 9
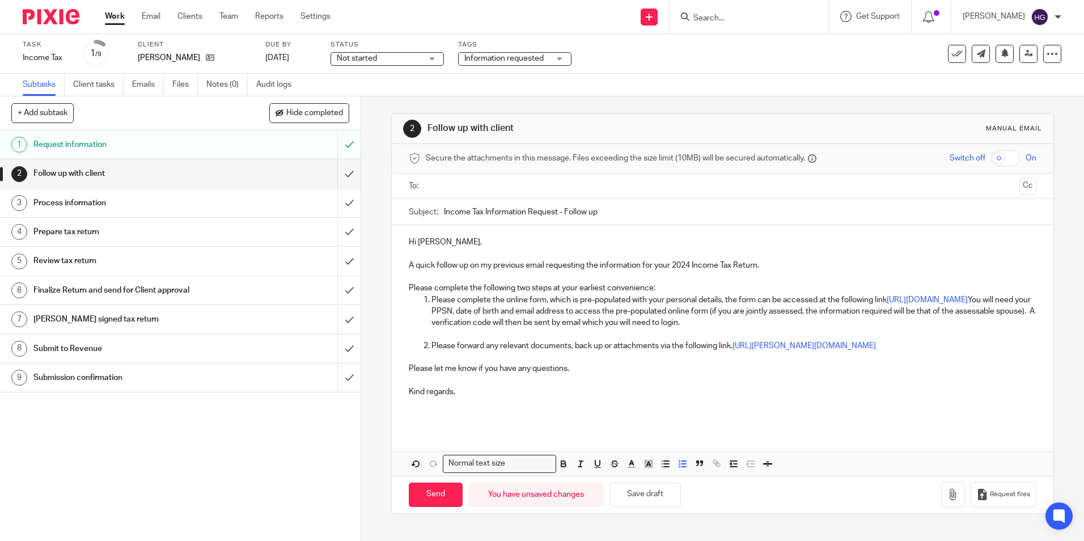
click at [459, 184] on input "text" at bounding box center [722, 186] width 585 height 13
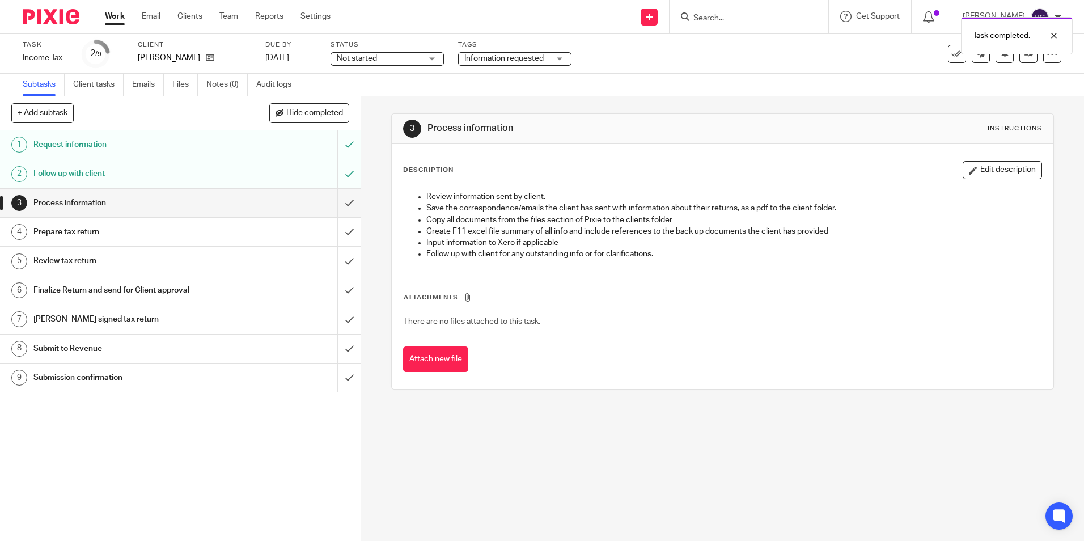
click at [296, 168] on div "Follow up with client" at bounding box center [179, 173] width 293 height 17
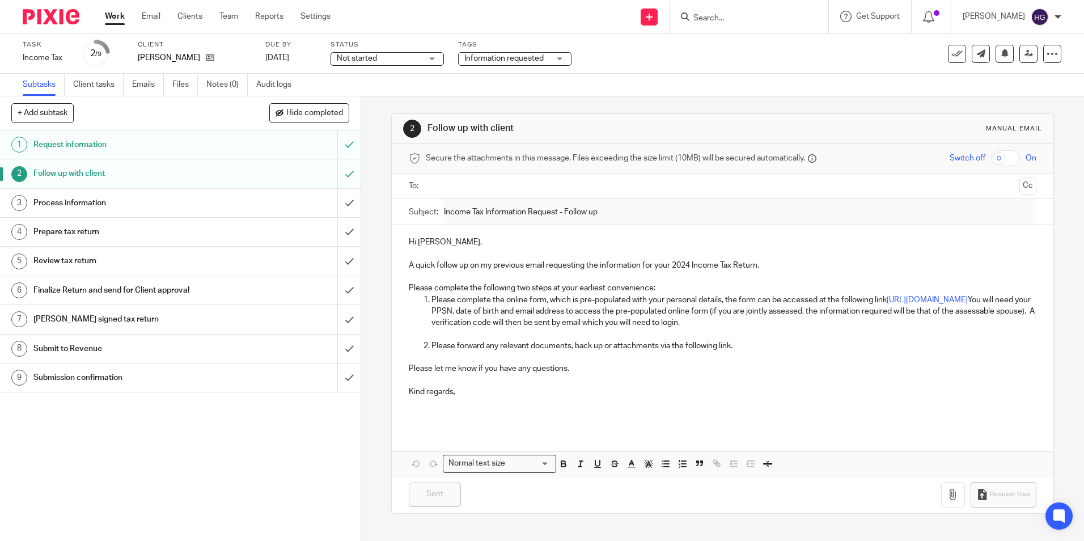
click at [433, 189] on input "text" at bounding box center [722, 186] width 585 height 13
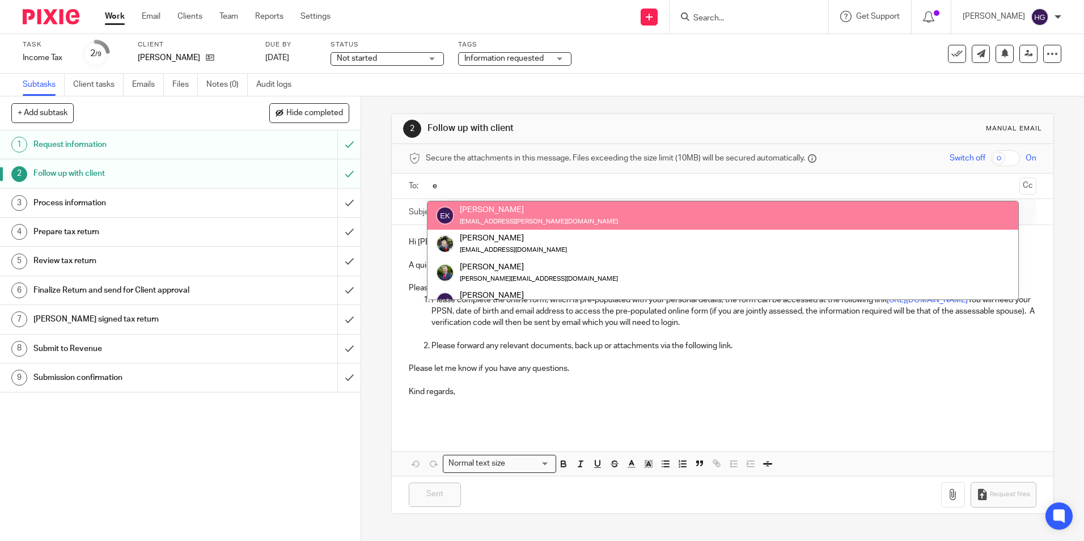
type input "e"
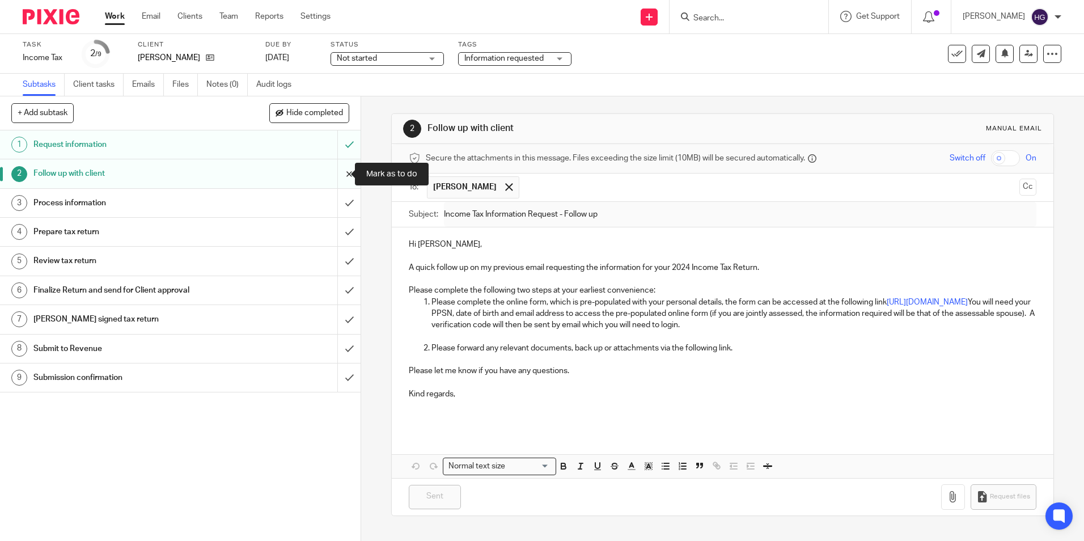
click at [336, 177] on input "submit" at bounding box center [180, 173] width 361 height 28
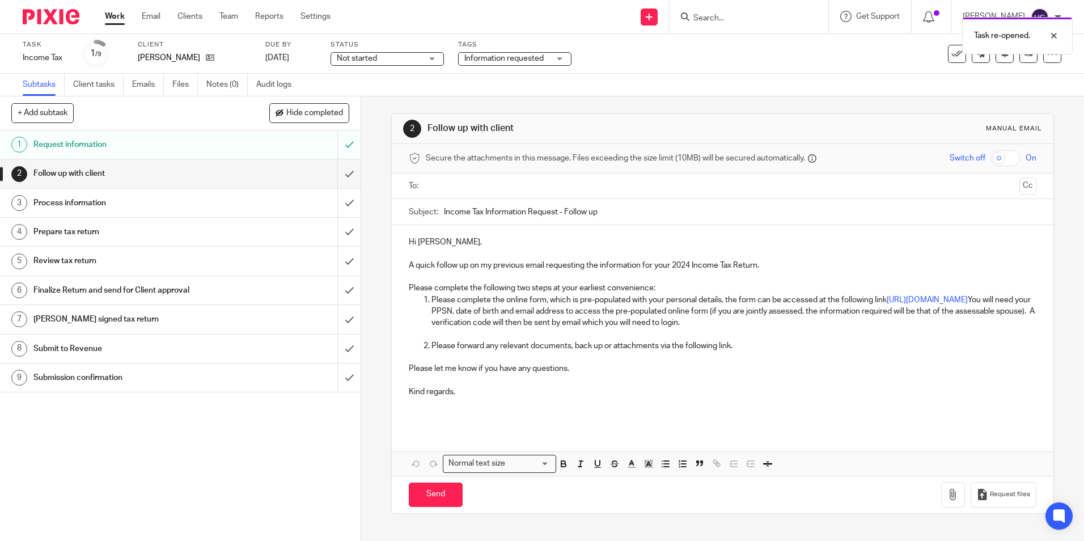
click input "text"
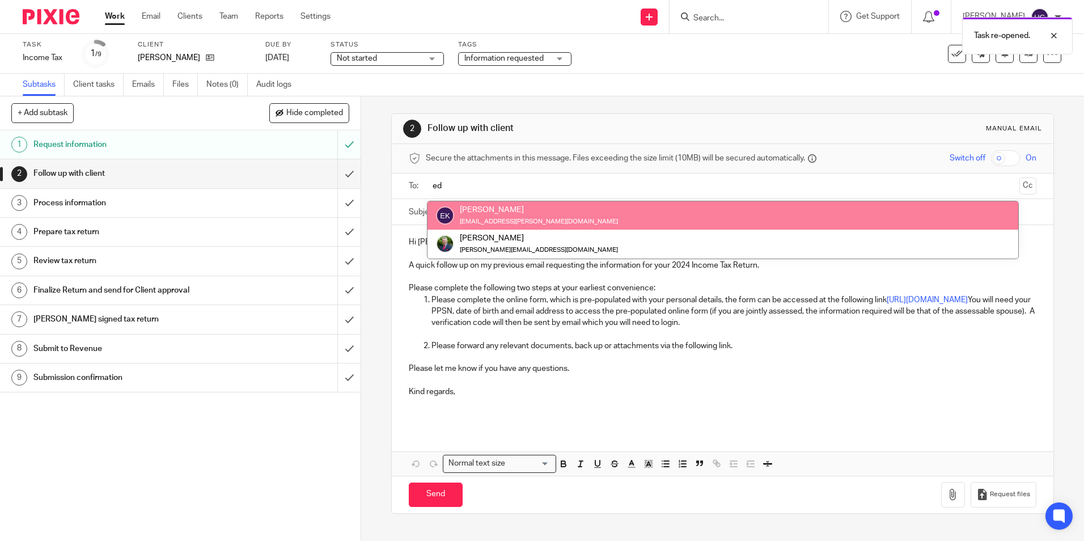
type input "ed"
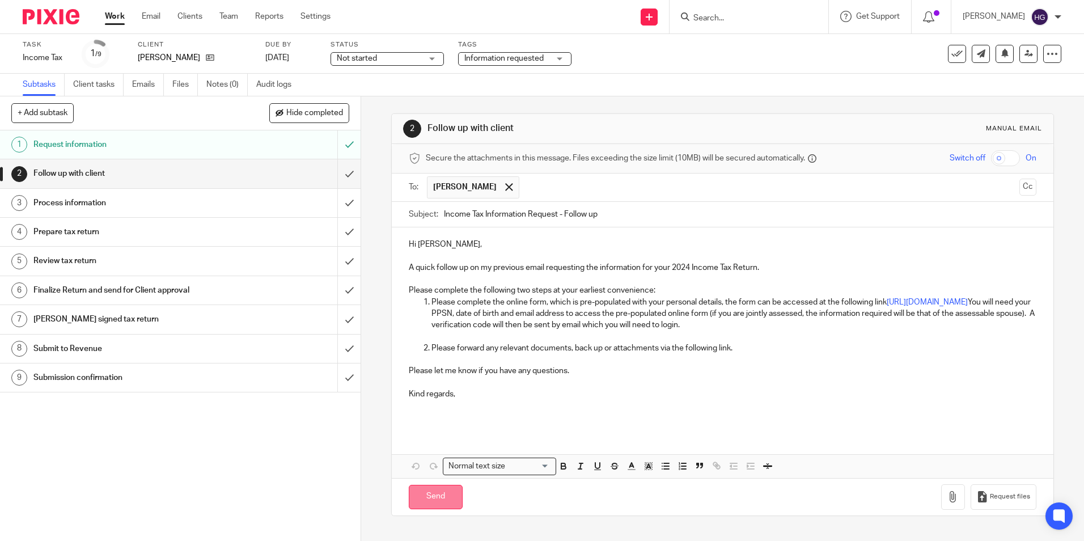
click input "Send"
type input "Sent"
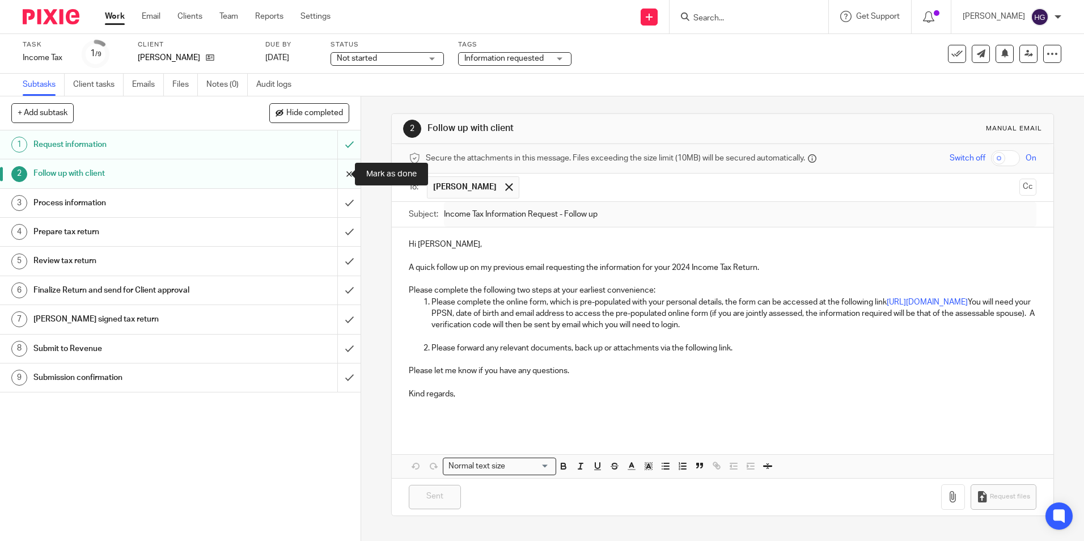
click input "submit"
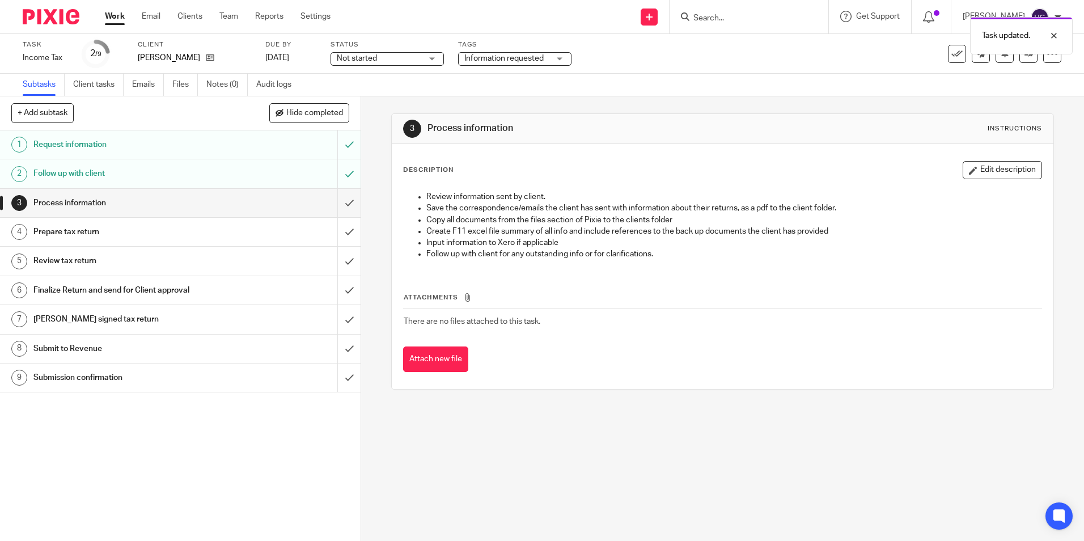
click at [117, 16] on link "Work" at bounding box center [115, 16] width 20 height 11
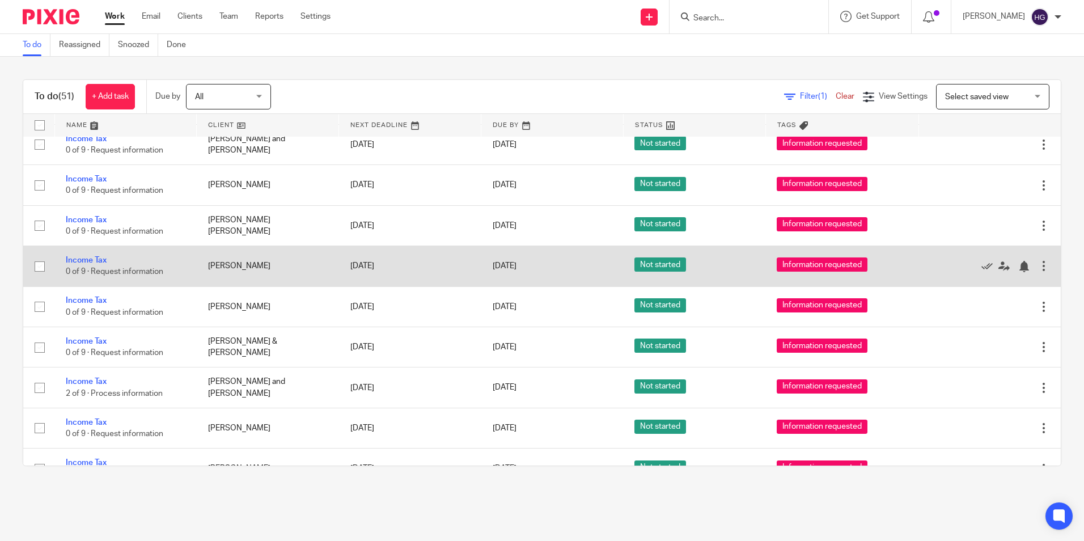
scroll to position [1077, 0]
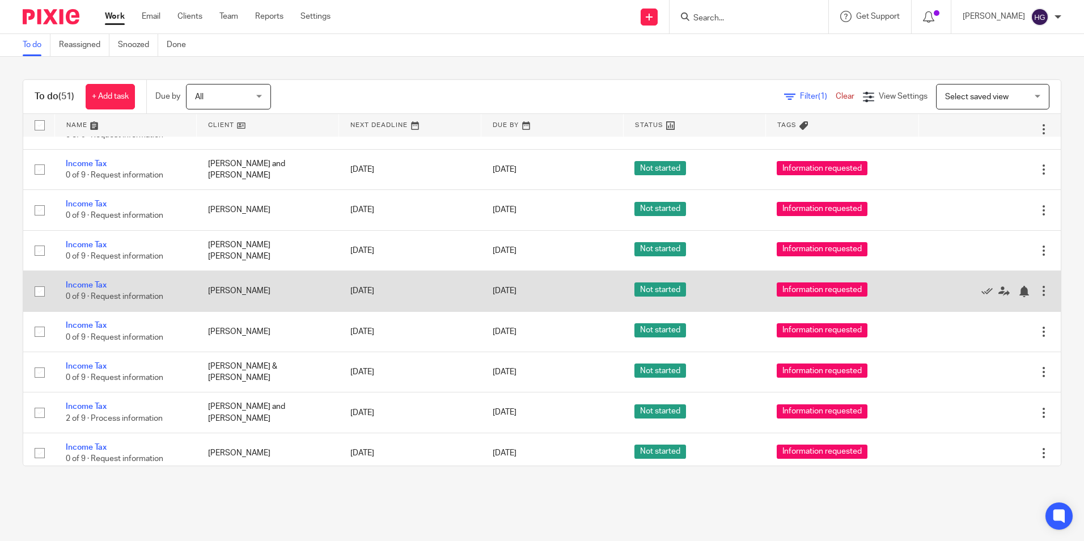
click at [95, 277] on td "Income Tax 0 of 9 · Request information" at bounding box center [125, 291] width 142 height 40
click at [94, 281] on link "Income Tax" at bounding box center [86, 285] width 41 height 8
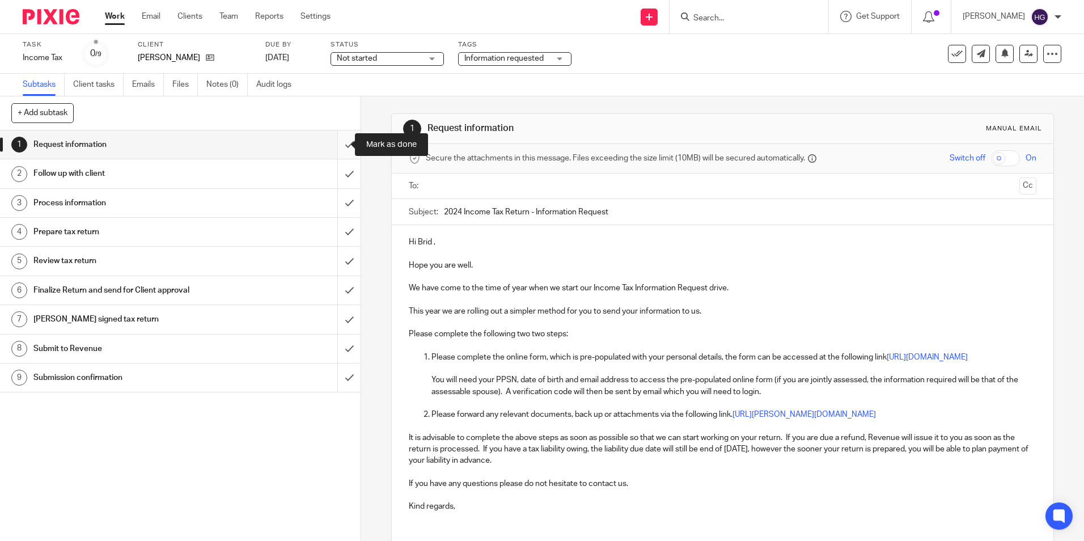
click at [340, 144] on input "submit" at bounding box center [180, 144] width 361 height 28
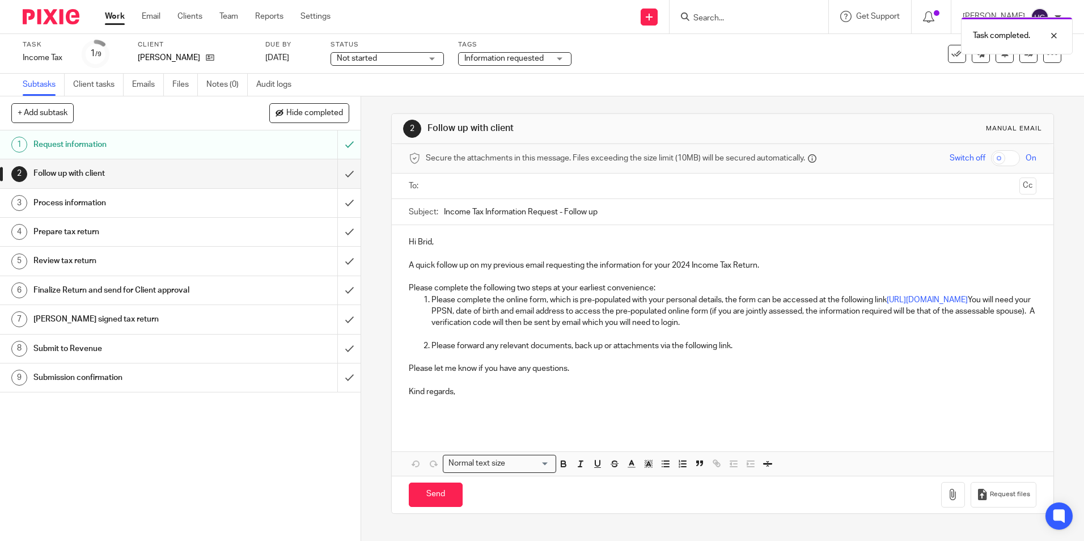
click at [444, 184] on input "text" at bounding box center [722, 186] width 585 height 13
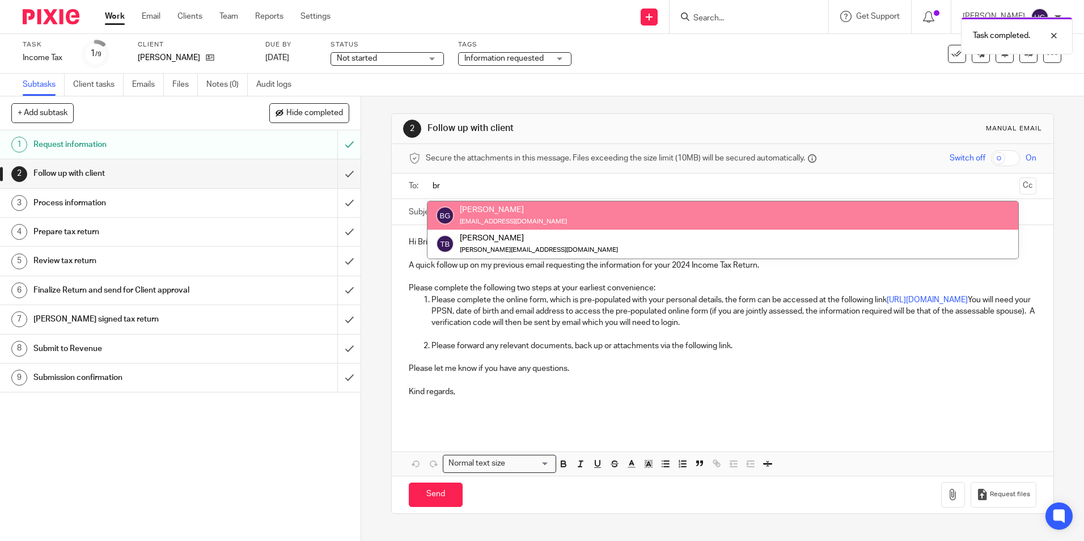
type input "br"
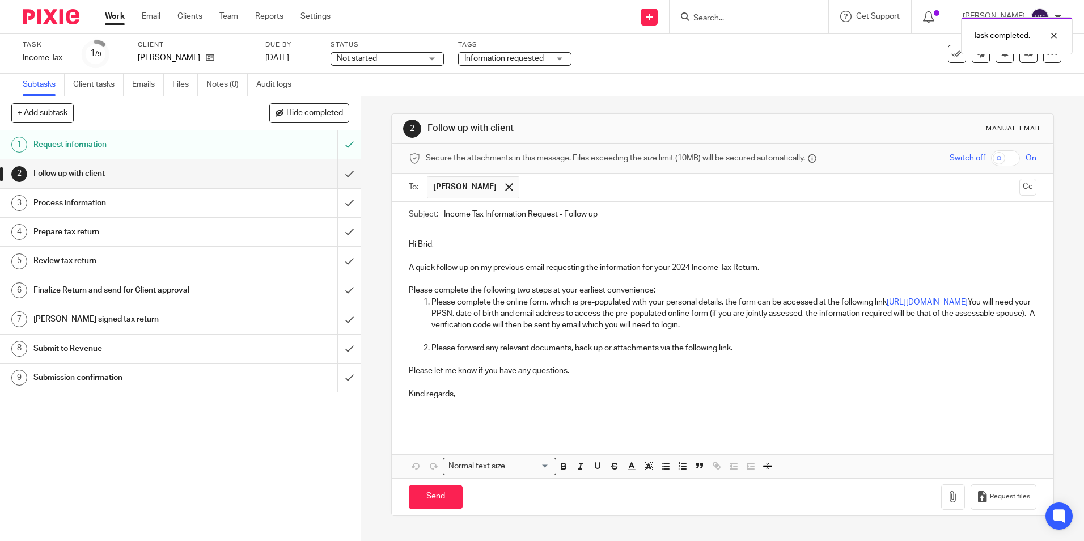
click at [764, 345] on p "Please forward any relevant documents, back up or attachments via the following…" at bounding box center [733, 347] width 604 height 11
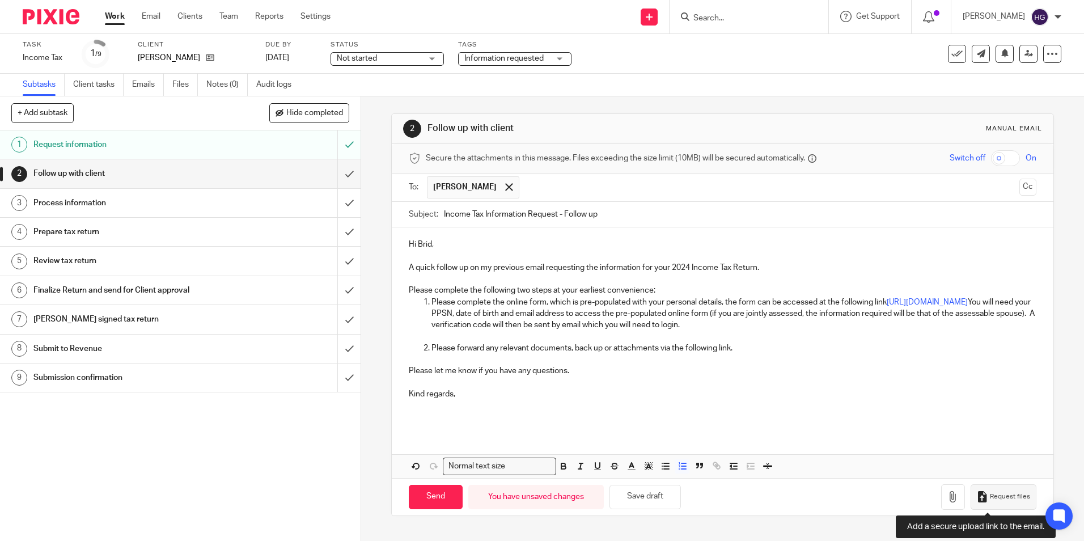
click at [977, 492] on button "Request files" at bounding box center [1004, 497] width 66 height 26
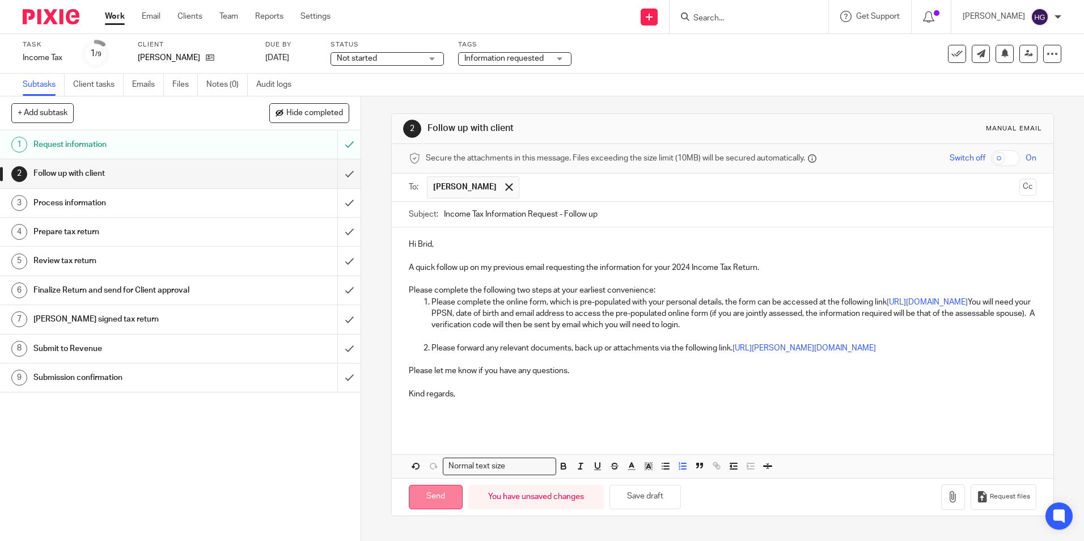
click at [422, 509] on input "Send" at bounding box center [436, 497] width 54 height 24
type input "Sent"
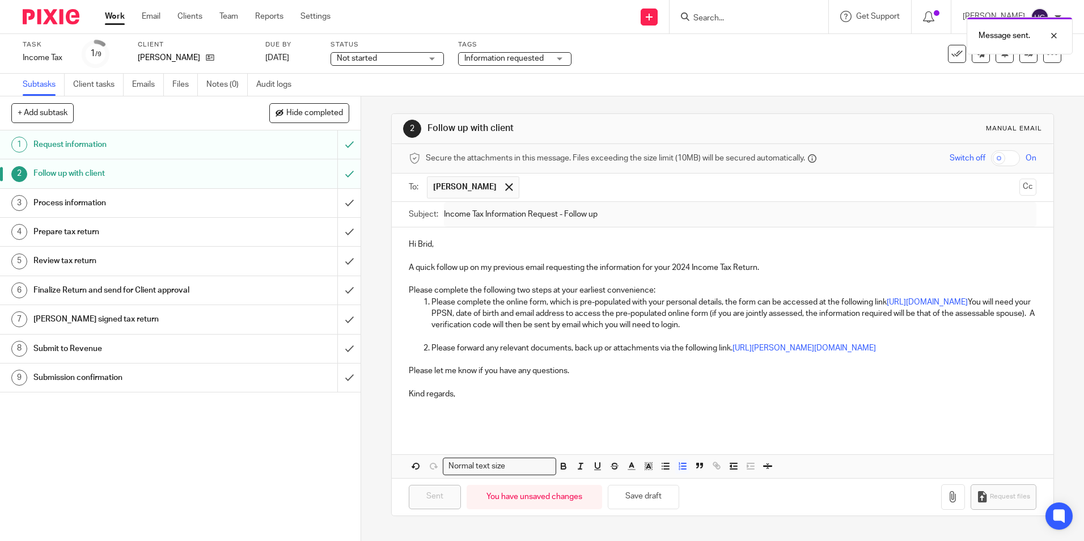
click at [109, 20] on link "Work" at bounding box center [115, 16] width 20 height 11
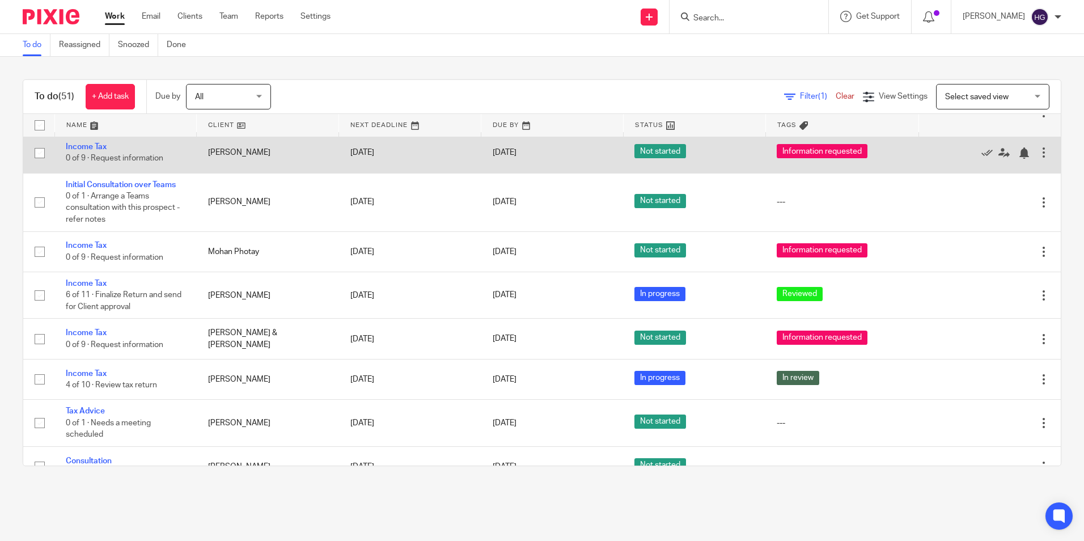
scroll to position [1791, 0]
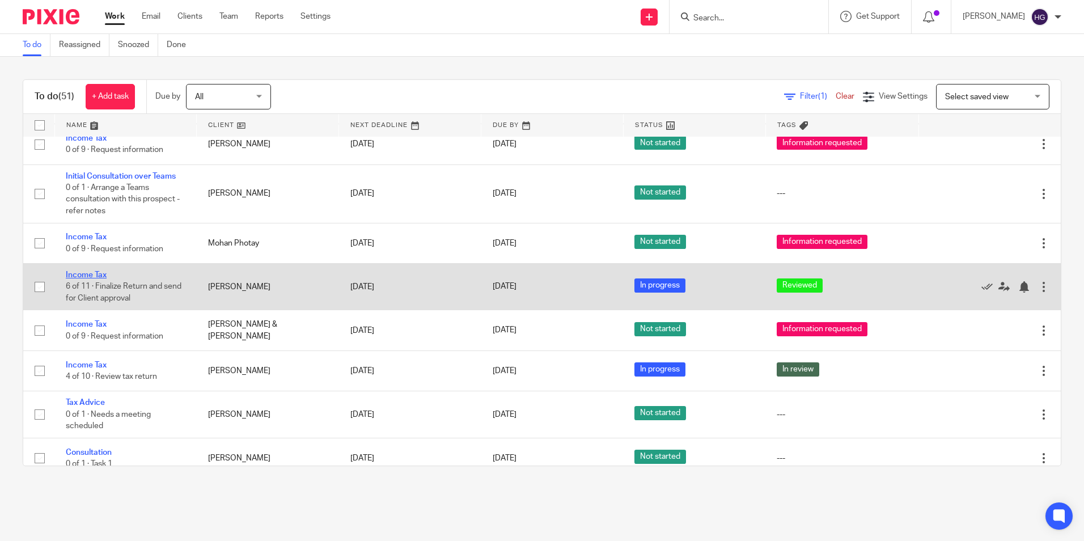
click at [80, 271] on link "Income Tax" at bounding box center [86, 275] width 41 height 8
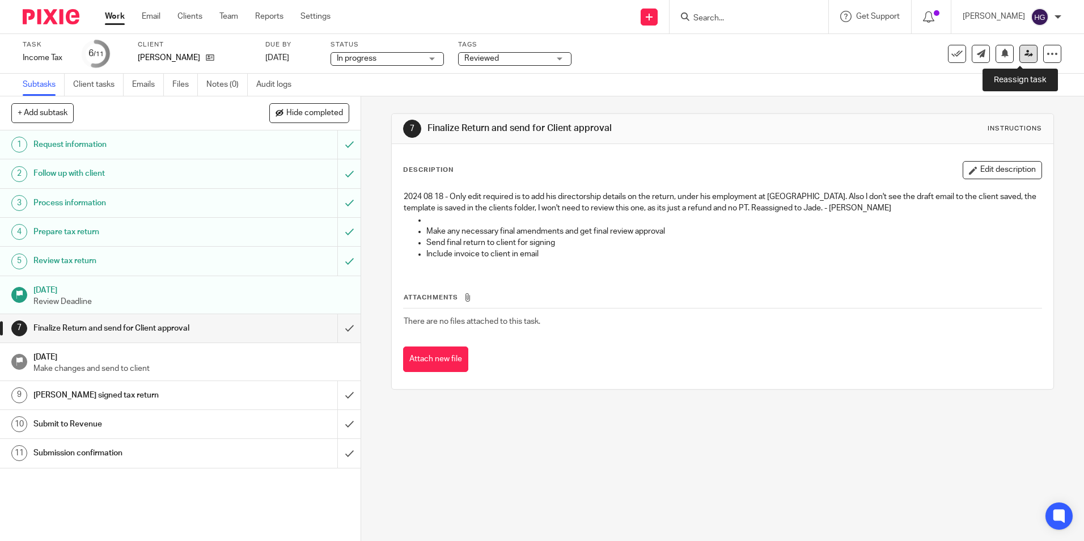
click at [1025, 56] on icon at bounding box center [1029, 53] width 9 height 9
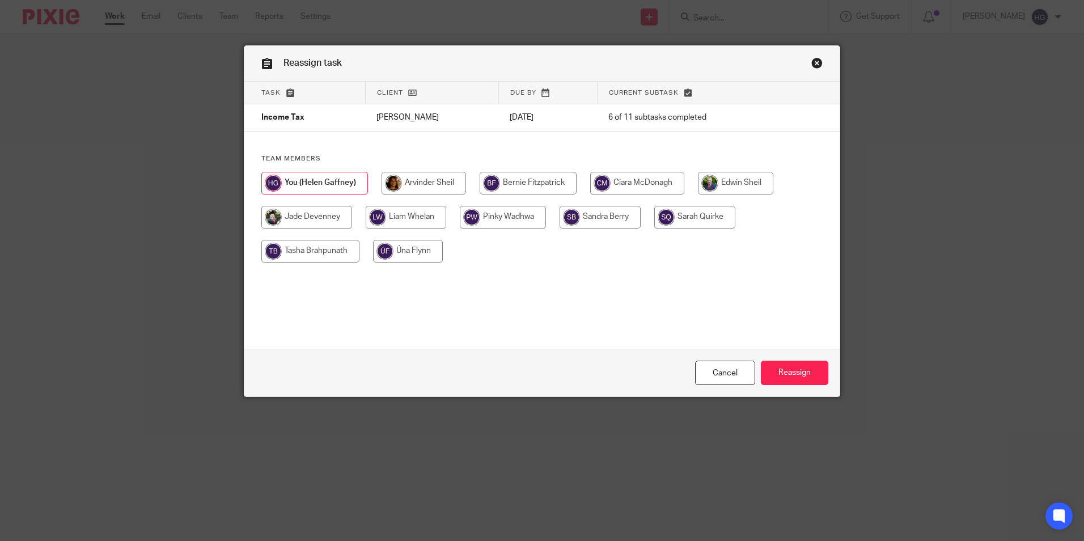
click at [299, 221] on input "radio" at bounding box center [306, 217] width 91 height 23
radio input "true"
click at [798, 365] on input "Reassign" at bounding box center [794, 373] width 67 height 24
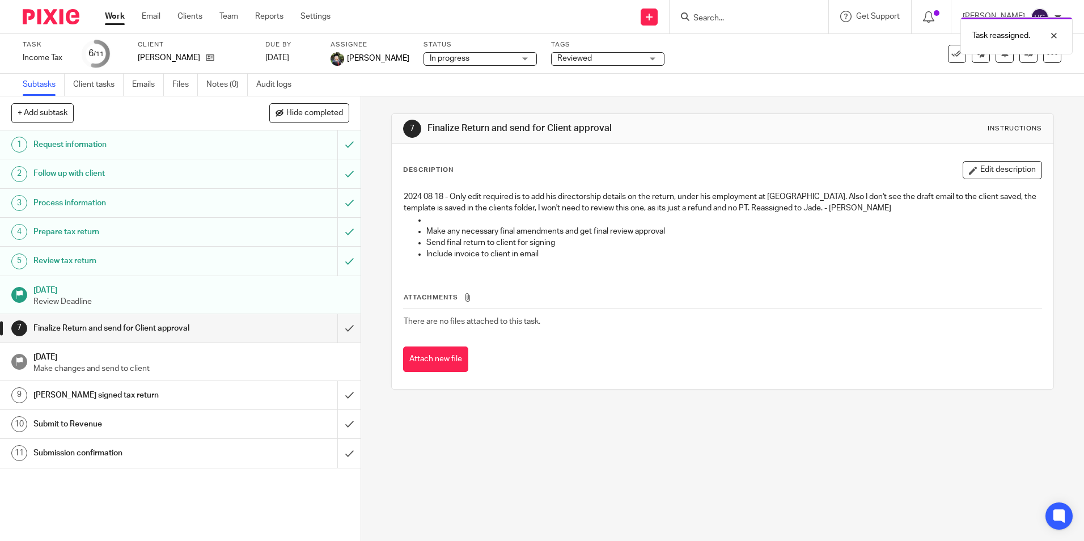
click at [117, 19] on link "Work" at bounding box center [115, 16] width 20 height 11
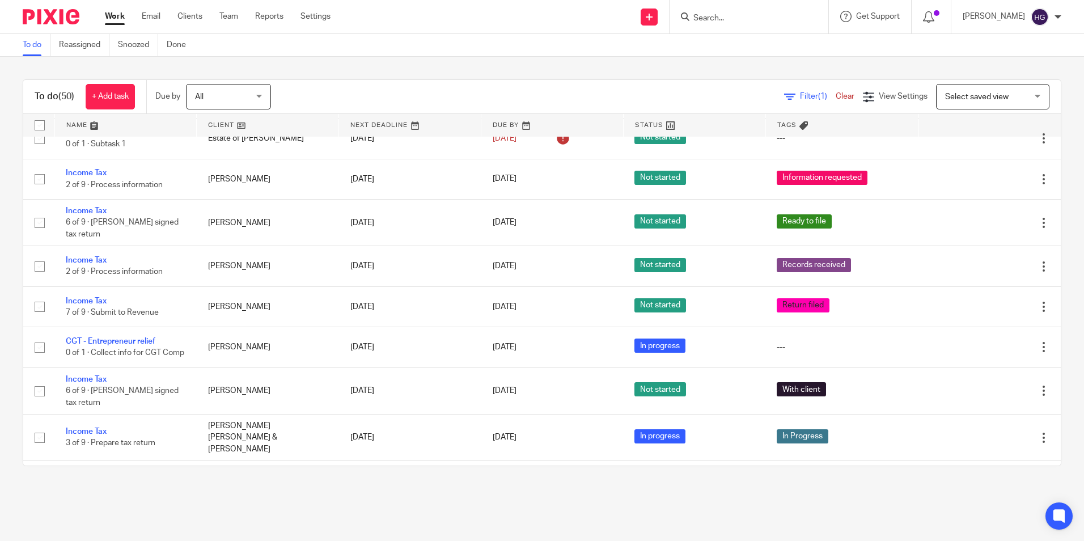
scroll to position [397, 0]
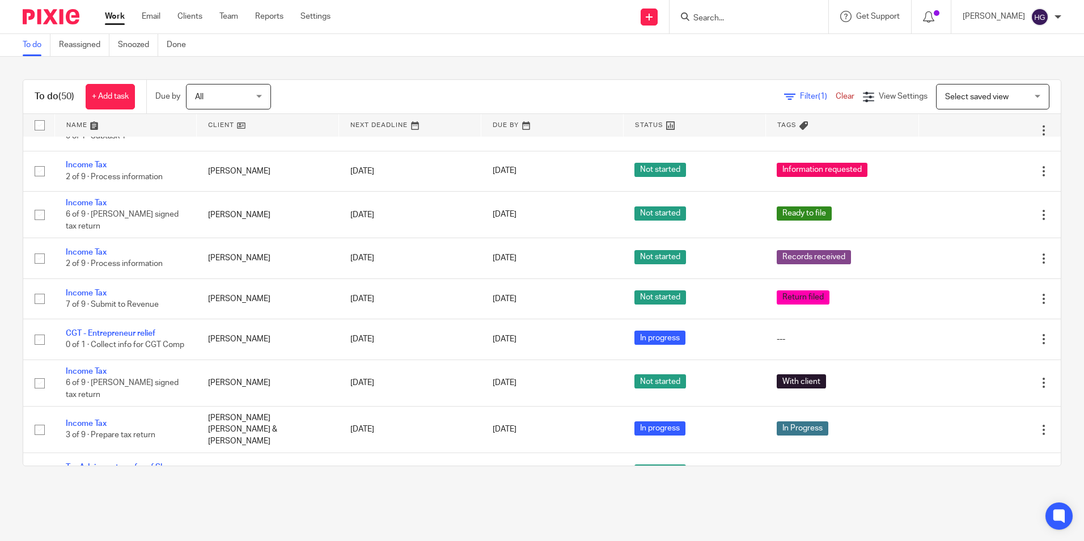
click at [380, 113] on div "To do (50) + Add task Due by All All [DATE] [DATE] This week Next week This mon…" at bounding box center [542, 97] width 1038 height 34
click at [375, 122] on link at bounding box center [410, 125] width 142 height 23
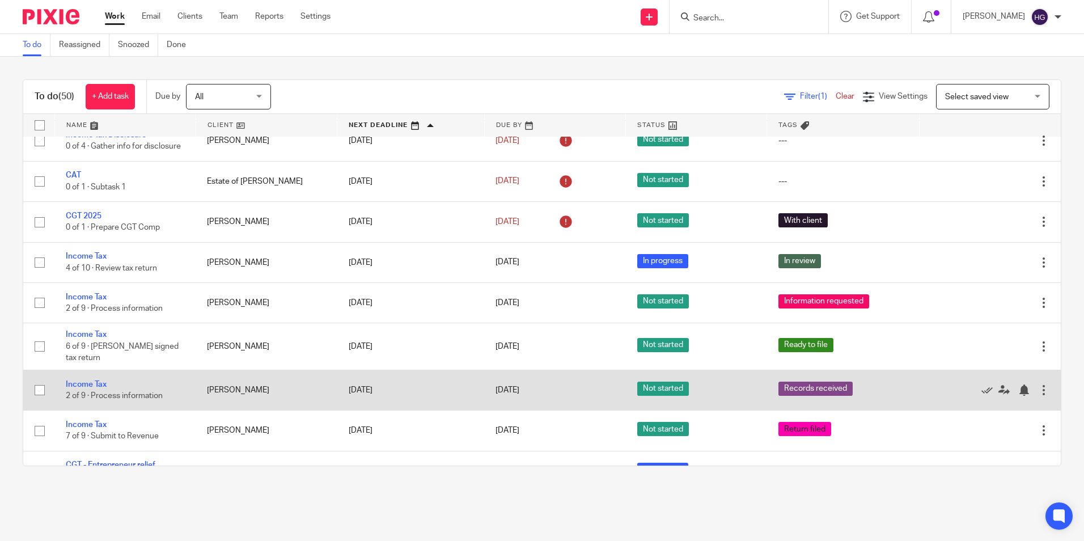
scroll to position [283, 0]
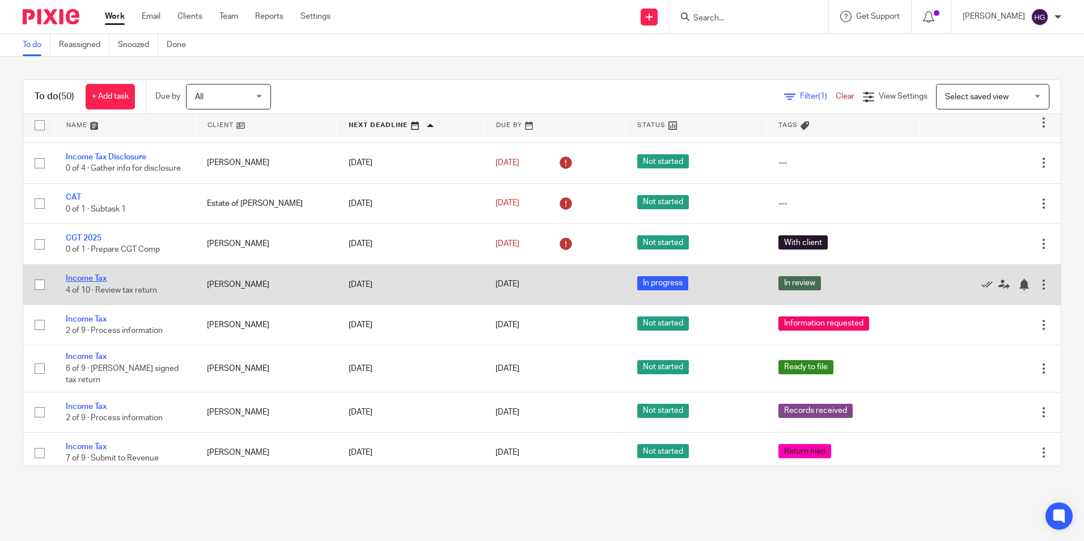
click at [82, 282] on link "Income Tax" at bounding box center [86, 278] width 41 height 8
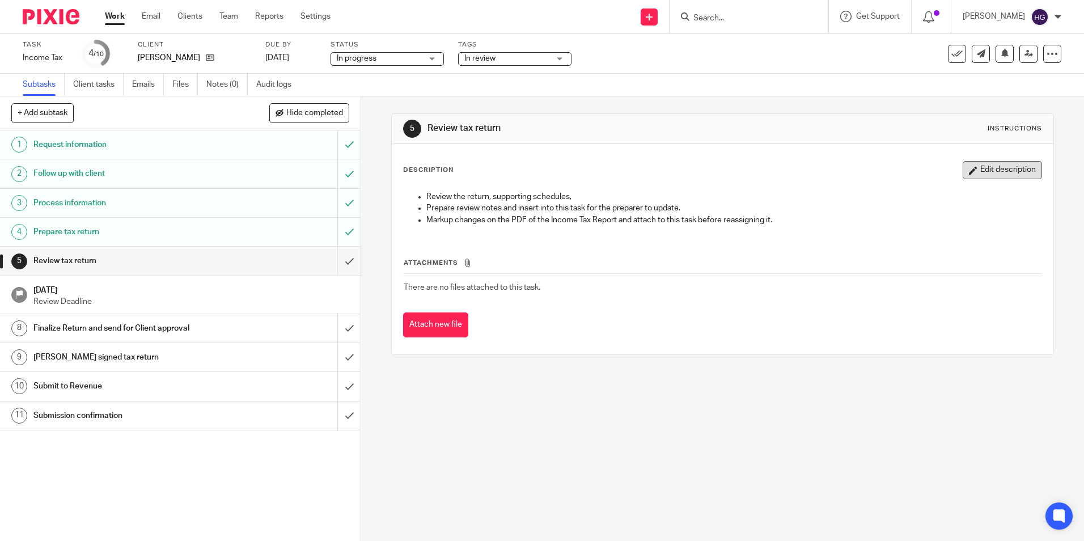
click at [1012, 174] on button "Edit description" at bounding box center [1002, 170] width 79 height 18
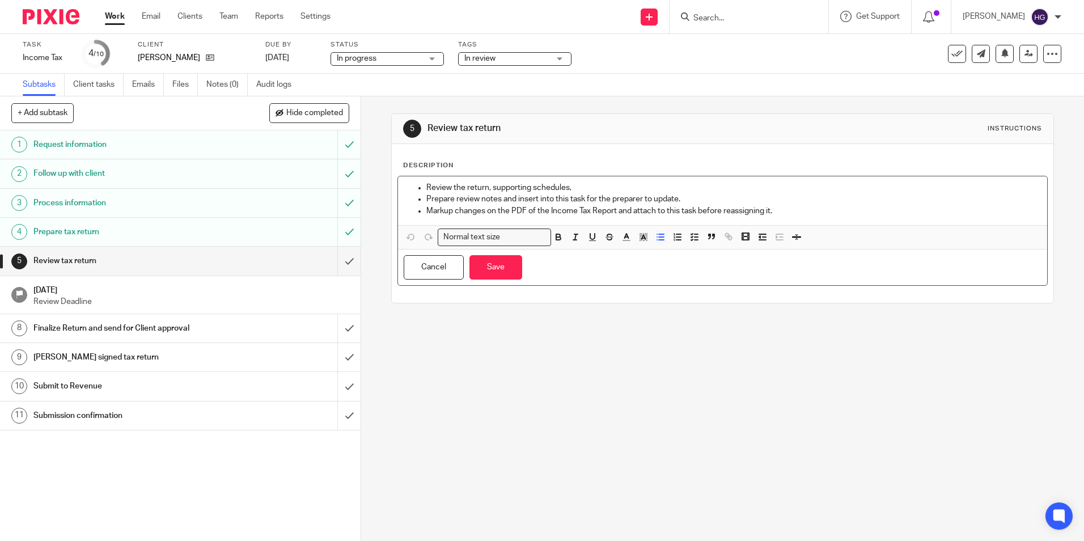
click at [418, 183] on ul "Review the return, supporting schedules, Prepare review notes and insert into t…" at bounding box center [722, 199] width 637 height 35
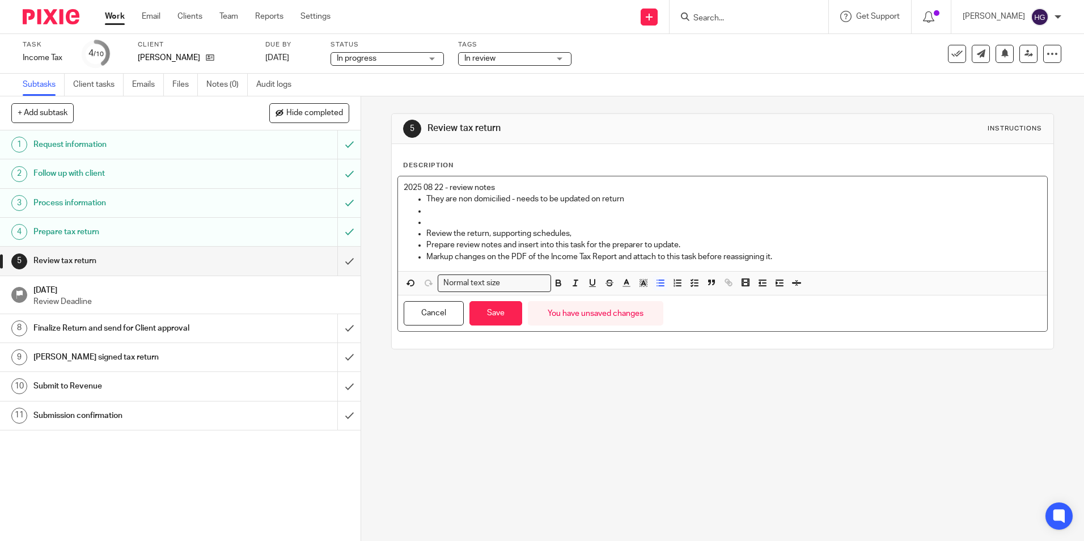
click at [496, 198] on p "They are non domicilied - needs to be updated on return" at bounding box center [733, 198] width 615 height 11
click at [490, 202] on p "They are non domicilied - needs to be updated on return" at bounding box center [733, 198] width 615 height 11
click at [509, 206] on p at bounding box center [733, 210] width 615 height 11
click at [500, 198] on p "They are non domicilied - needs to be updated on return" at bounding box center [733, 198] width 615 height 11
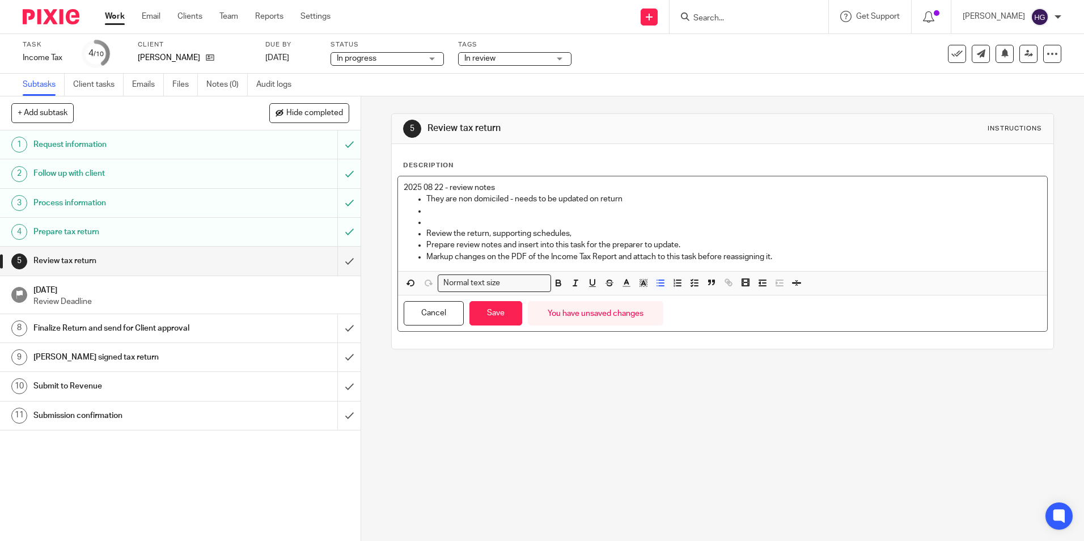
click at [457, 197] on p "They are non domiciled - needs to be updated on return" at bounding box center [733, 198] width 615 height 11
click at [442, 209] on p at bounding box center [733, 210] width 615 height 11
drag, startPoint x: 483, startPoint y: 210, endPoint x: 421, endPoint y: 206, distance: 61.9
click at [422, 208] on ul "They are both non domiciled - needs to be updated on return Didn't review the e…" at bounding box center [722, 227] width 637 height 69
click at [487, 214] on p "Email cover" at bounding box center [733, 210] width 615 height 11
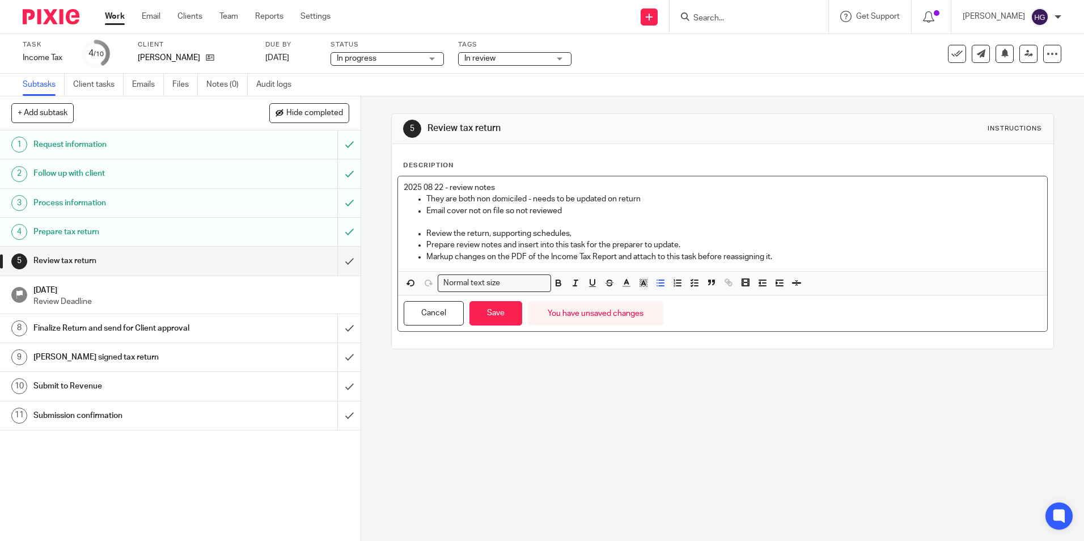
click at [657, 201] on p "They are both non domiciled - needs to be updated on return" at bounding box center [733, 198] width 615 height 11
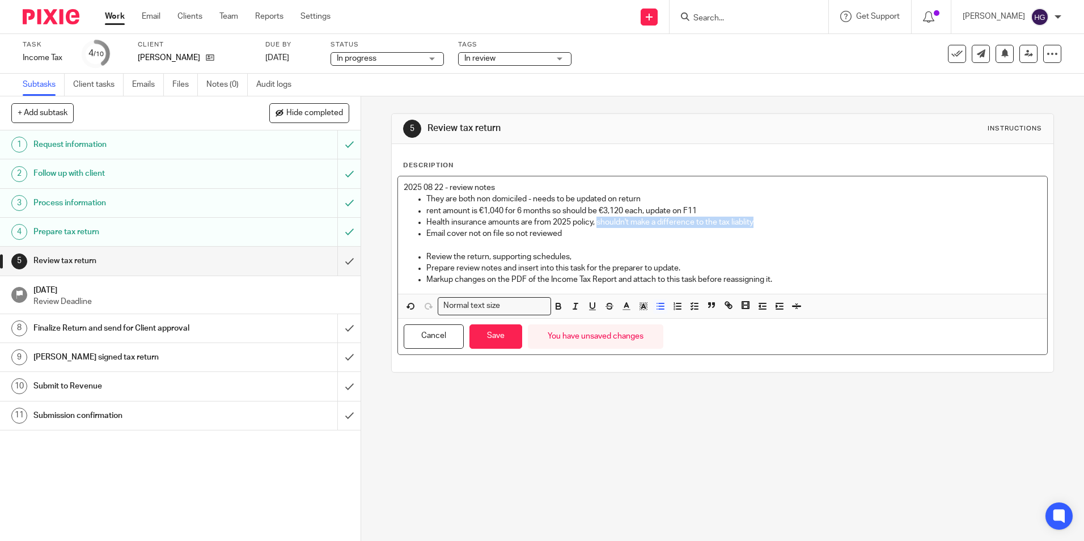
drag, startPoint x: 762, startPoint y: 220, endPoint x: 595, endPoint y: 221, distance: 166.7
click at [595, 221] on p "Health insurance amounts are from 2025 policy, shouldn't make a difference to t…" at bounding box center [733, 222] width 615 height 11
drag, startPoint x: 699, startPoint y: 211, endPoint x: 690, endPoint y: 204, distance: 10.9
click at [690, 204] on ul "They are both non domiciled - needs to be updated on return rent amount is €1,0…" at bounding box center [722, 239] width 637 height 92
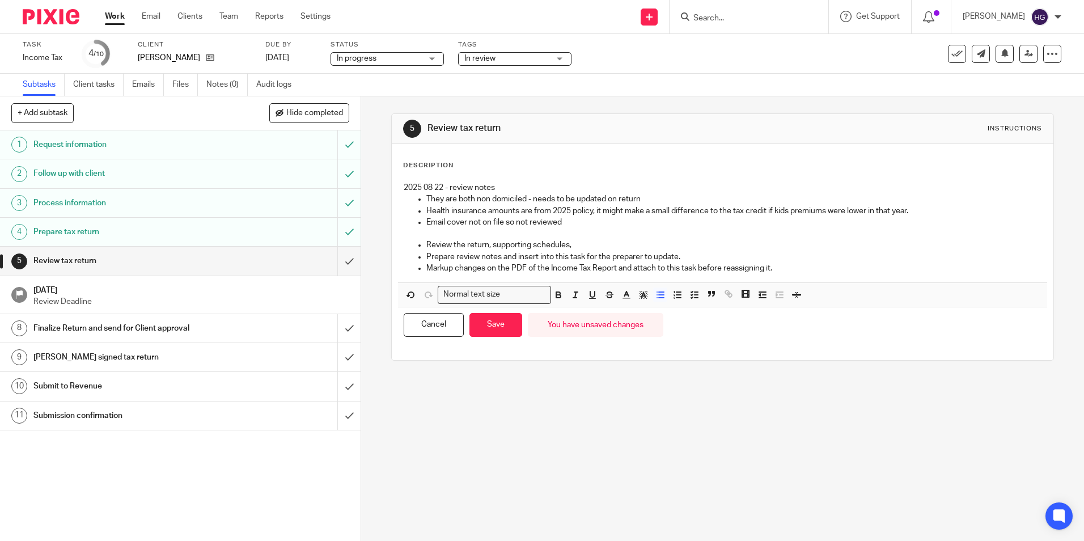
drag, startPoint x: 496, startPoint y: 328, endPoint x: 493, endPoint y: 160, distance: 168.4
click at [473, 264] on div "2025 08 22 - review notes They are both non domiciled - needs to be updated on …" at bounding box center [722, 259] width 650 height 167
click at [493, 187] on p "2025 08 22 - review notes" at bounding box center [722, 187] width 637 height 11
click at [499, 333] on button "Save" at bounding box center [495, 325] width 53 height 24
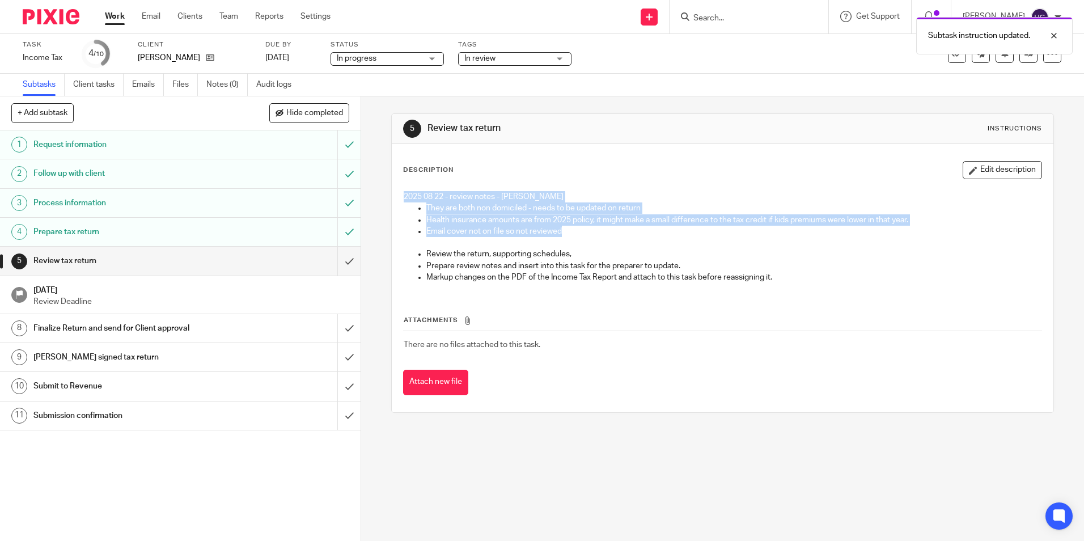
drag, startPoint x: 569, startPoint y: 230, endPoint x: 398, endPoint y: 196, distance: 174.5
click at [398, 196] on div "2025 08 22 - review notes - Helen They are both non domiciled - needs to be upd…" at bounding box center [722, 238] width 649 height 106
copy div "2025 08 22 - review notes - Helen They are both non domiciled - needs to be upd…"
click at [981, 168] on button "Edit description" at bounding box center [1002, 170] width 79 height 18
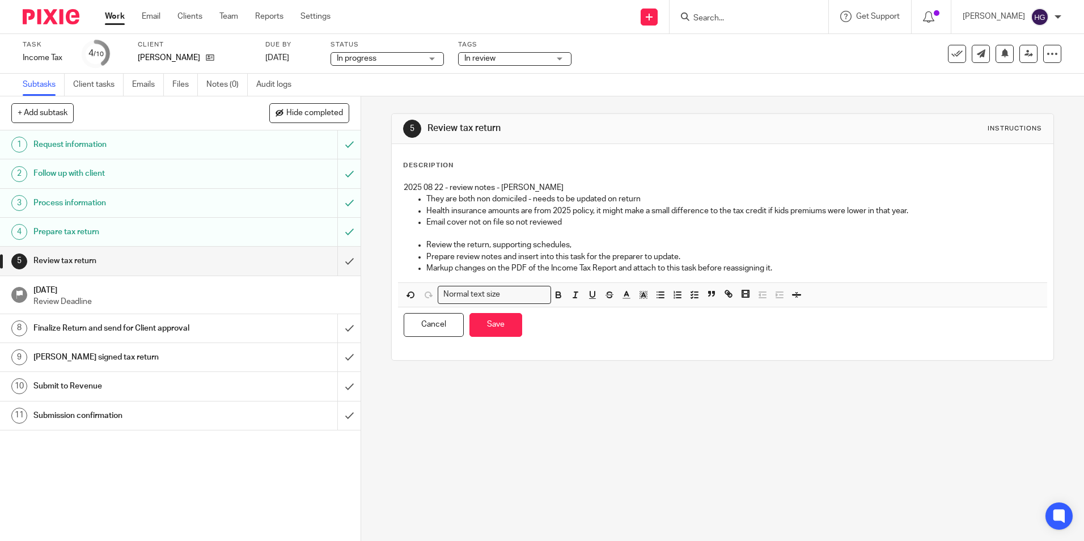
click at [603, 231] on p at bounding box center [733, 233] width 615 height 11
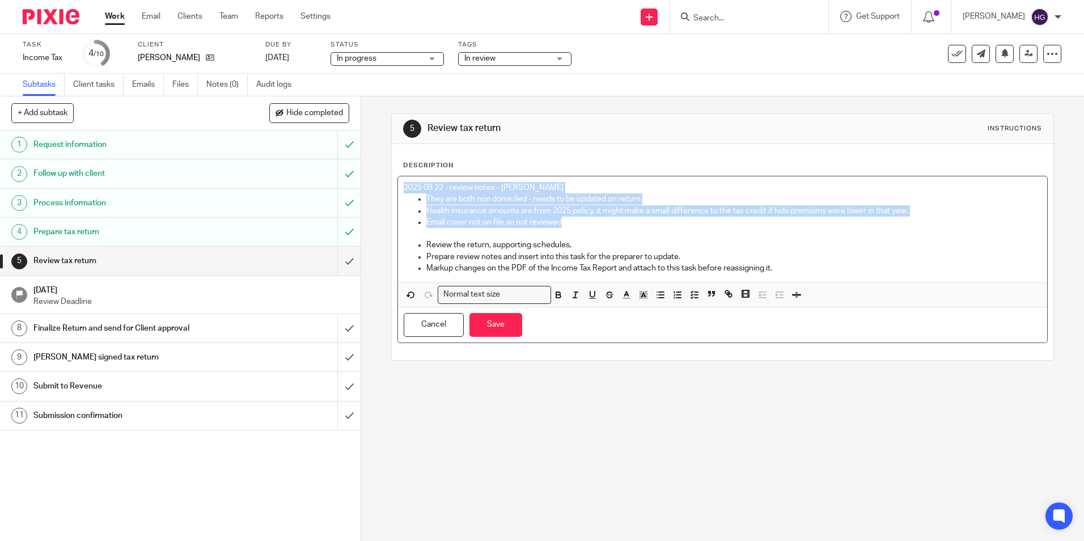
drag, startPoint x: 566, startPoint y: 224, endPoint x: 371, endPoint y: 183, distance: 198.7
click at [371, 183] on div "5 Review tax return Instructions Description 2025 08 22 - review notes - Helen …" at bounding box center [722, 318] width 723 height 445
copy div "2025 08 22 - review notes - Helen They are both non domiciled - needs to be upd…"
click at [487, 319] on button "Save" at bounding box center [495, 325] width 53 height 24
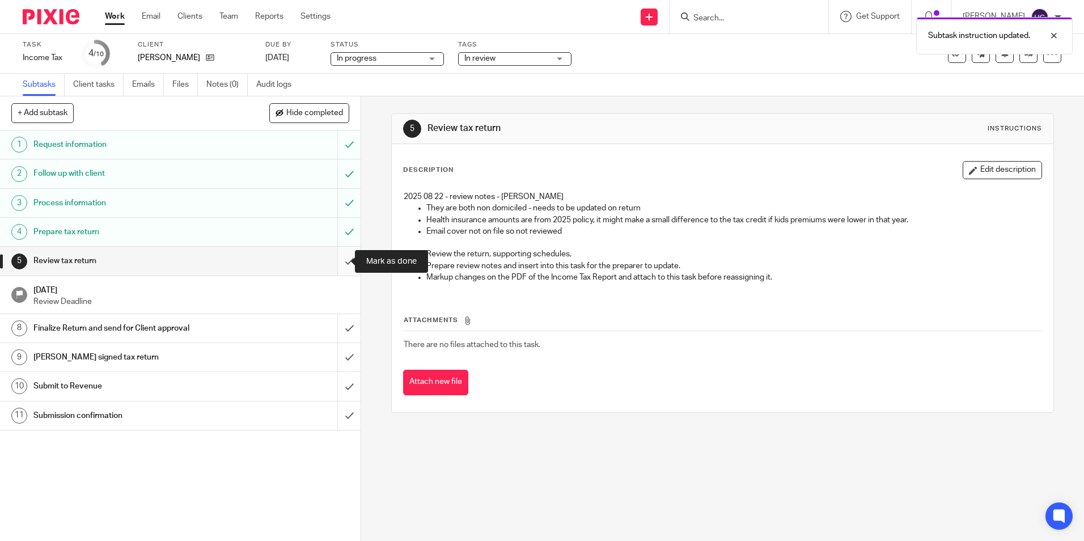
click at [340, 258] on input "submit" at bounding box center [180, 261] width 361 height 28
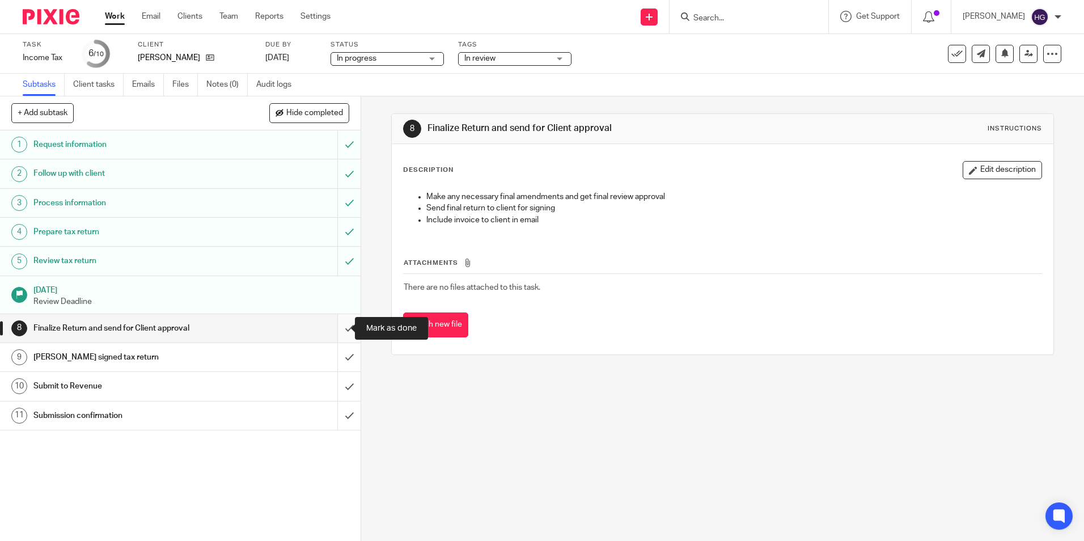
click at [339, 328] on input "submit" at bounding box center [180, 328] width 361 height 28
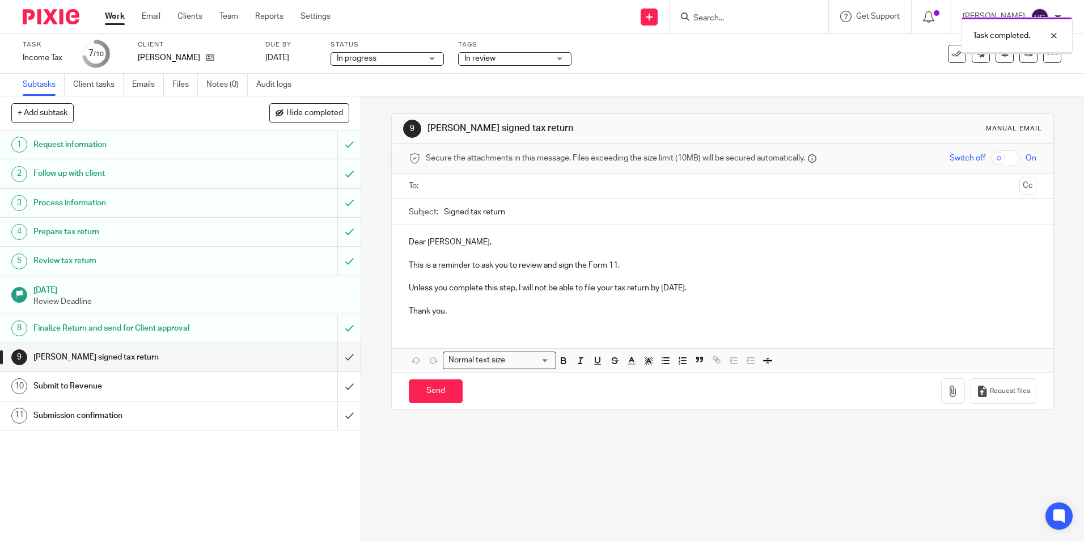
click at [336, 329] on input "submit" at bounding box center [180, 328] width 361 height 28
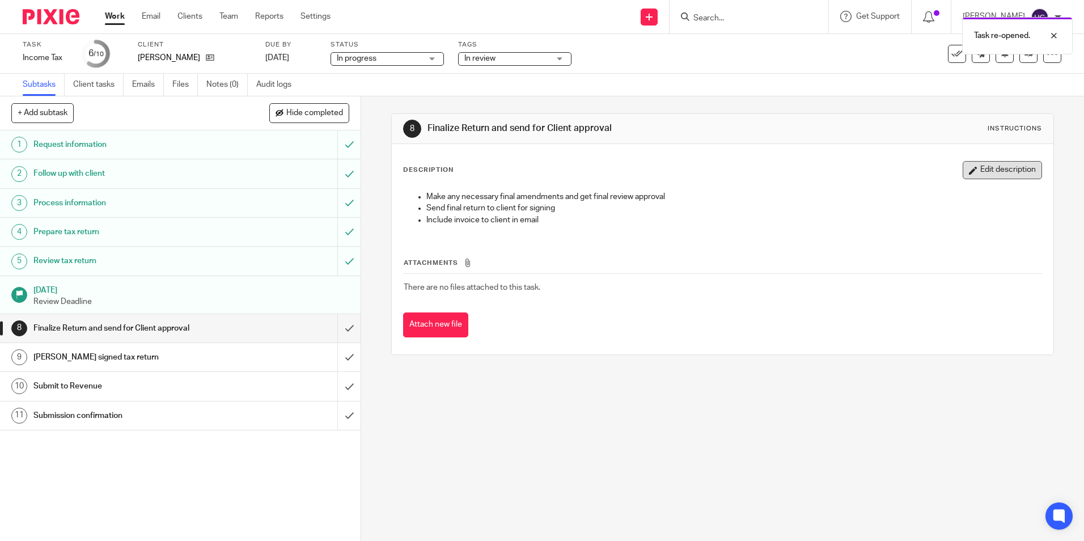
click at [985, 174] on button "Edit description" at bounding box center [1002, 170] width 79 height 18
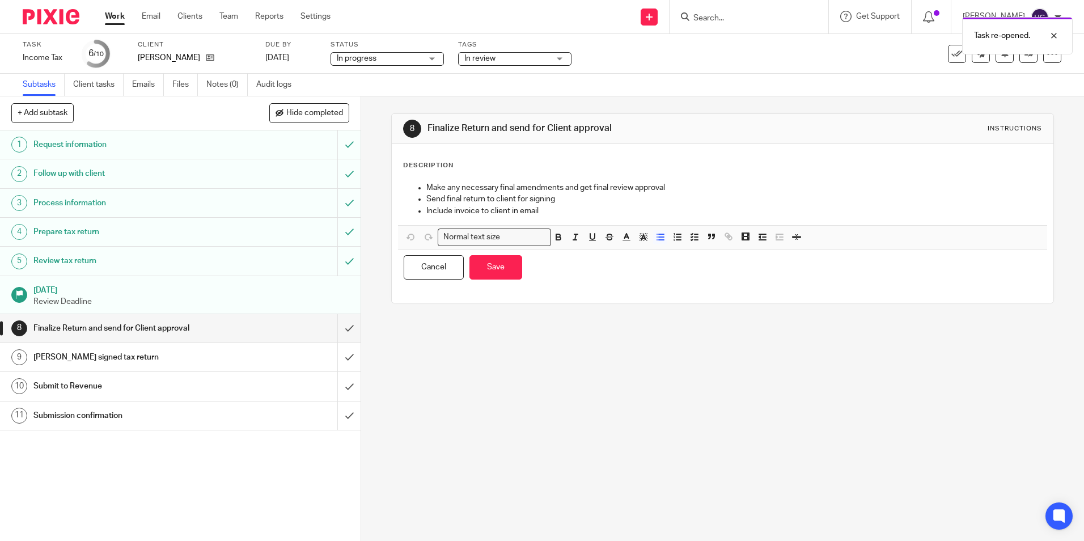
click at [421, 188] on ul "Make any necessary final amendments and get final review approval Send final re…" at bounding box center [722, 199] width 637 height 35
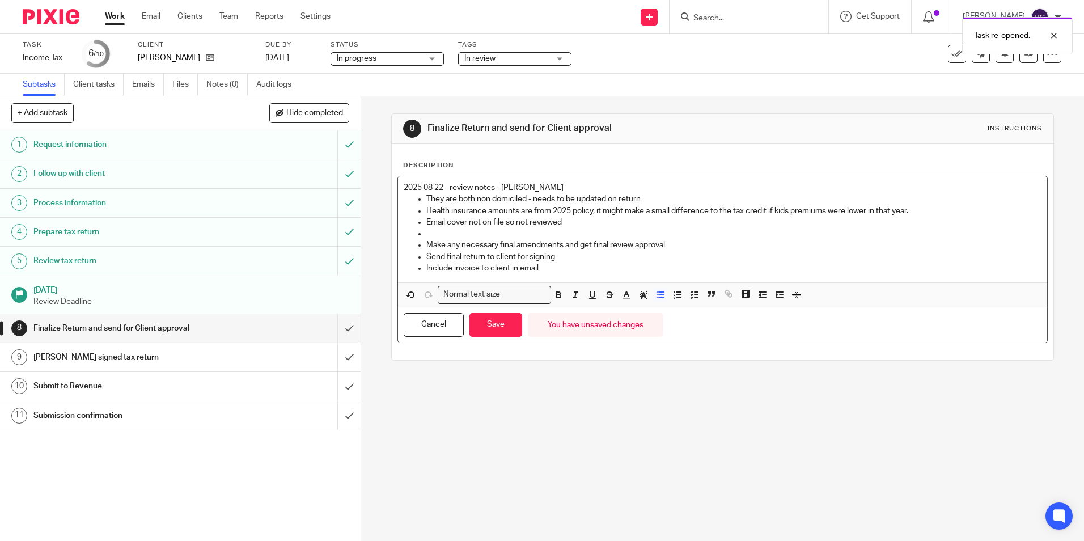
click at [428, 231] on p at bounding box center [733, 233] width 615 height 11
click at [493, 324] on button "Save" at bounding box center [495, 325] width 53 height 24
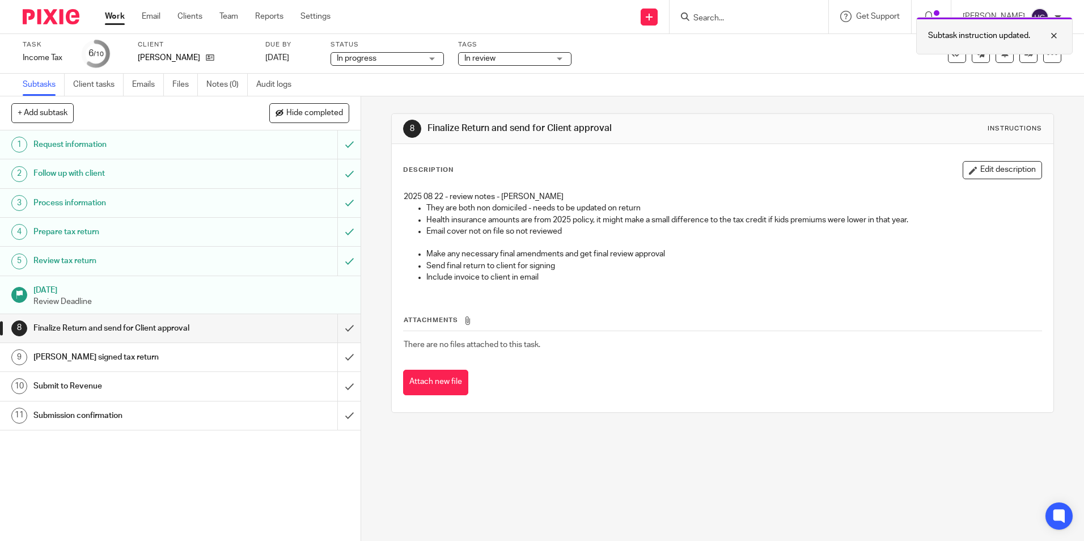
click at [1049, 53] on div "Subtask instruction updated." at bounding box center [994, 35] width 156 height 37
click at [1046, 60] on div at bounding box center [1052, 54] width 18 height 18
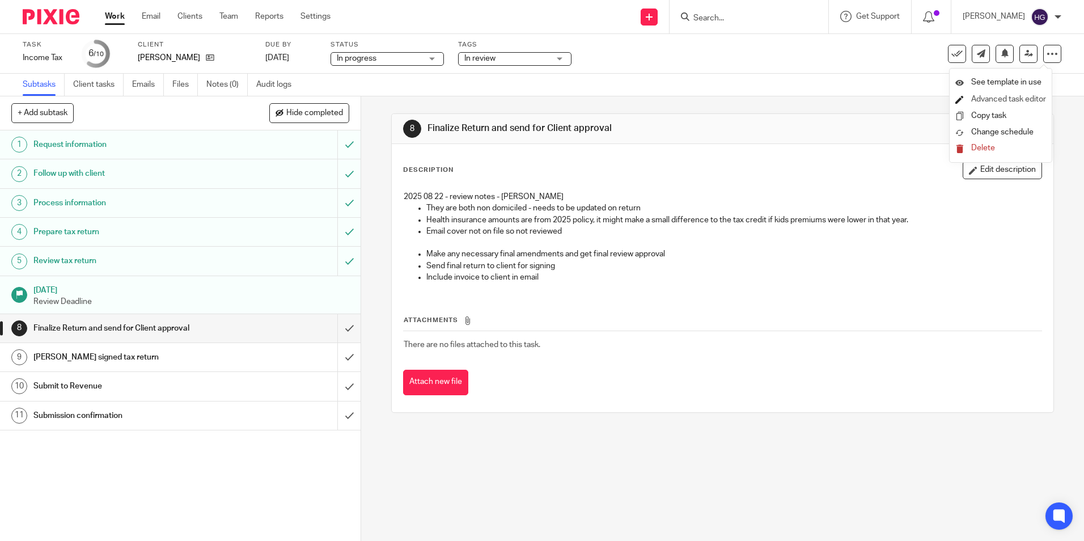
click at [1007, 100] on link "Advanced task editor" at bounding box center [1008, 99] width 75 height 8
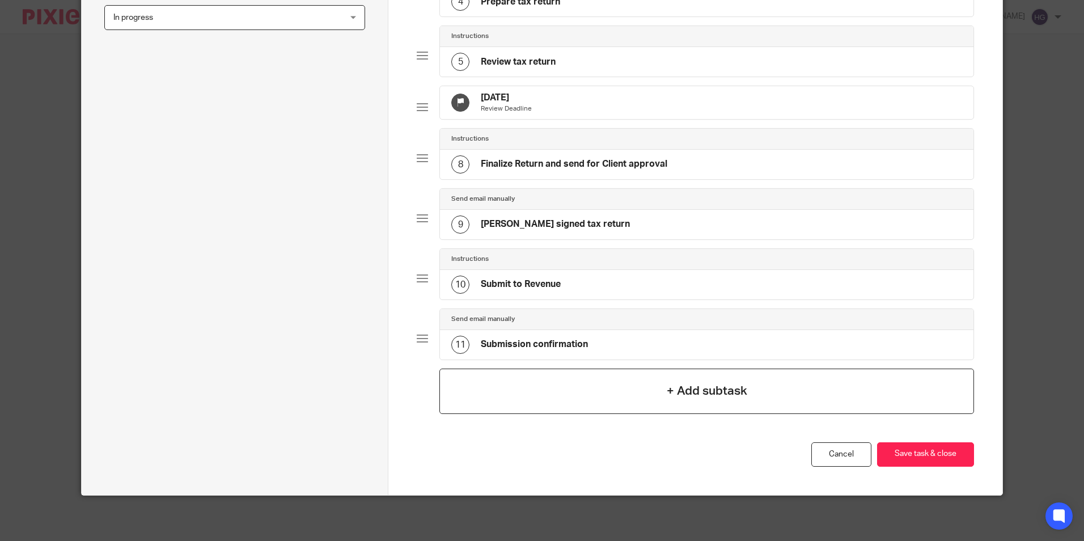
scroll to position [356, 0]
click at [708, 391] on h4 "+ Add subtask" at bounding box center [707, 391] width 81 height 18
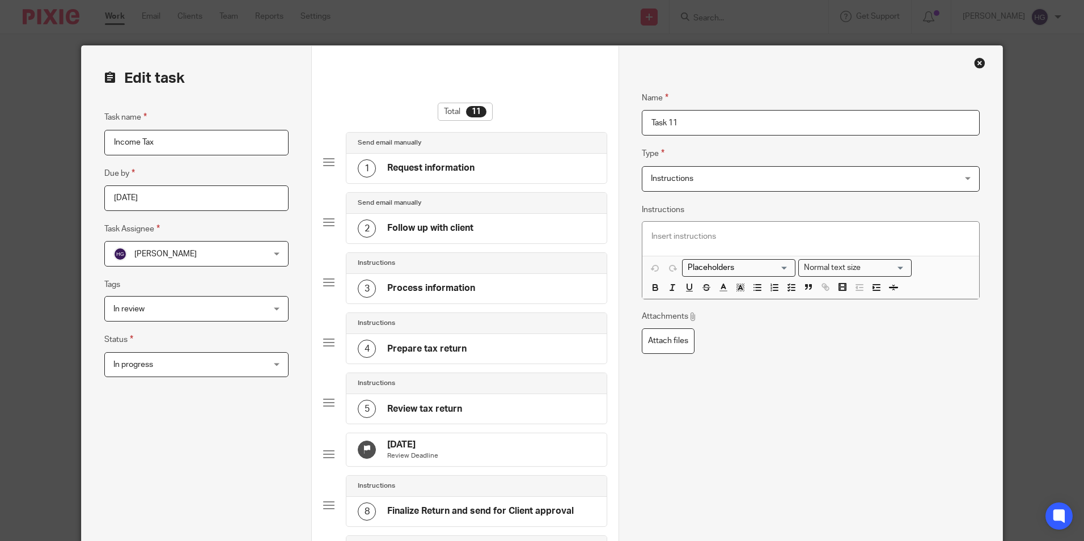
click at [741, 184] on span "Instructions" at bounding box center [782, 179] width 263 height 24
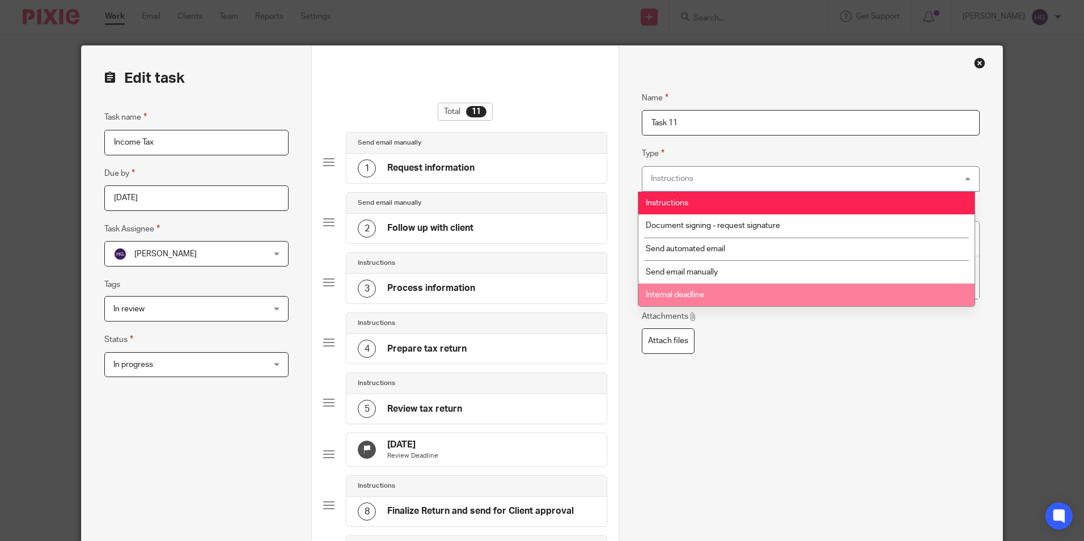
click at [705, 285] on li "Internal deadline" at bounding box center [806, 294] width 336 height 23
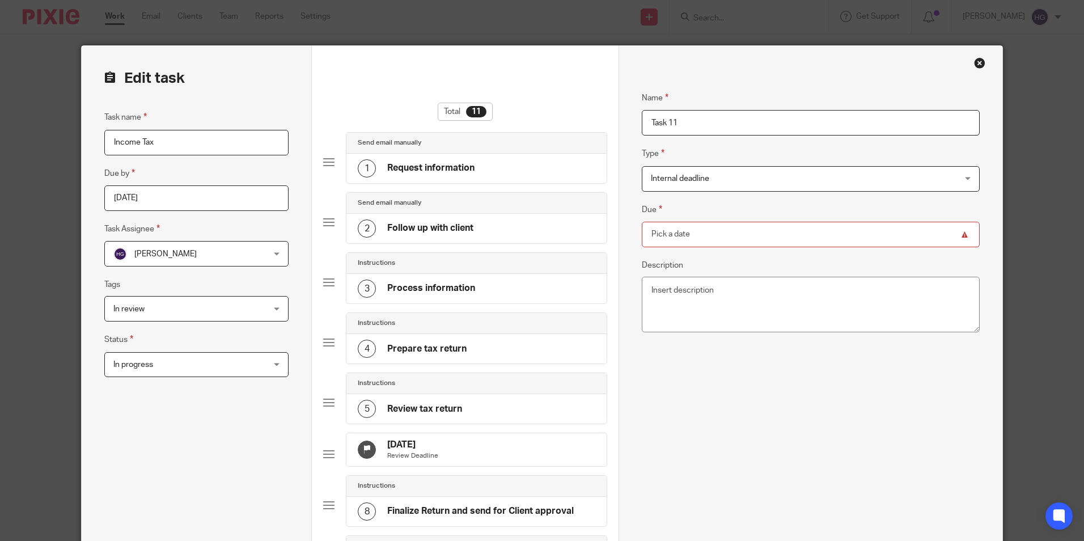
click at [676, 124] on input "Task 11" at bounding box center [810, 123] width 337 height 26
drag, startPoint x: 680, startPoint y: 125, endPoint x: 620, endPoint y: 125, distance: 60.1
click at [620, 125] on div "Name Request information Type Send email manually Send email manually Instructi…" at bounding box center [810, 483] width 383 height 874
click at [689, 121] on input "Edit and Finalise return" at bounding box center [810, 123] width 337 height 26
type input "Edit and Finalise return"
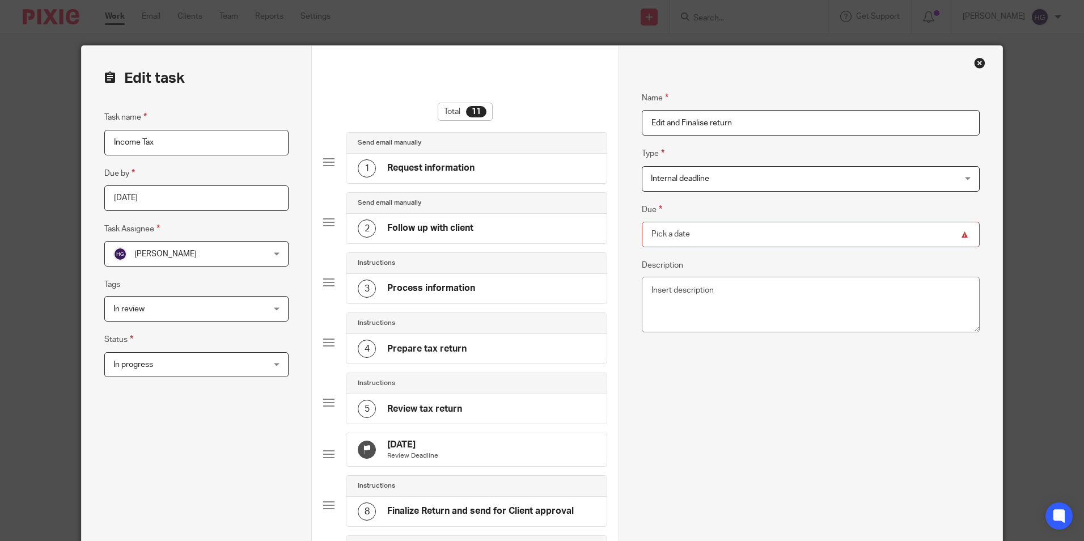
click at [683, 235] on input "Due" at bounding box center [810, 235] width 337 height 26
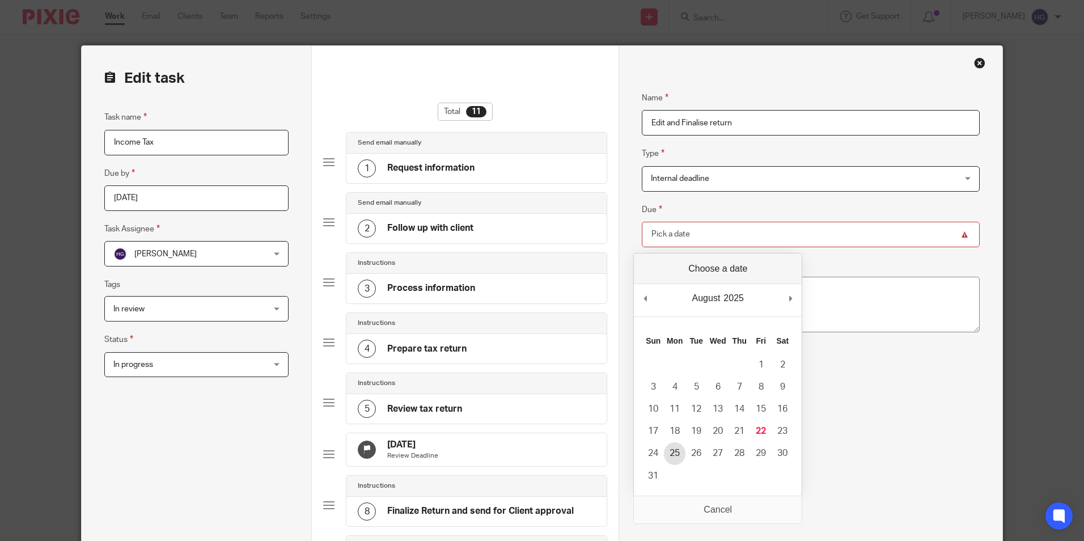
type input "2025-08-25"
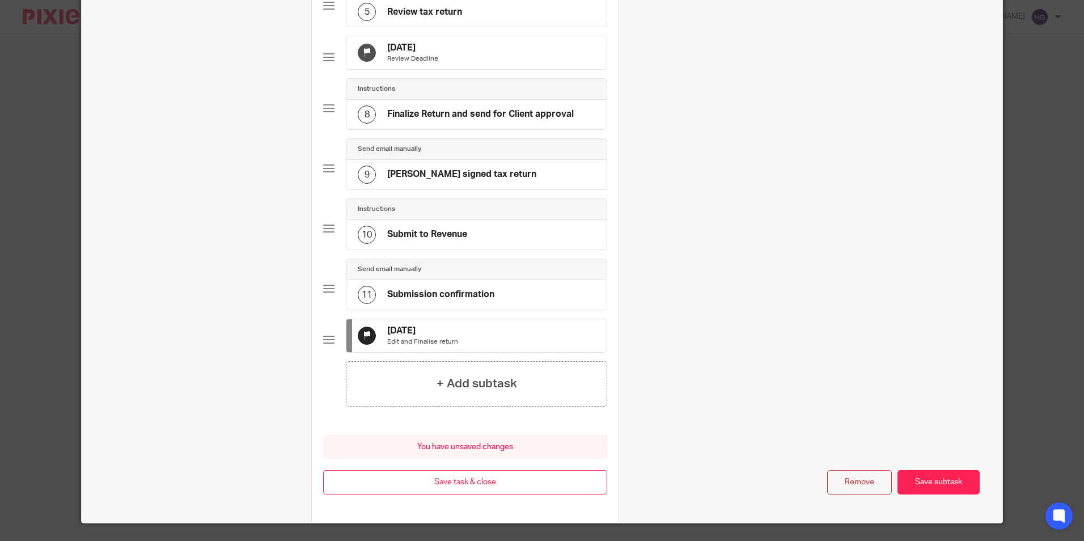
scroll to position [443, 0]
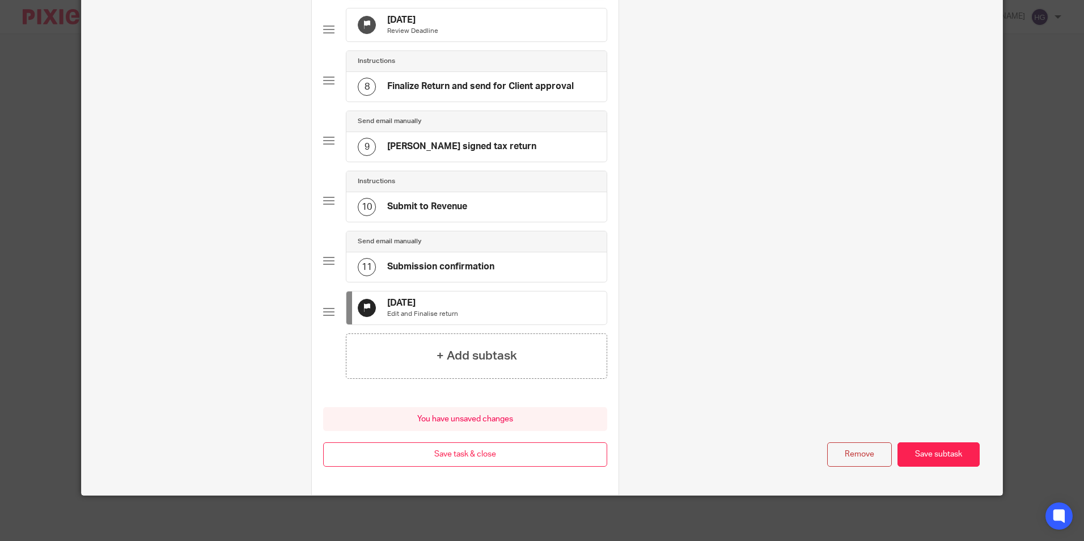
drag, startPoint x: 932, startPoint y: 455, endPoint x: 852, endPoint y: 462, distance: 79.7
click at [931, 455] on button "Save subtask" at bounding box center [939, 454] width 82 height 24
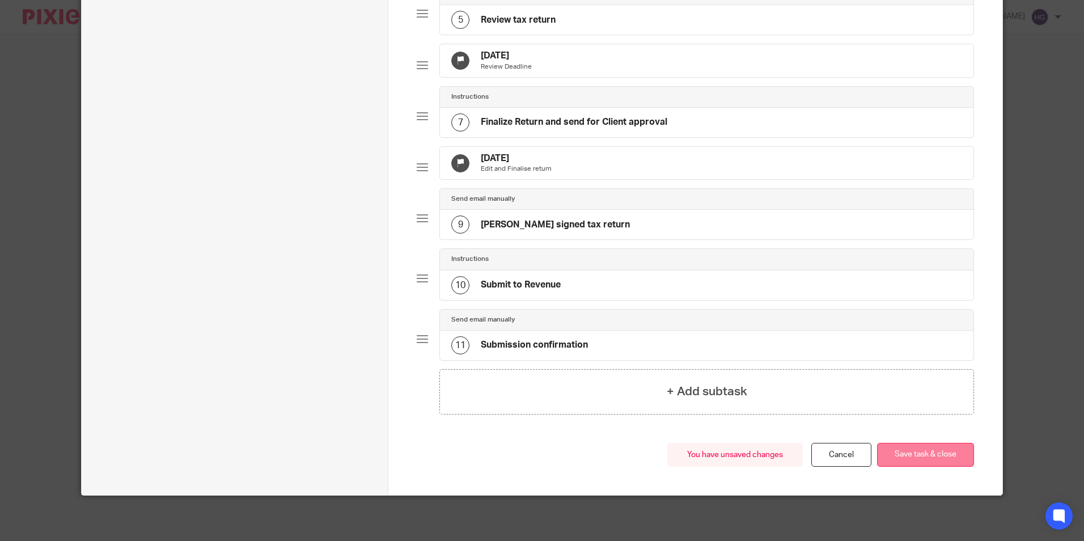
click at [931, 454] on button "Save task & close" at bounding box center [925, 455] width 97 height 24
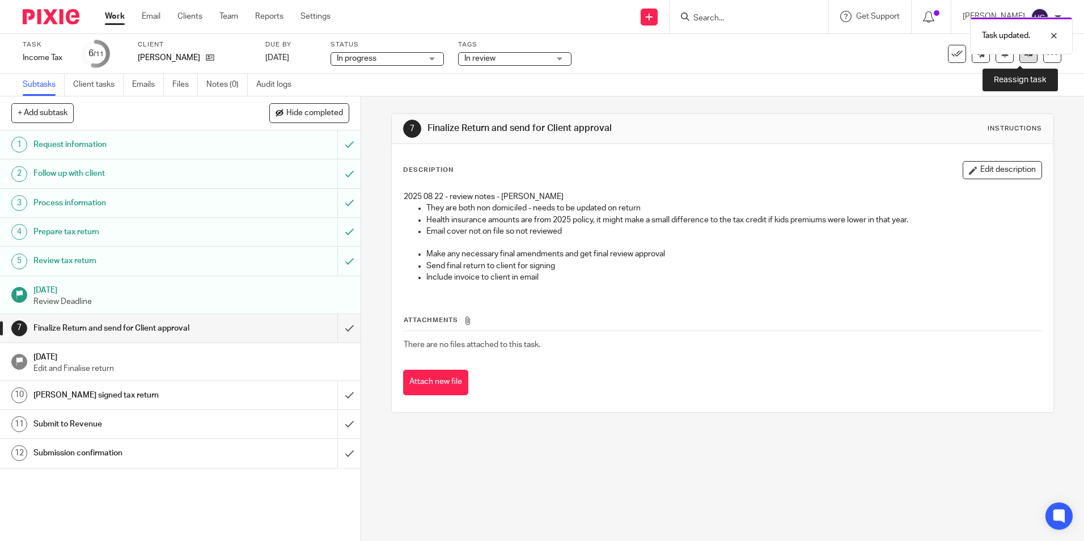
click at [1025, 55] on icon at bounding box center [1029, 53] width 9 height 9
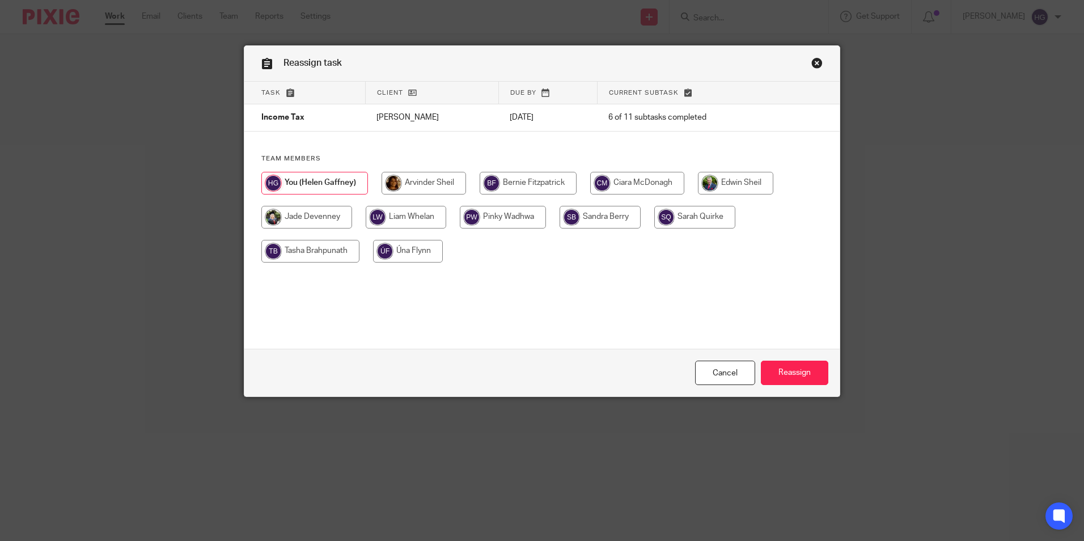
click at [320, 221] on input "radio" at bounding box center [306, 217] width 91 height 23
radio input "true"
click at [805, 373] on input "Reassign" at bounding box center [794, 373] width 67 height 24
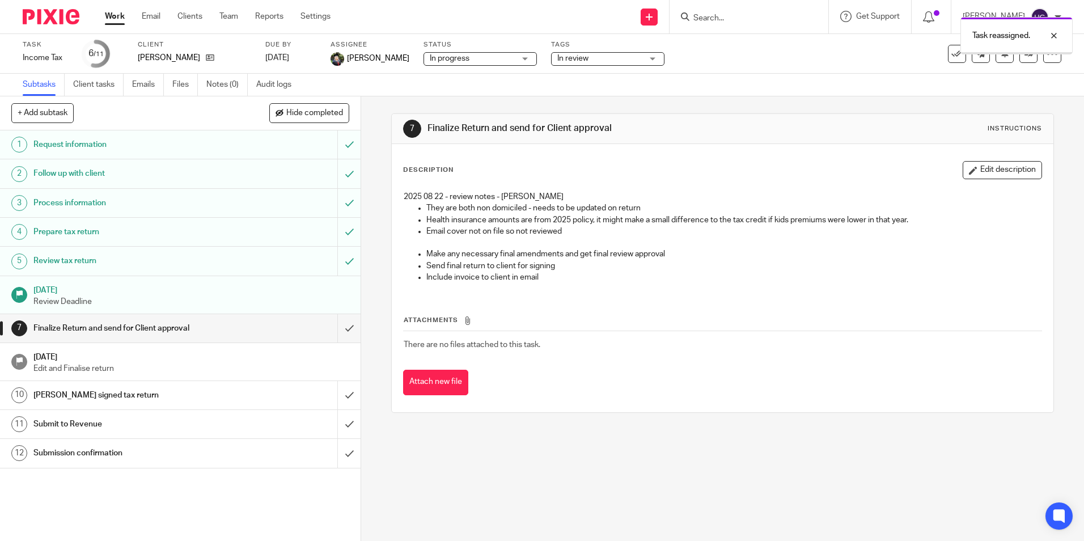
click at [116, 16] on link "Work" at bounding box center [115, 16] width 20 height 11
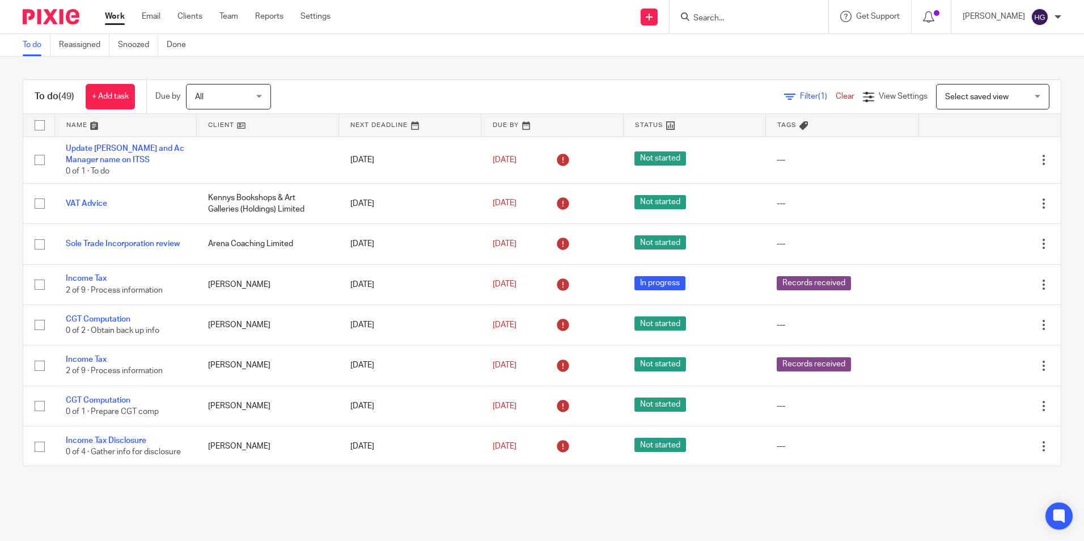
click at [363, 121] on link at bounding box center [410, 125] width 142 height 23
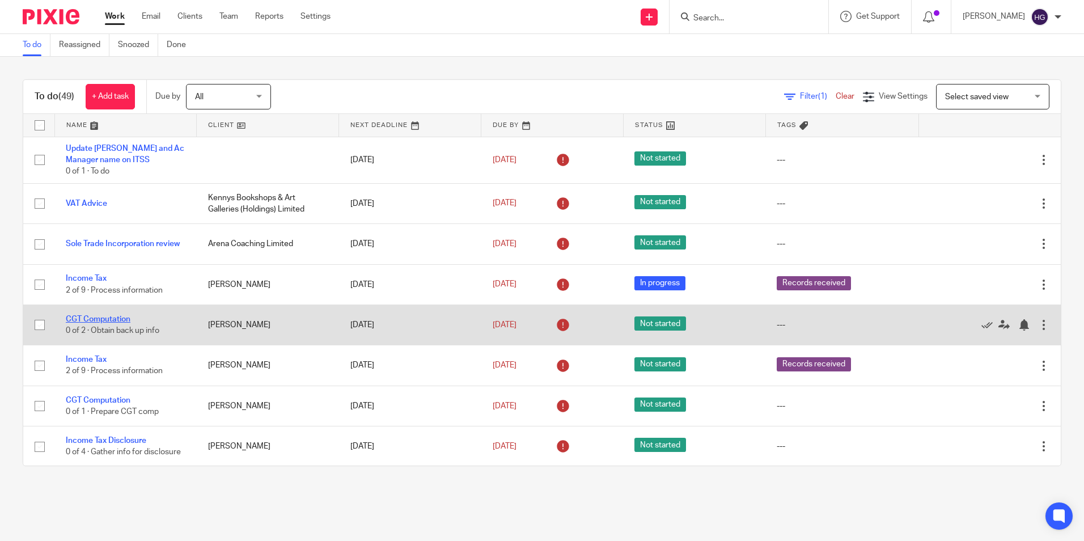
click at [117, 320] on link "CGT Computation" at bounding box center [98, 319] width 65 height 8
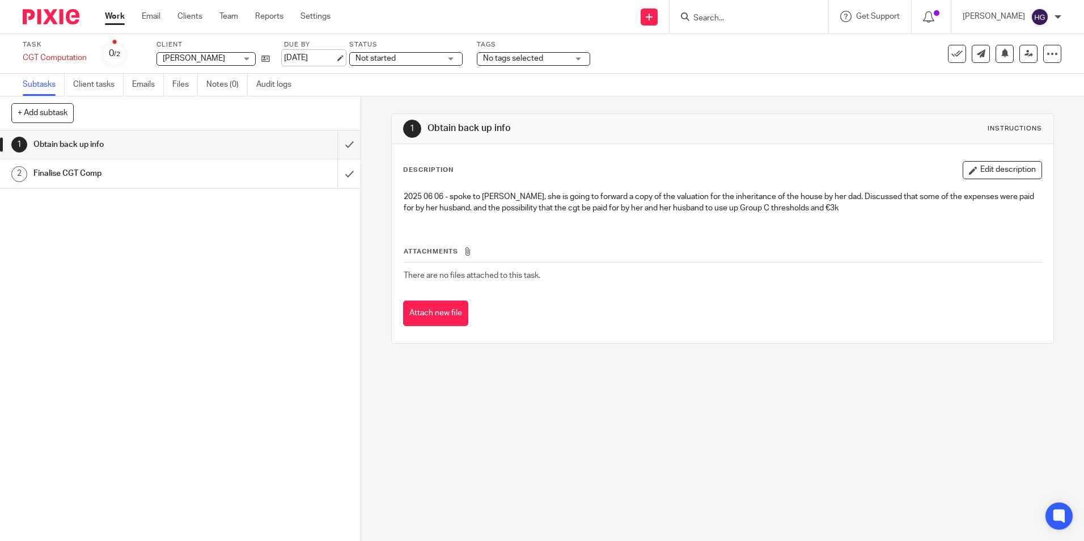
click at [318, 60] on link "[DATE]" at bounding box center [309, 58] width 51 height 12
click at [567, 201] on p "2025 06 06 - spoke to Linda, she is going to forward a copy of the valuation fo…" at bounding box center [722, 202] width 637 height 23
click at [984, 171] on button "Edit description" at bounding box center [1002, 170] width 79 height 18
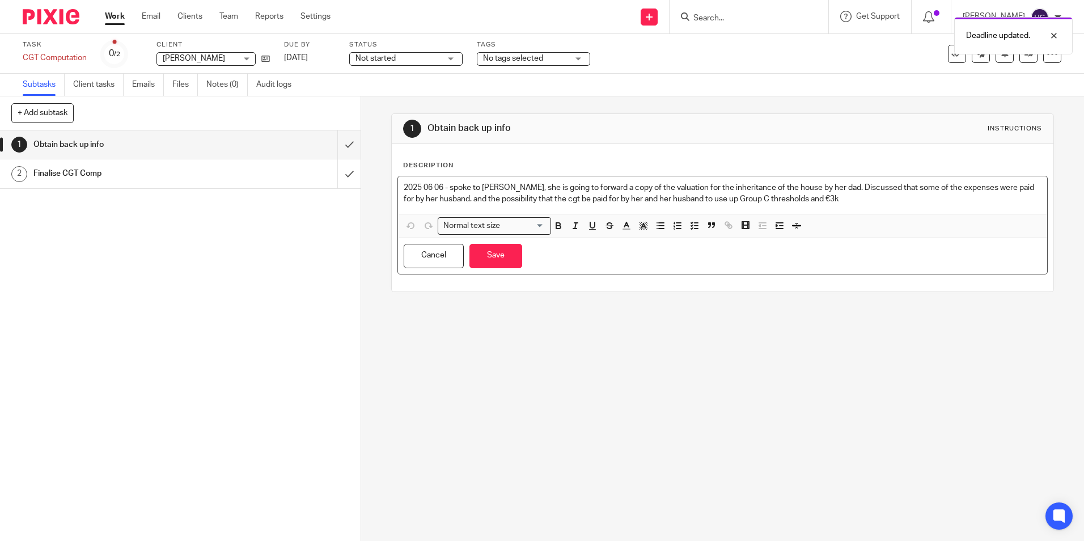
click at [839, 198] on p "2025 06 06 - spoke to Linda, she is going to forward a copy of the valuation fo…" at bounding box center [722, 193] width 637 height 23
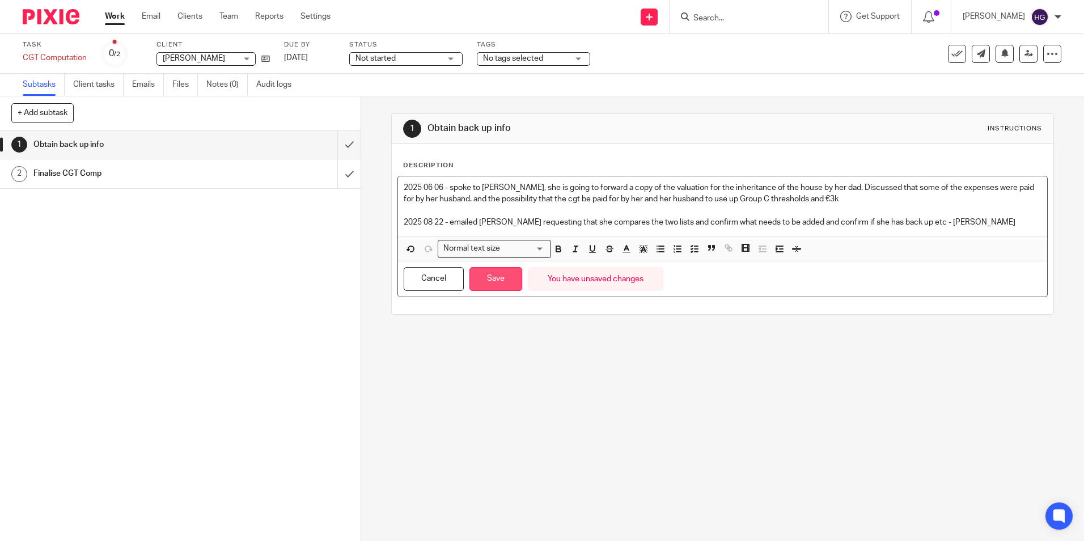
click at [493, 282] on button "Save" at bounding box center [495, 279] width 53 height 24
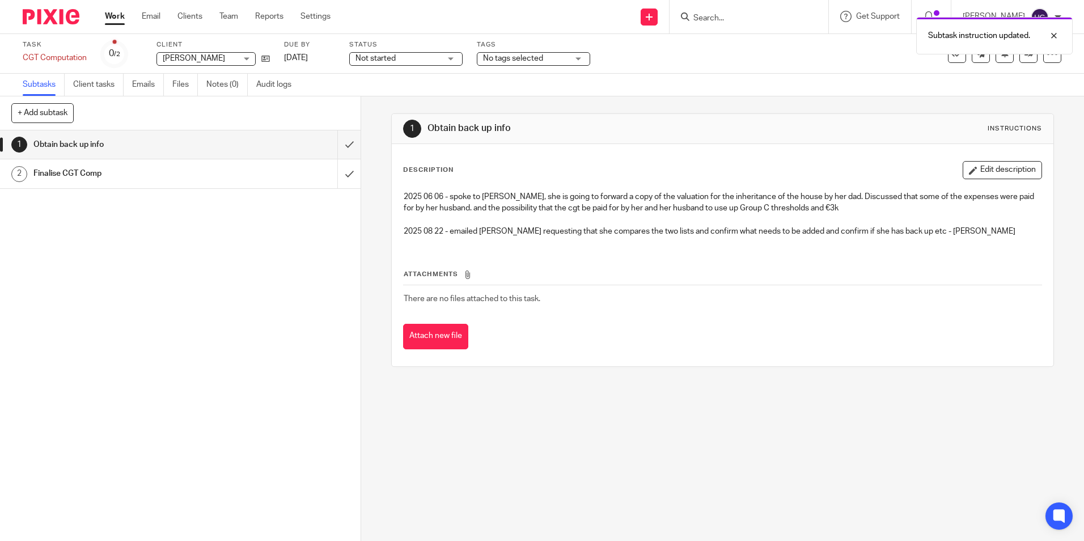
click at [552, 61] on span "No tags selected" at bounding box center [525, 59] width 85 height 12
click at [431, 65] on div "Not started Not started" at bounding box center [405, 59] width 113 height 14
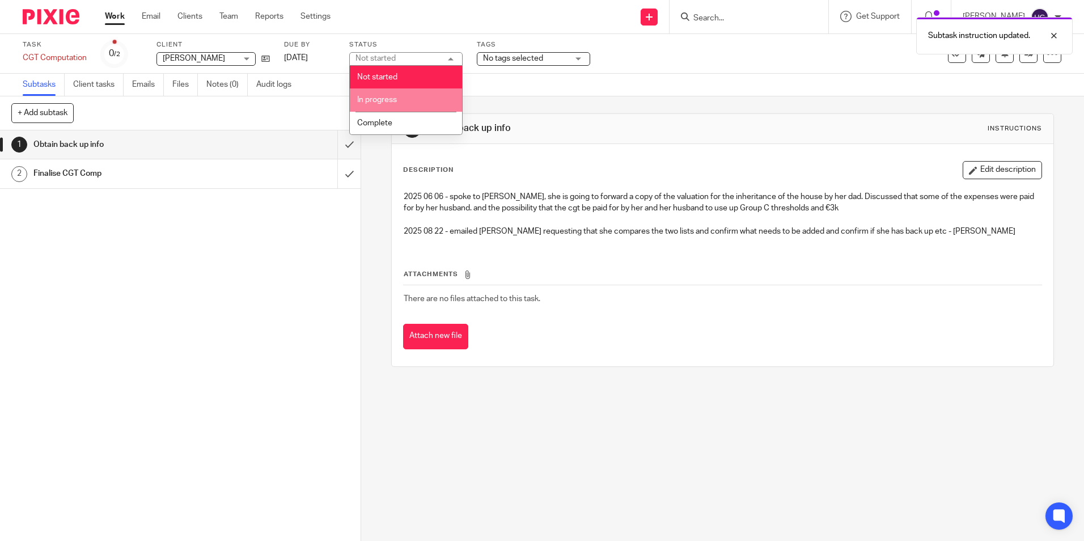
click at [426, 94] on li "In progress" at bounding box center [406, 99] width 112 height 23
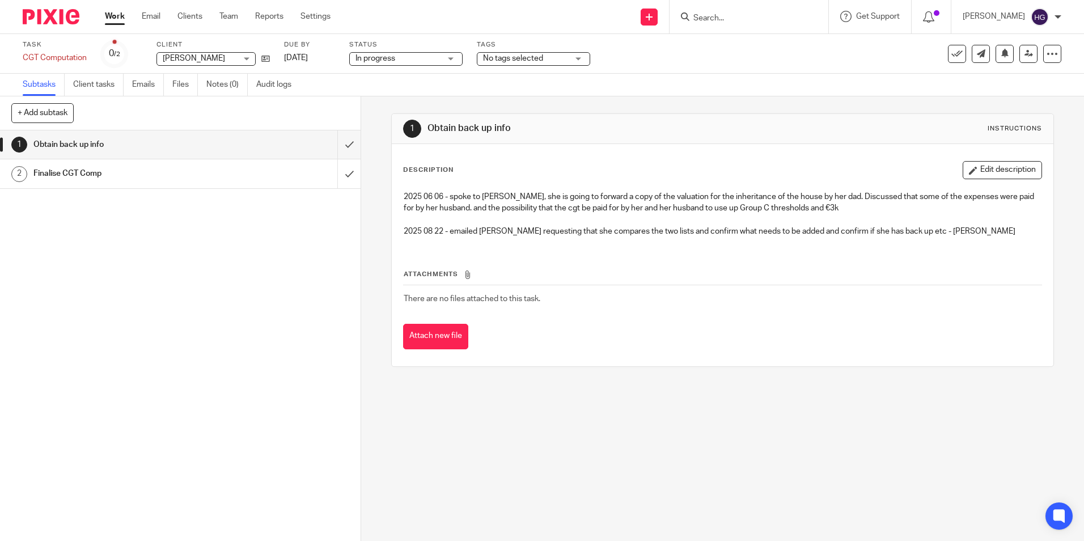
click at [494, 61] on span "No tags selected" at bounding box center [513, 58] width 60 height 8
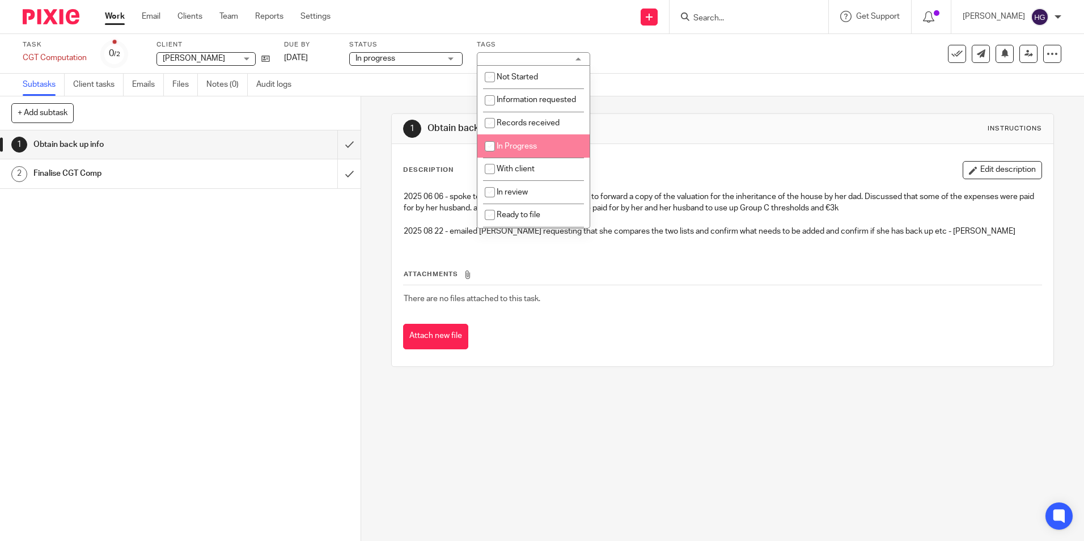
click at [488, 157] on input "checkbox" at bounding box center [490, 147] width 22 height 22
checkbox input "true"
